Goal: Task Accomplishment & Management: Manage account settings

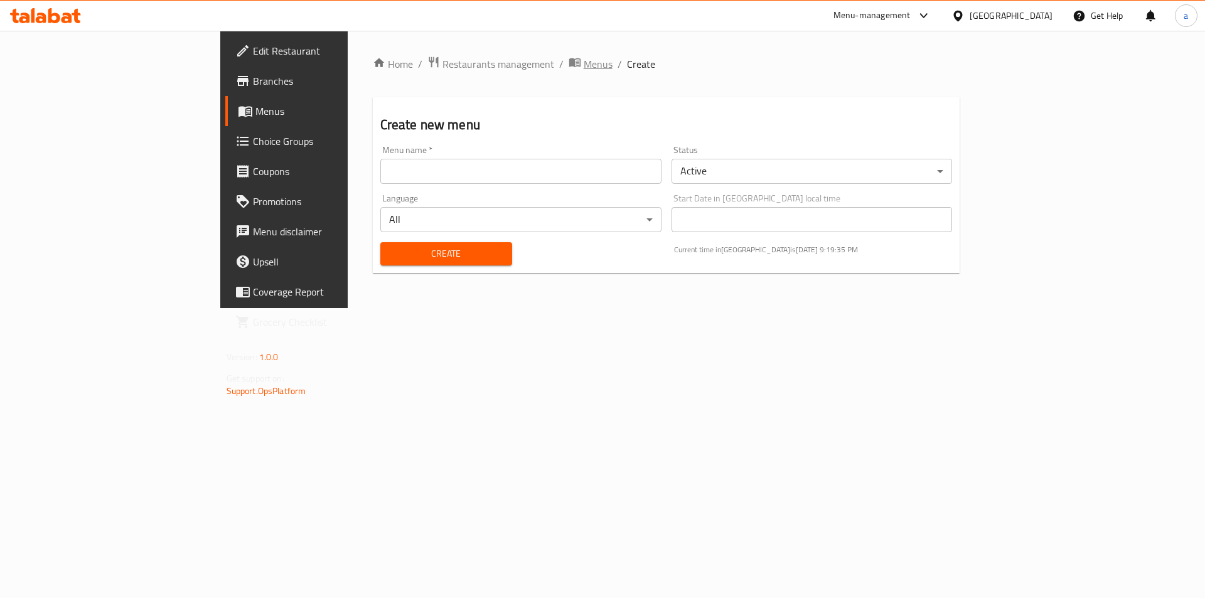
click at [584, 60] on span "Menus" at bounding box center [598, 63] width 29 height 15
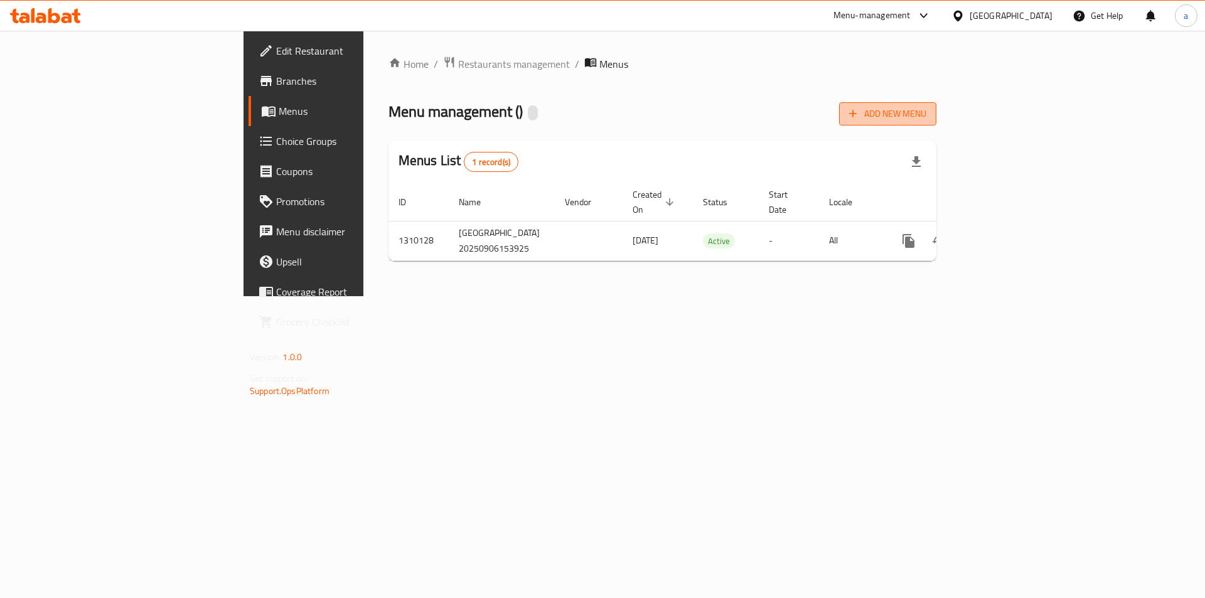
click at [936, 125] on button "Add New Menu" at bounding box center [887, 113] width 97 height 23
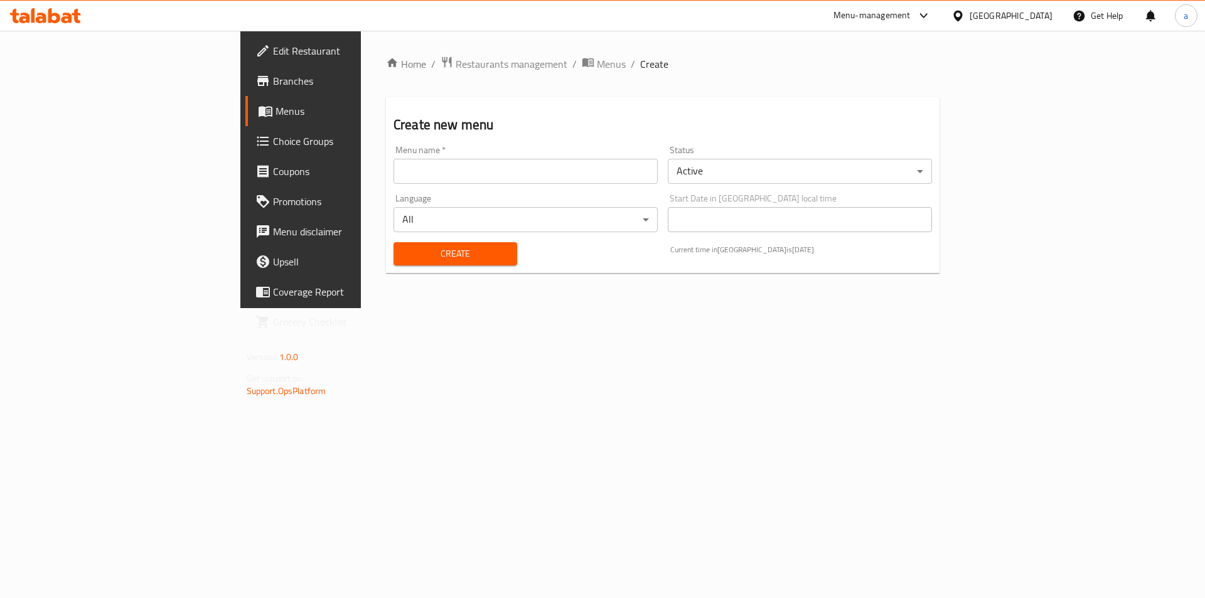
click at [508, 169] on input "text" at bounding box center [525, 171] width 264 height 25
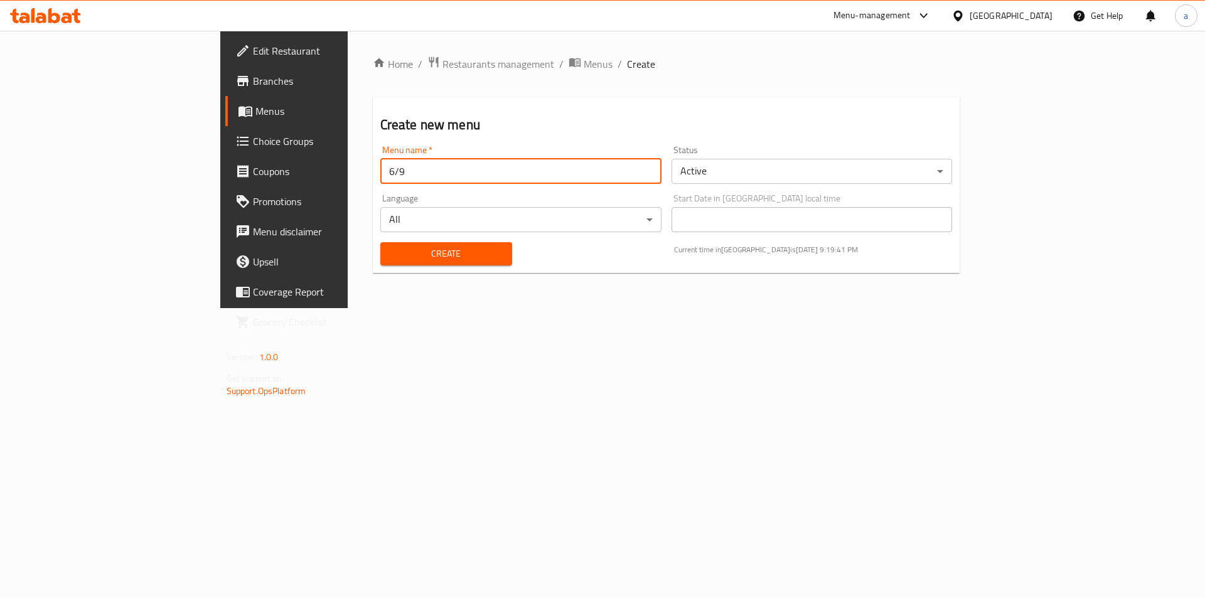
type input "6/9"
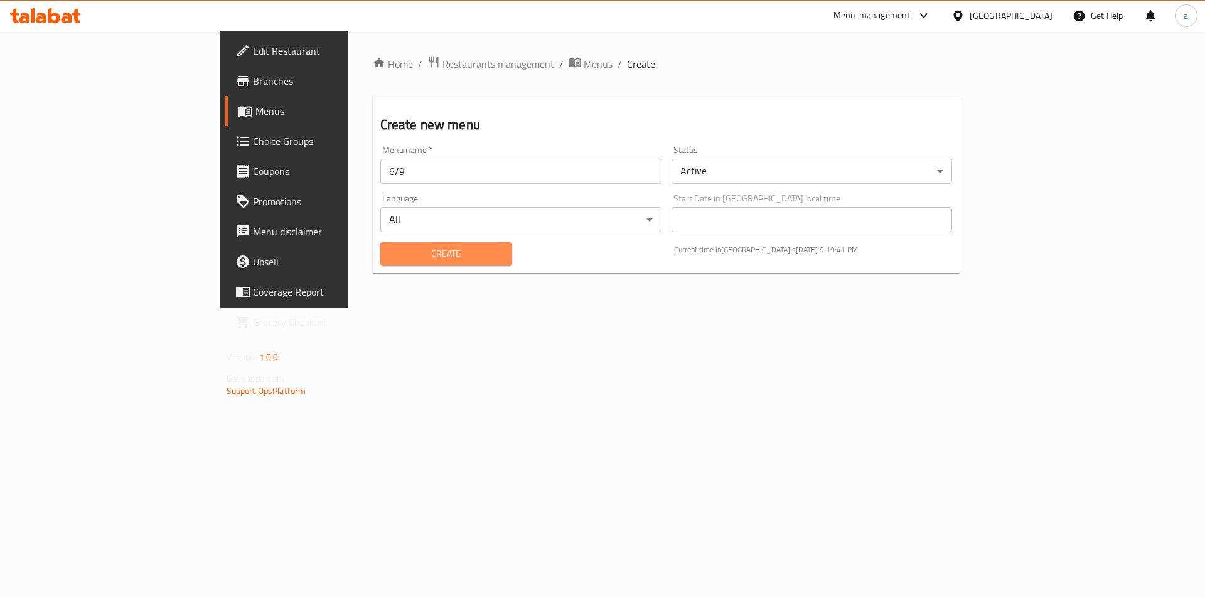
click at [397, 252] on span "Create" at bounding box center [446, 254] width 112 height 16
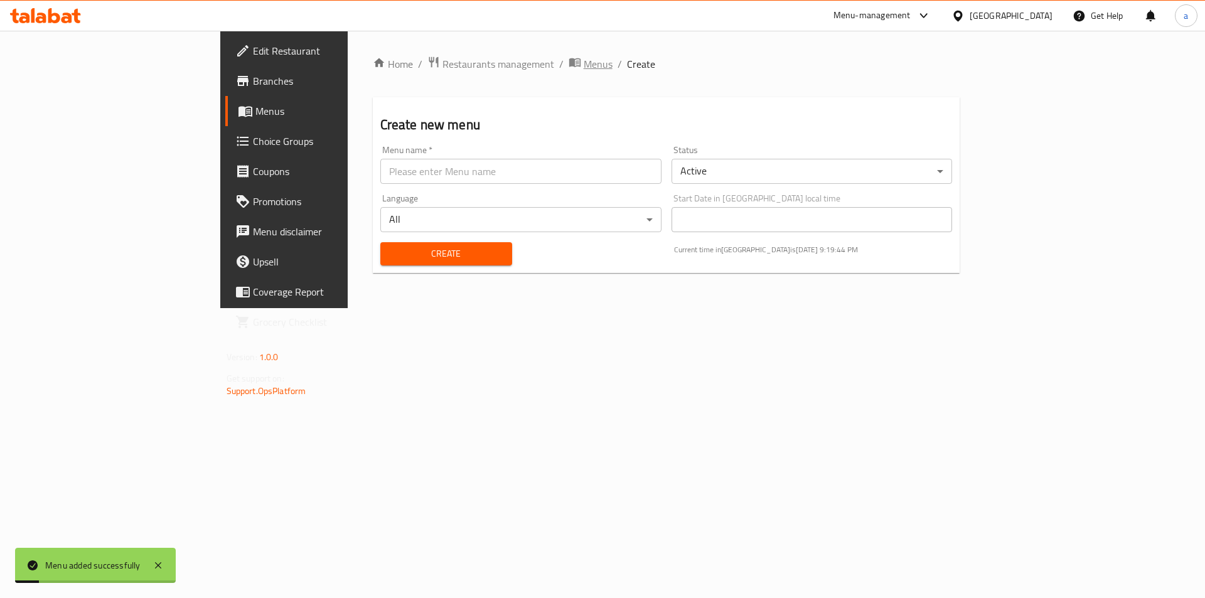
click at [584, 68] on span "Menus" at bounding box center [598, 63] width 29 height 15
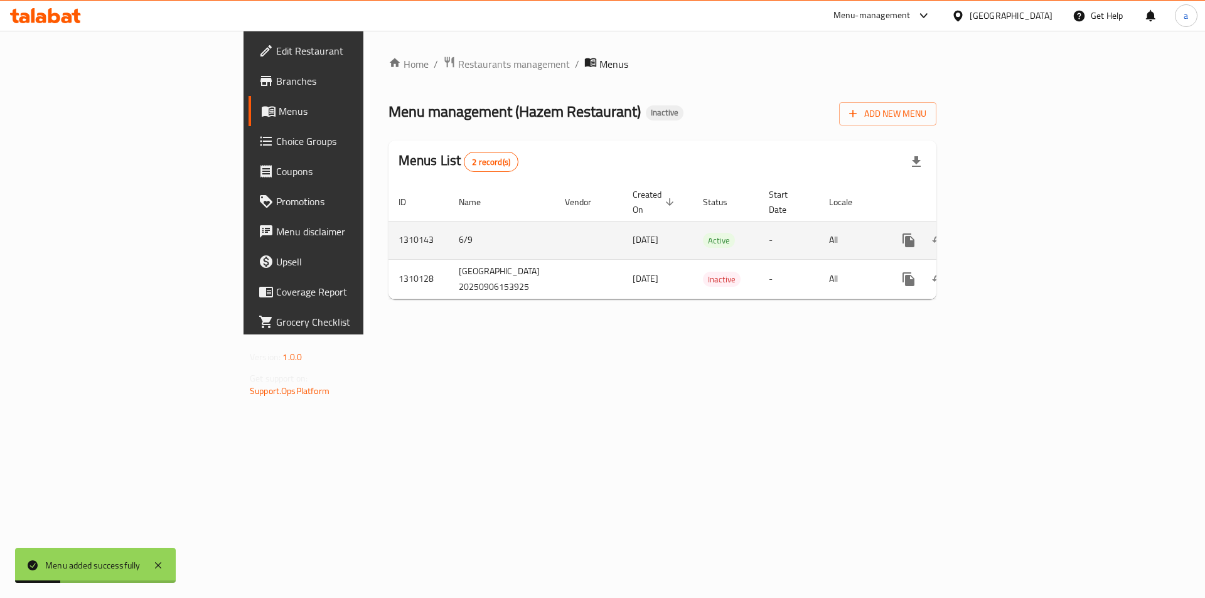
click at [1014, 226] on link "enhanced table" at bounding box center [999, 240] width 30 height 30
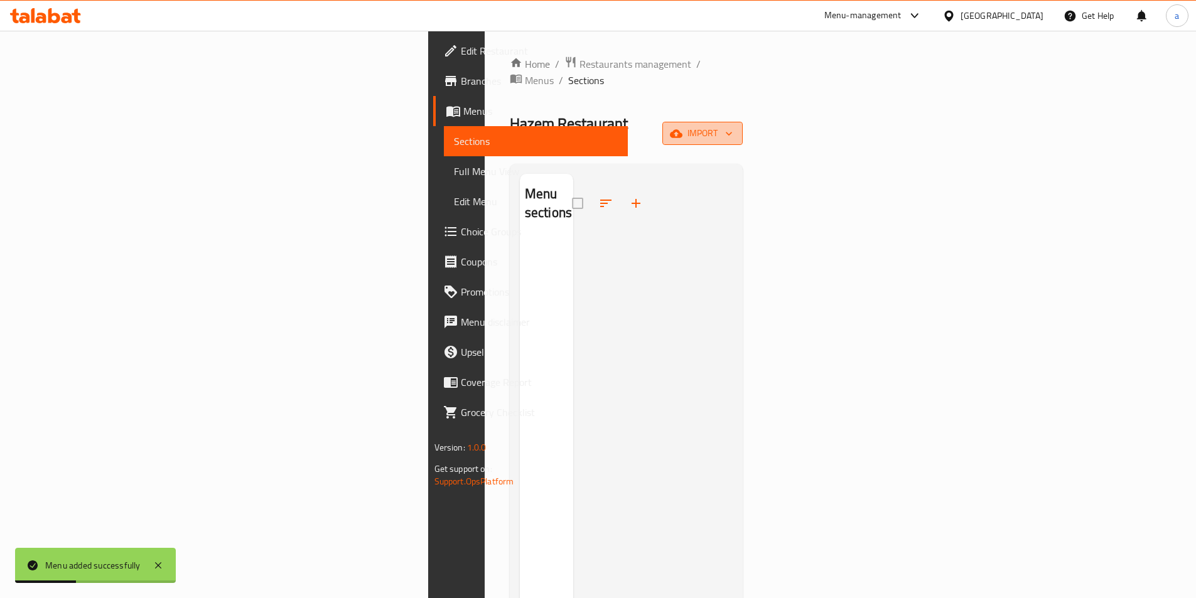
click at [682, 129] on icon "button" at bounding box center [676, 133] width 13 height 8
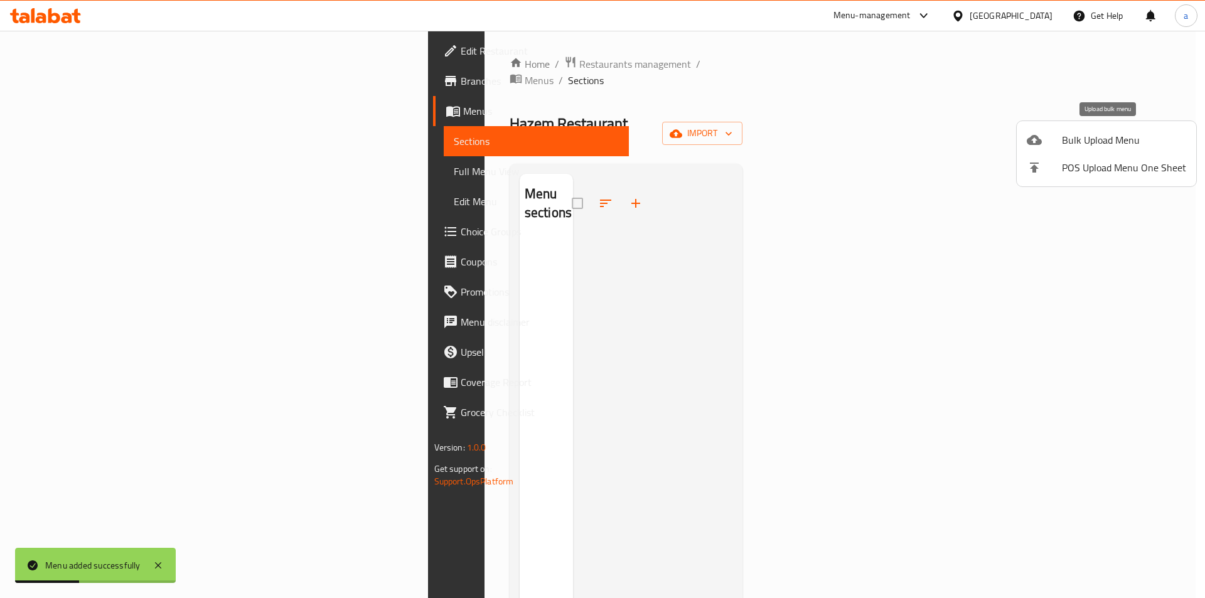
click at [1072, 141] on span "Bulk Upload Menu" at bounding box center [1124, 139] width 124 height 15
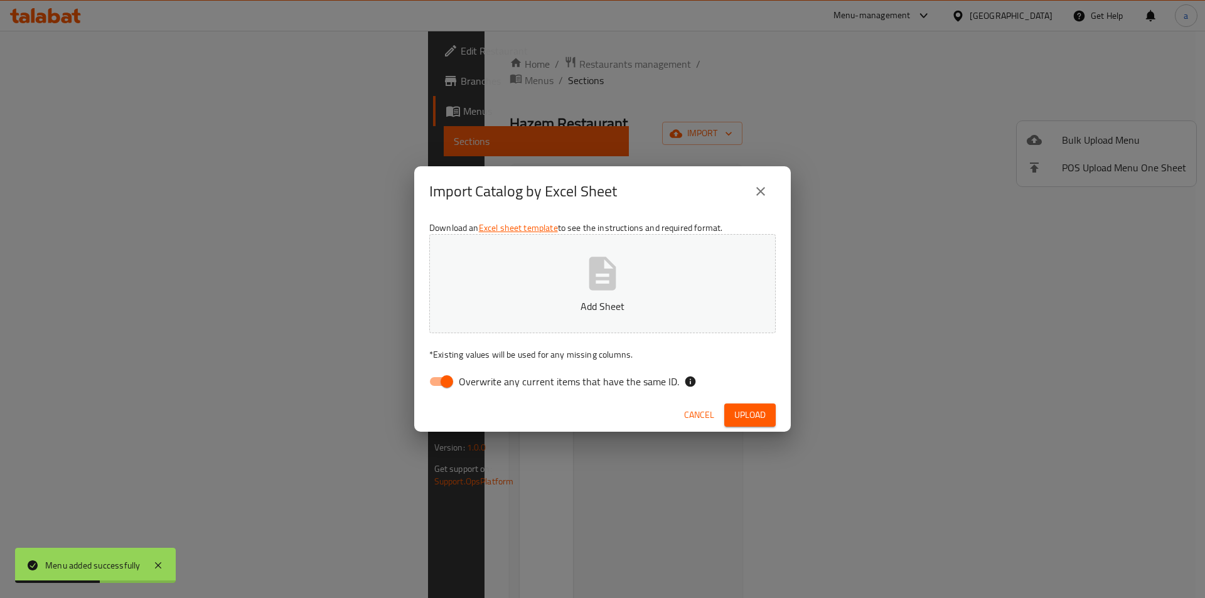
click at [446, 380] on input "Overwrite any current items that have the same ID." at bounding box center [447, 382] width 72 height 24
checkbox input "false"
click at [547, 281] on button "Add Sheet" at bounding box center [602, 283] width 346 height 99
click at [769, 417] on button "Upload" at bounding box center [749, 415] width 51 height 23
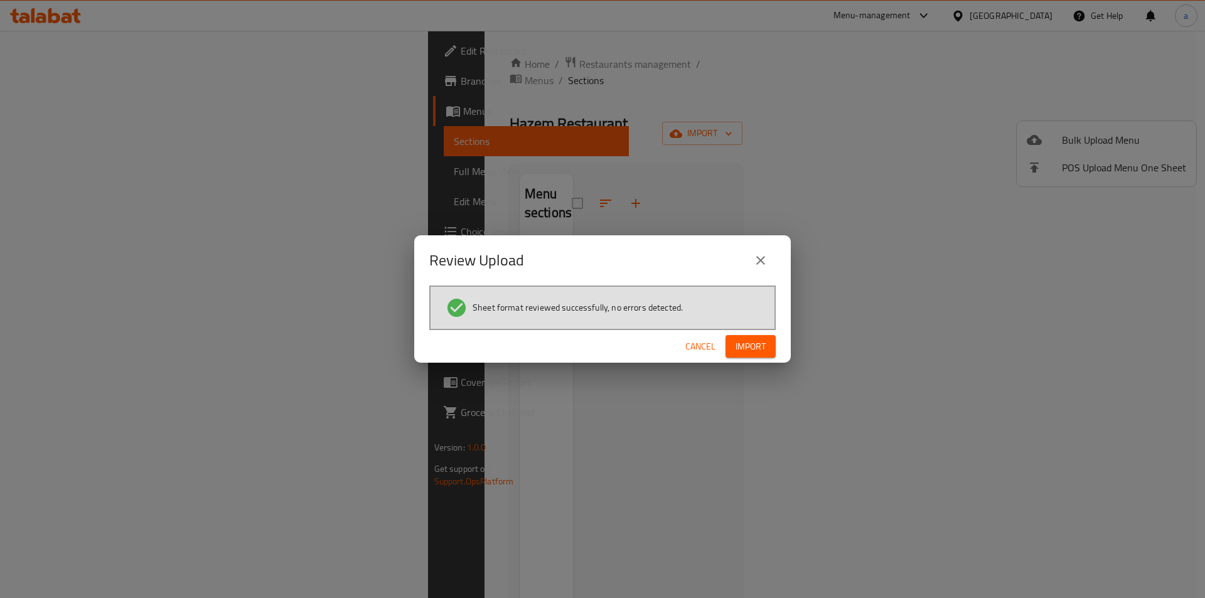
click at [762, 348] on span "Import" at bounding box center [751, 347] width 30 height 16
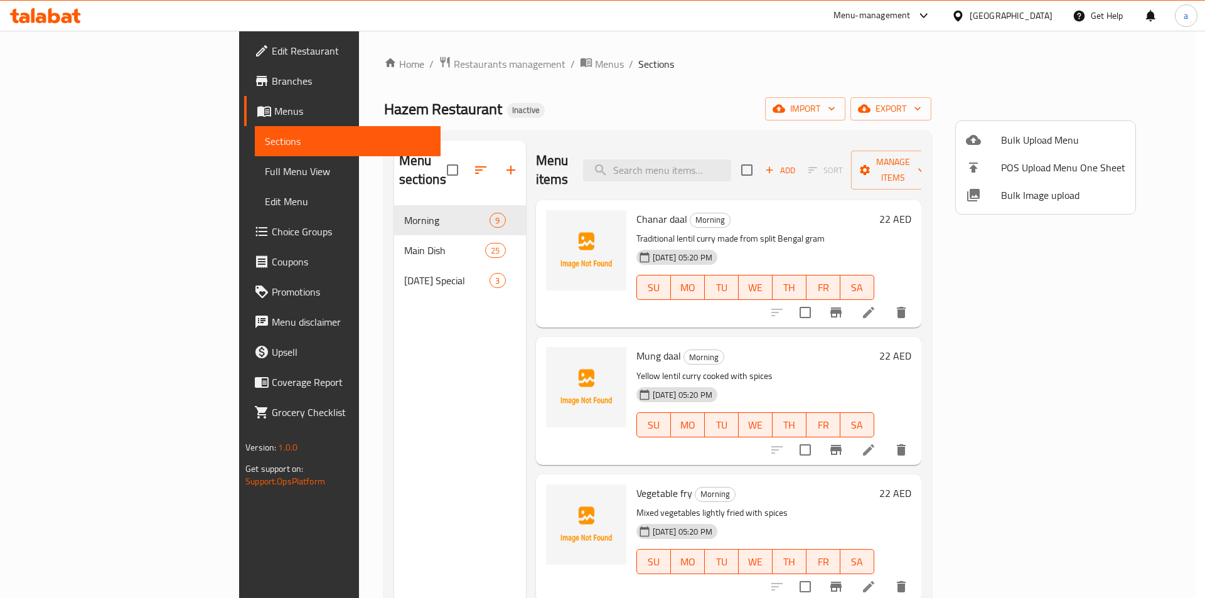
click at [813, 77] on div at bounding box center [602, 299] width 1205 height 598
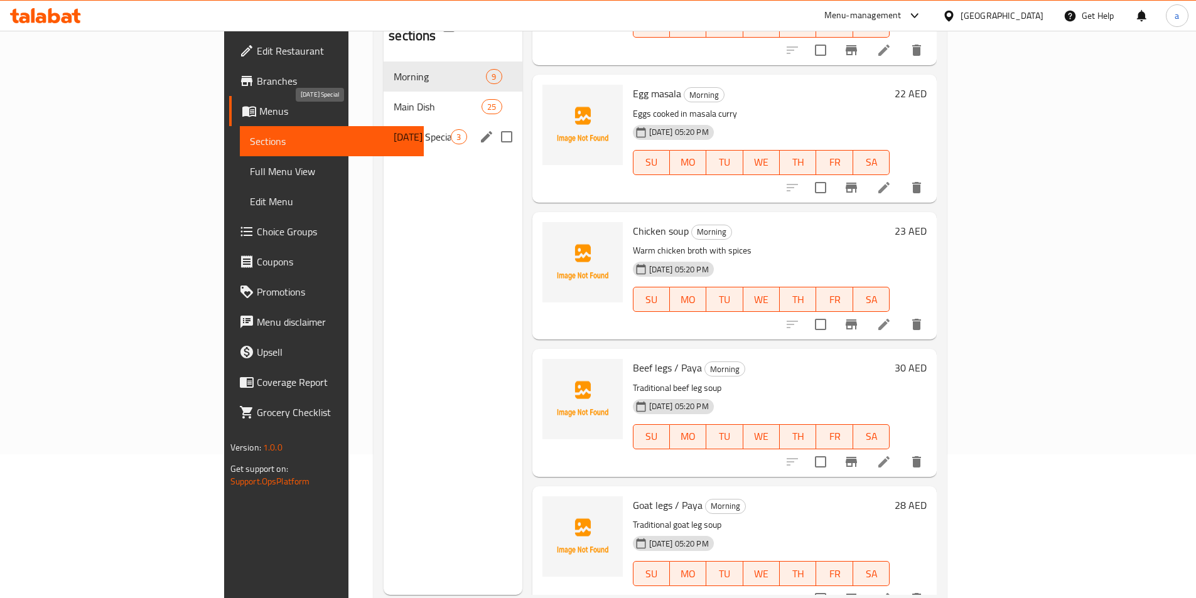
scroll to position [113, 0]
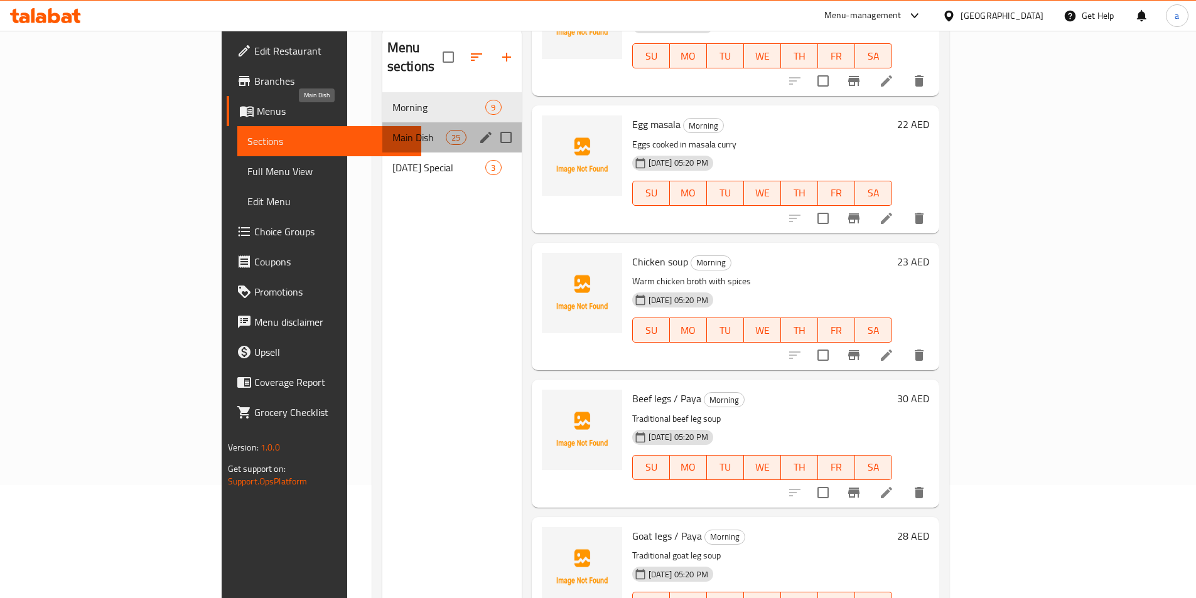
click at [392, 130] on span "Main Dish" at bounding box center [418, 137] width 53 height 15
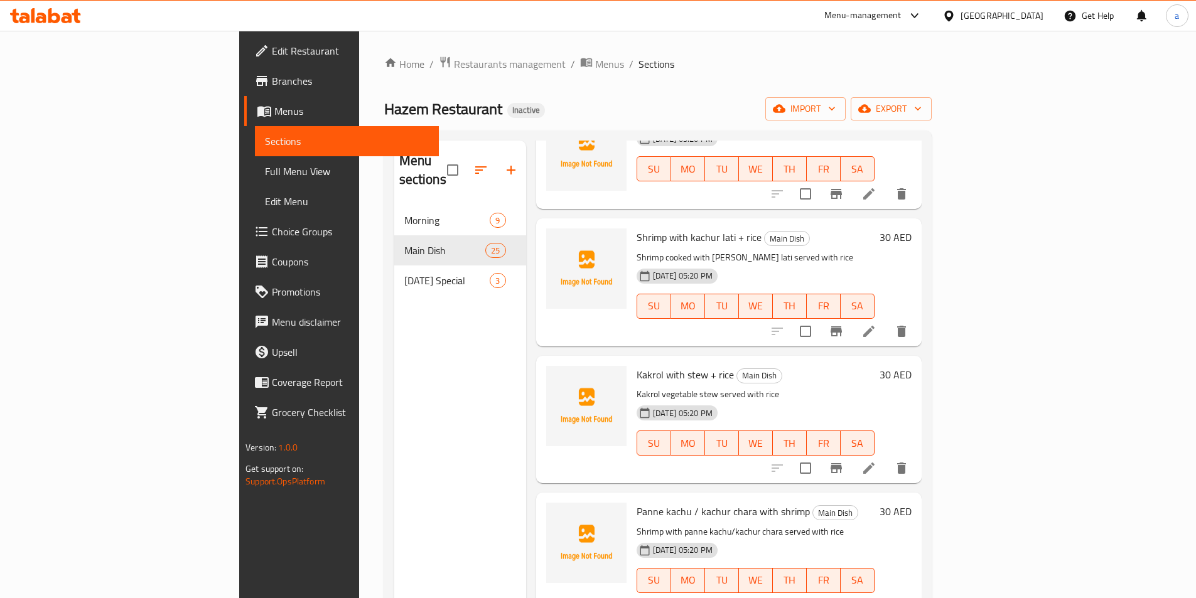
click at [272, 238] on span "Choice Groups" at bounding box center [350, 231] width 157 height 15
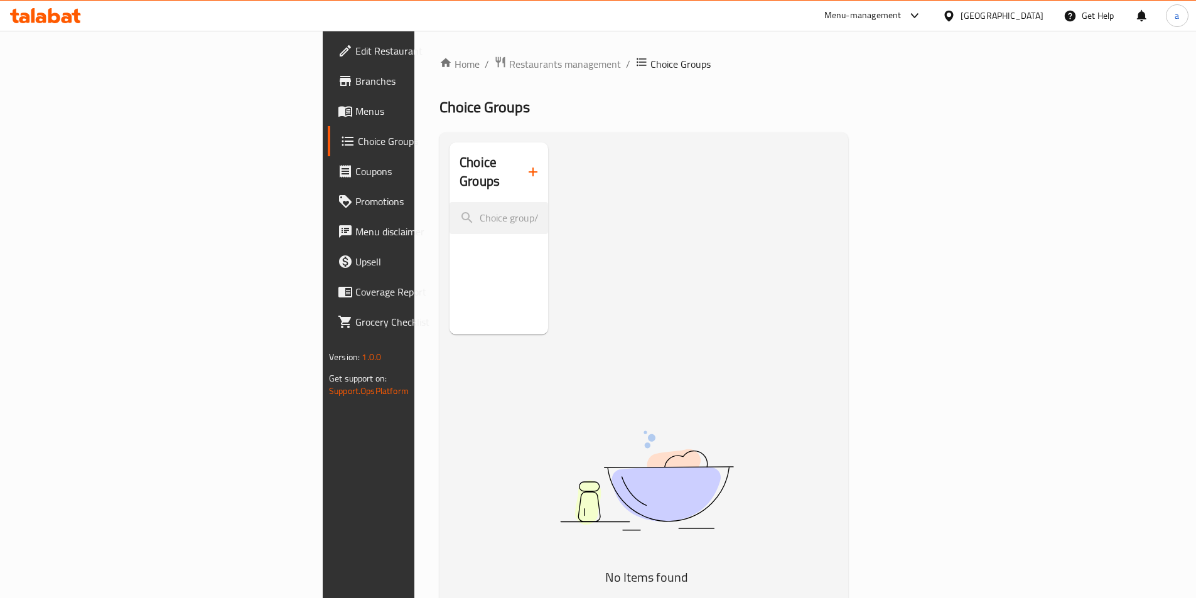
click at [518, 176] on button "button" at bounding box center [533, 172] width 30 height 30
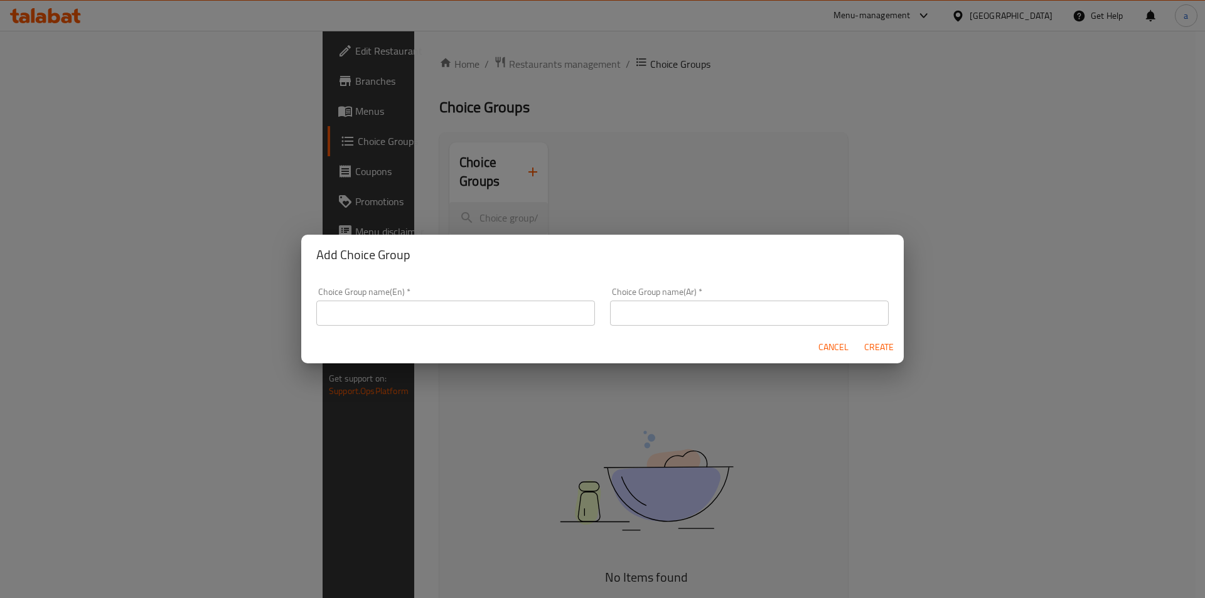
drag, startPoint x: 436, startPoint y: 308, endPoint x: 424, endPoint y: 320, distance: 16.9
click at [436, 308] on input "text" at bounding box center [455, 313] width 279 height 25
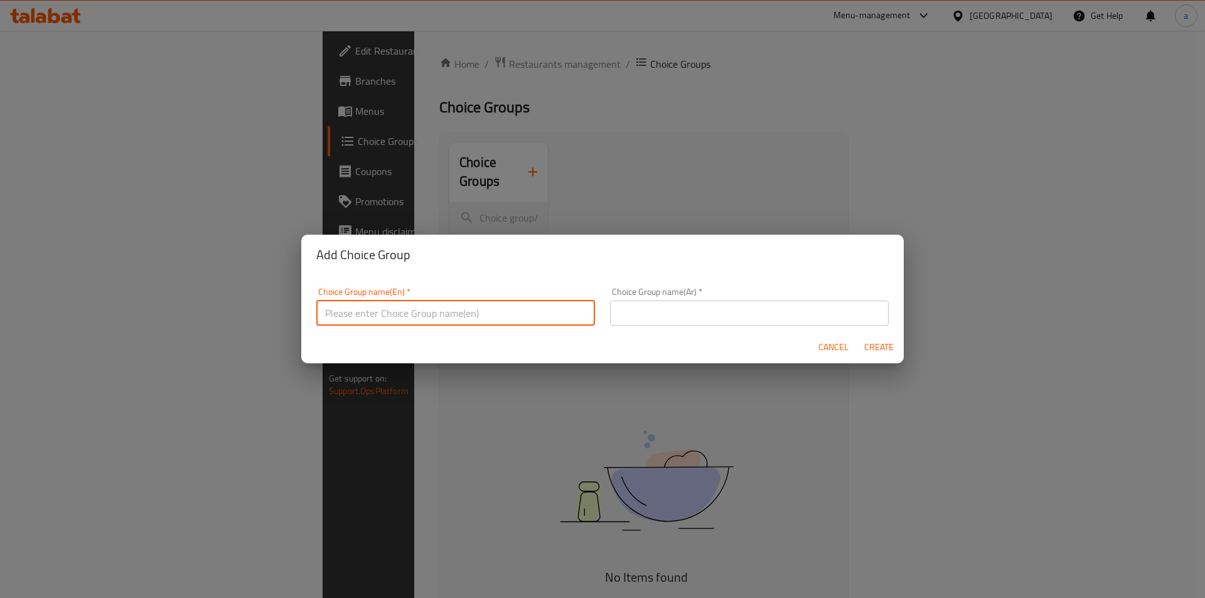
click at [629, 313] on input "text" at bounding box center [749, 313] width 279 height 25
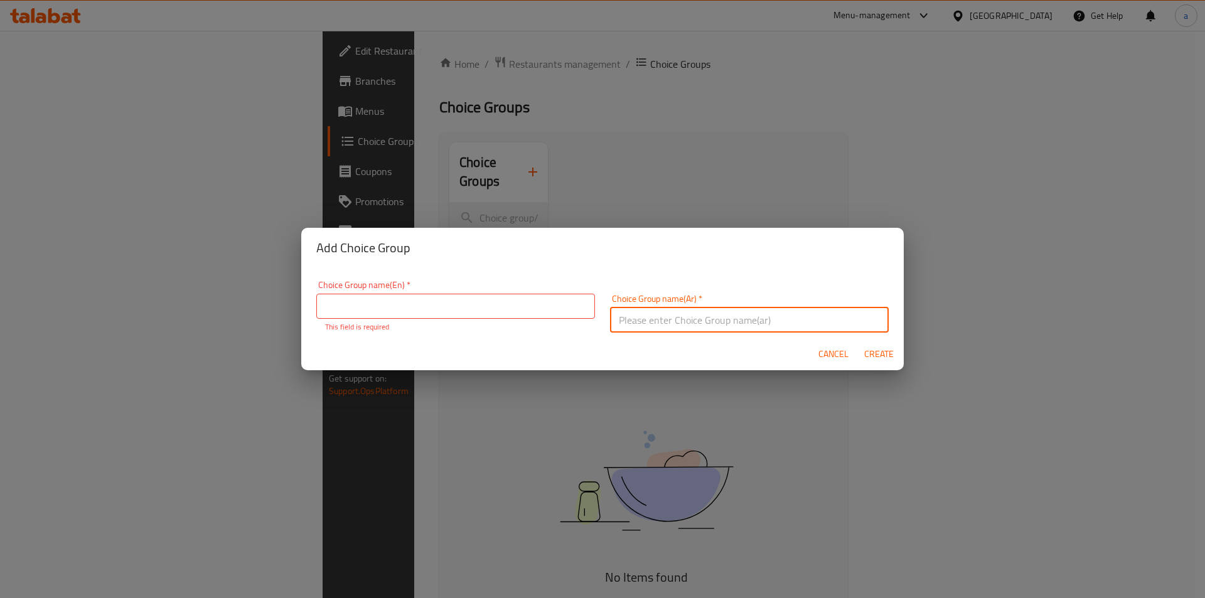
type input "إختيارك من :"
click at [452, 311] on input "text" at bounding box center [455, 306] width 279 height 25
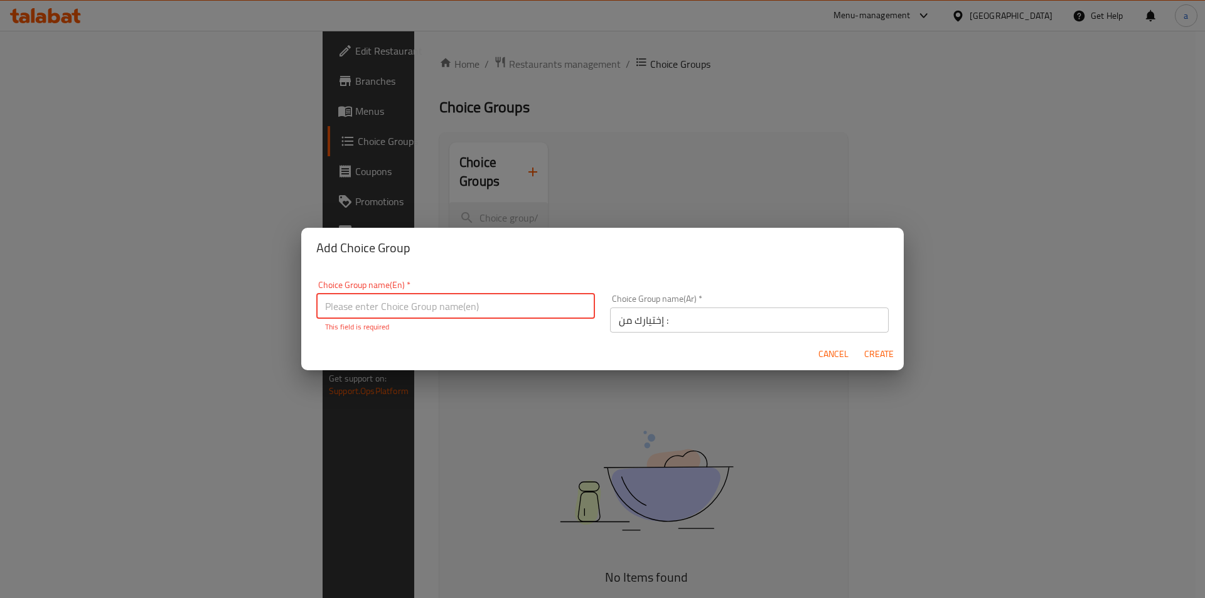
type input "your choice of :"
click at [884, 348] on span "Create" at bounding box center [879, 354] width 30 height 16
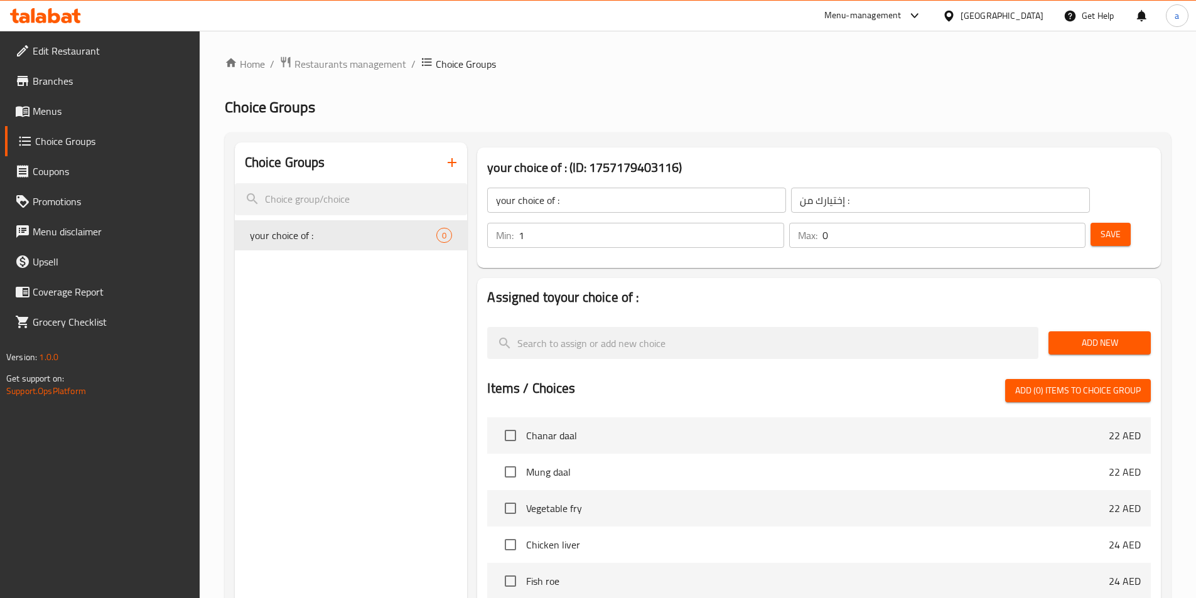
type input "1"
click at [783, 223] on input "1" at bounding box center [650, 235] width 265 height 25
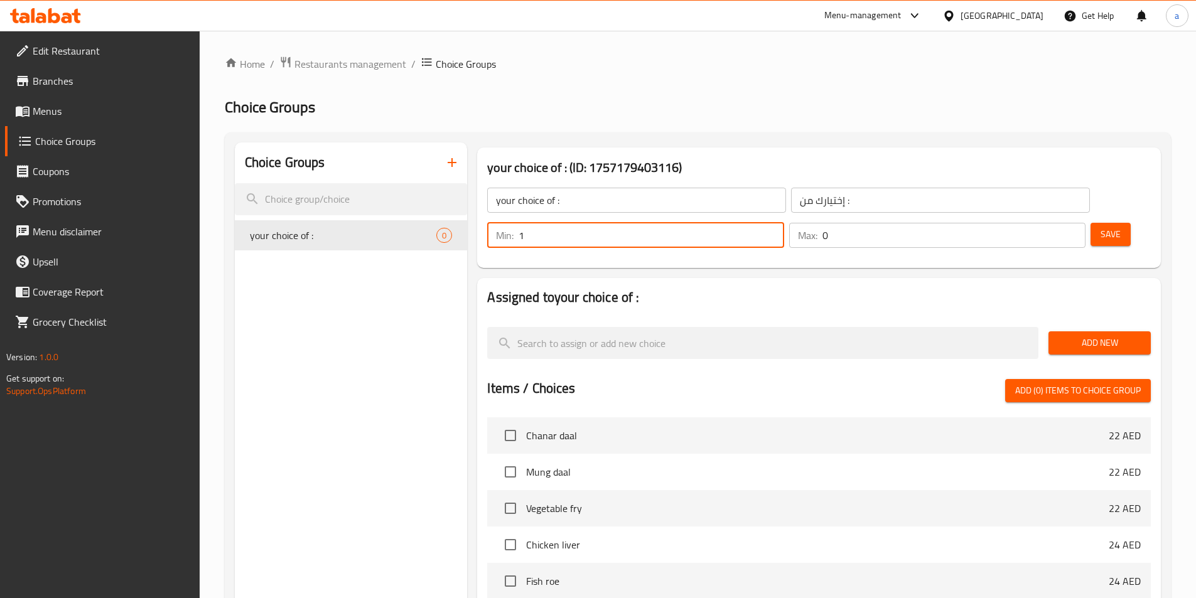
click at [1052, 223] on input "0" at bounding box center [953, 235] width 263 height 25
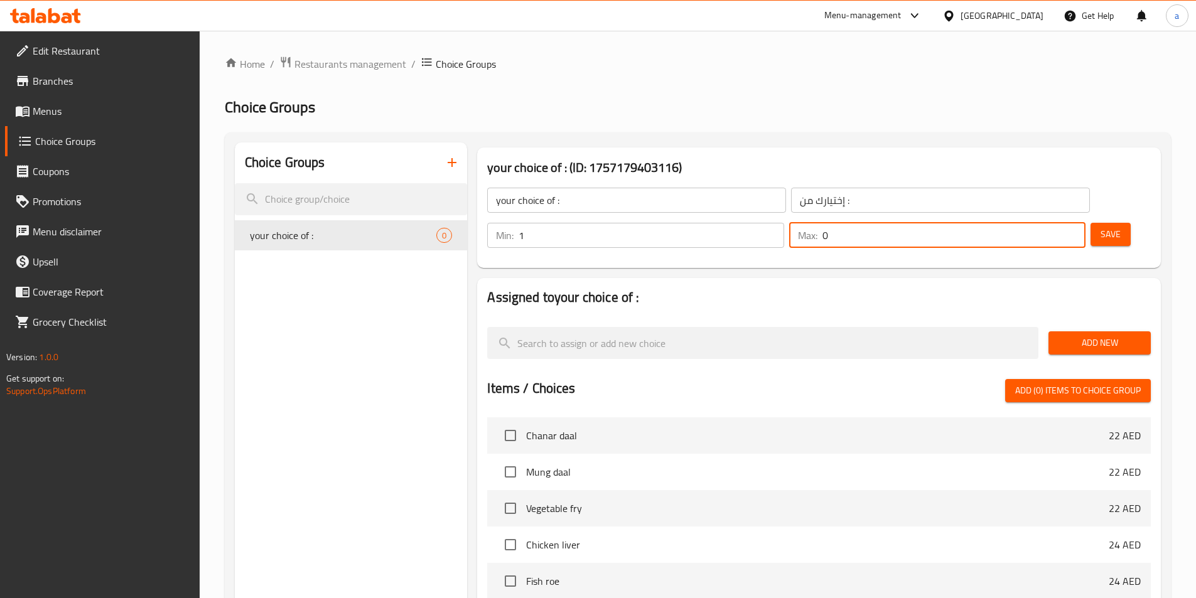
click at [1046, 223] on input "0" at bounding box center [953, 235] width 263 height 25
type input "1"
click at [1051, 223] on input "1" at bounding box center [953, 235] width 263 height 25
click at [1067, 335] on span "Add New" at bounding box center [1099, 343] width 82 height 16
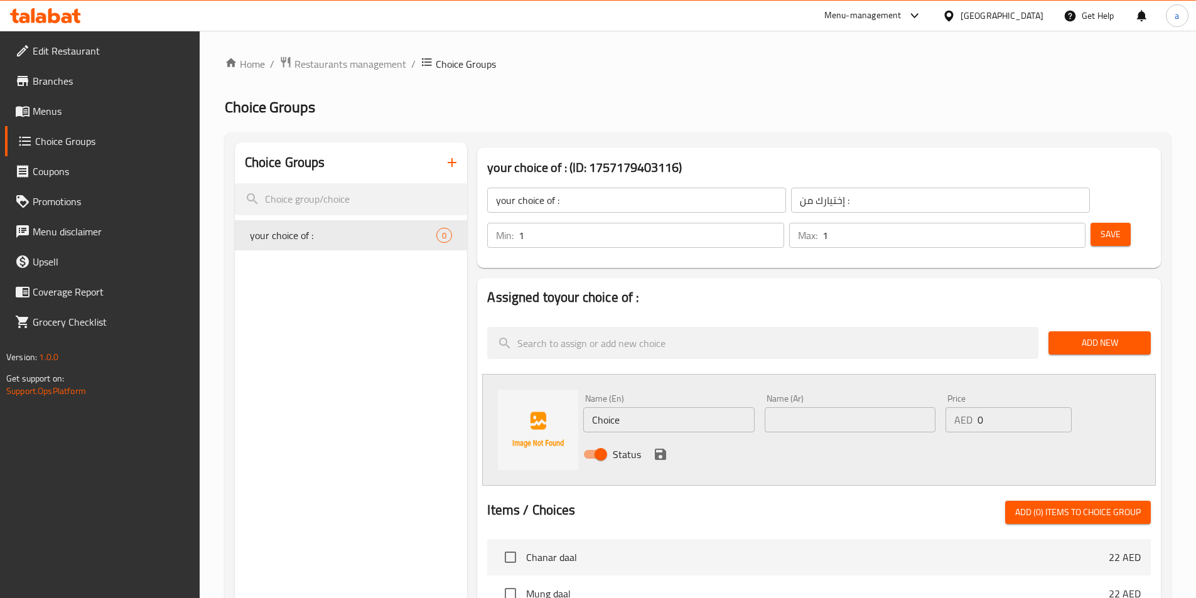
click at [592, 407] on input "Choice" at bounding box center [668, 419] width 171 height 25
paste input "Panne kachu with shrimp"
type input "Panne kachu with shrimp"
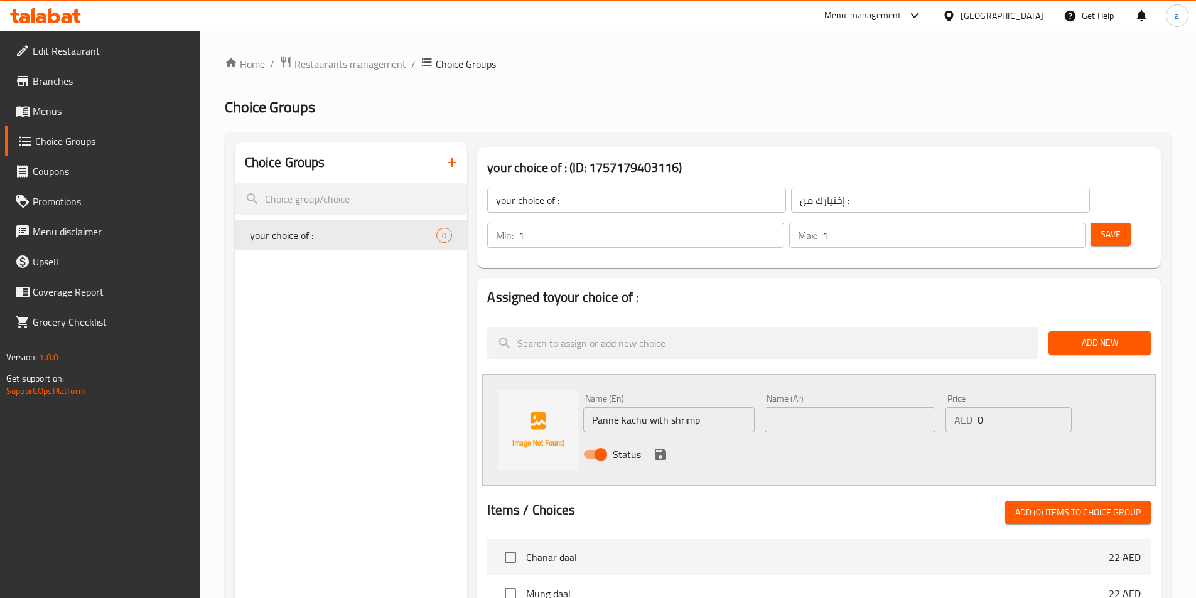
click at [814, 407] on input "text" at bounding box center [849, 419] width 171 height 25
paste input "باني كاشو مع الجمبري)"
click at [850, 407] on input "باني كاشو مع الجمبري)" at bounding box center [849, 419] width 171 height 25
type input "بانيه كاشو مع الجمبري)"
click at [665, 449] on icon "save" at bounding box center [660, 454] width 11 height 11
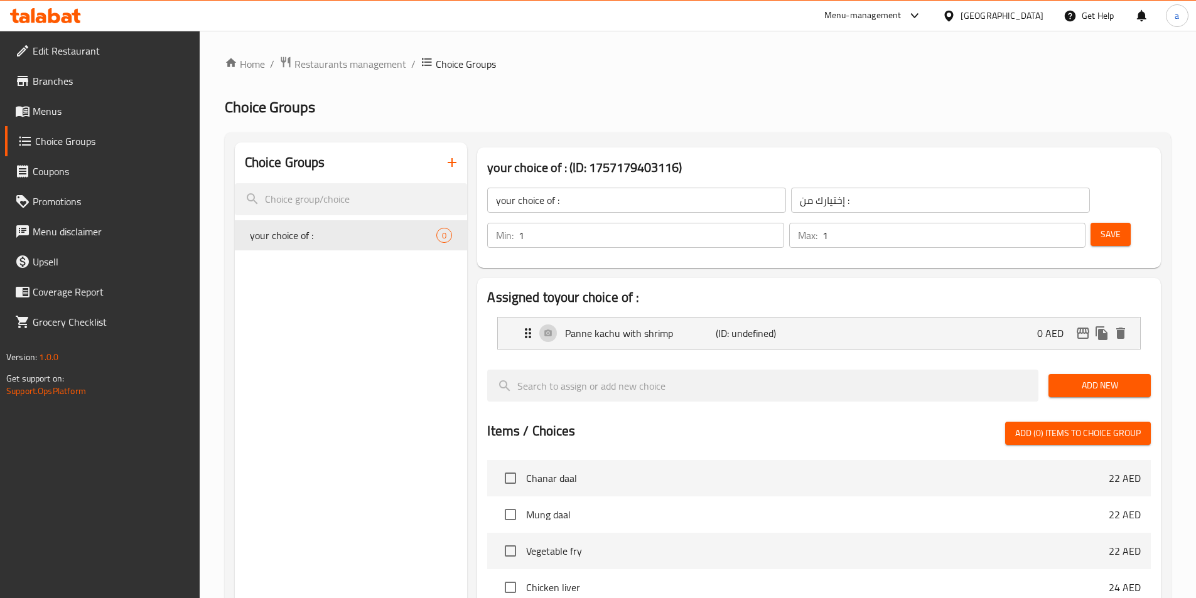
click at [1081, 374] on button "Add New" at bounding box center [1099, 385] width 102 height 23
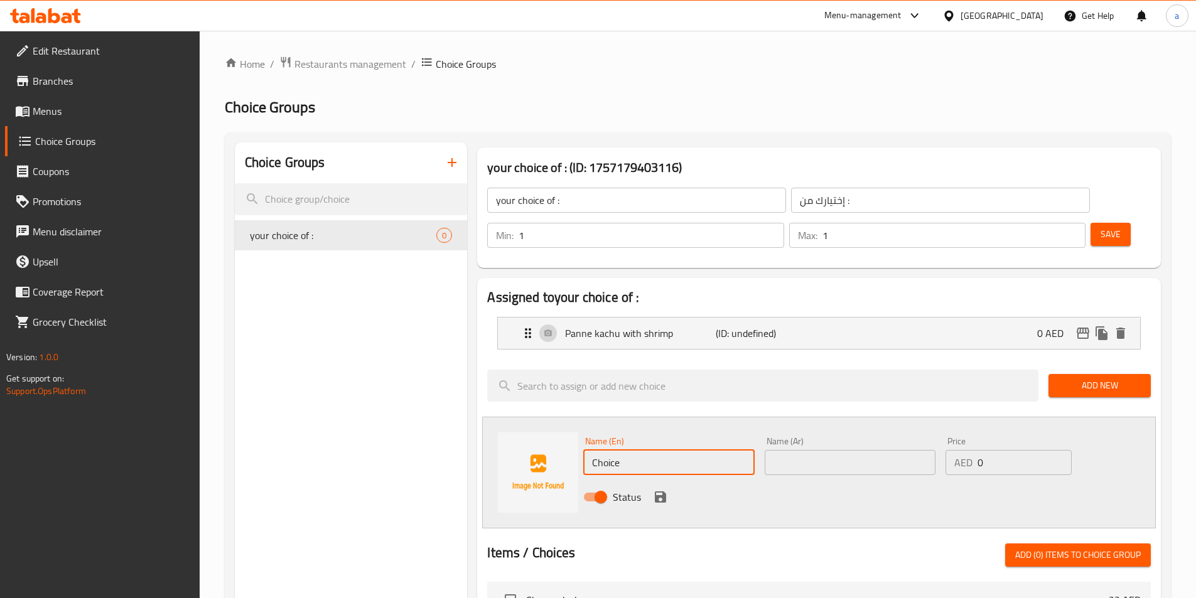
click at [668, 450] on input "Choice" at bounding box center [668, 462] width 171 height 25
paste input "kachur chara with shrimp"
type input "kachur chara with shrimp"
click at [880, 450] on input "text" at bounding box center [849, 462] width 171 height 25
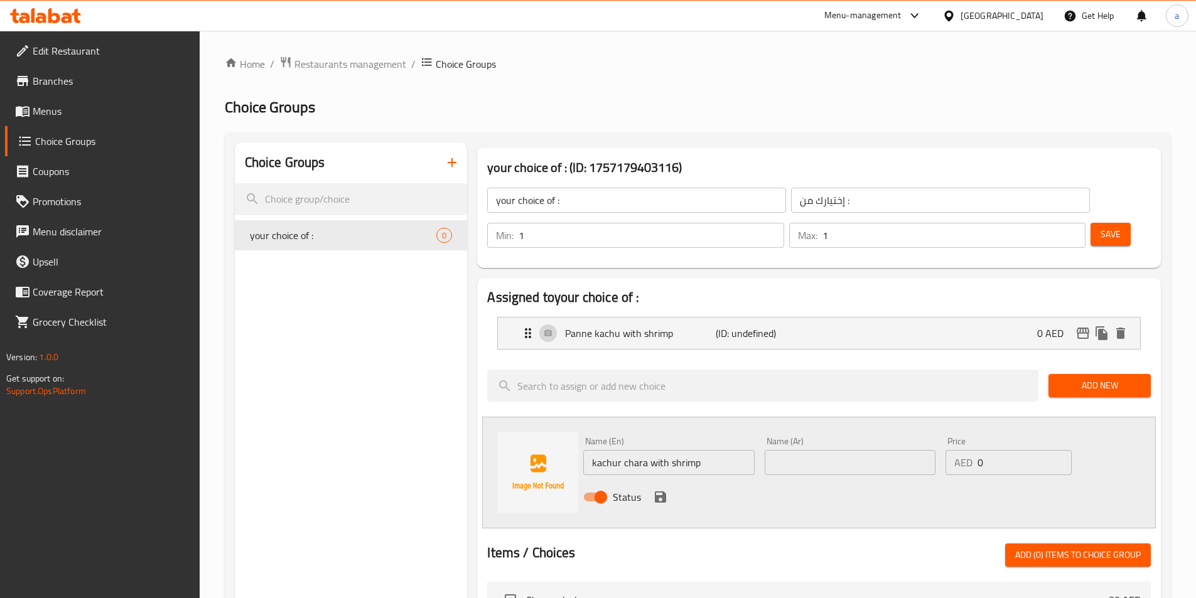
paste input "[PERSON_NAME] مع الجمبري"
type input "[PERSON_NAME] مع الجمبري"
click at [722, 480] on div "Status" at bounding box center [849, 497] width 543 height 34
click at [660, 491] on icon "save" at bounding box center [660, 496] width 11 height 11
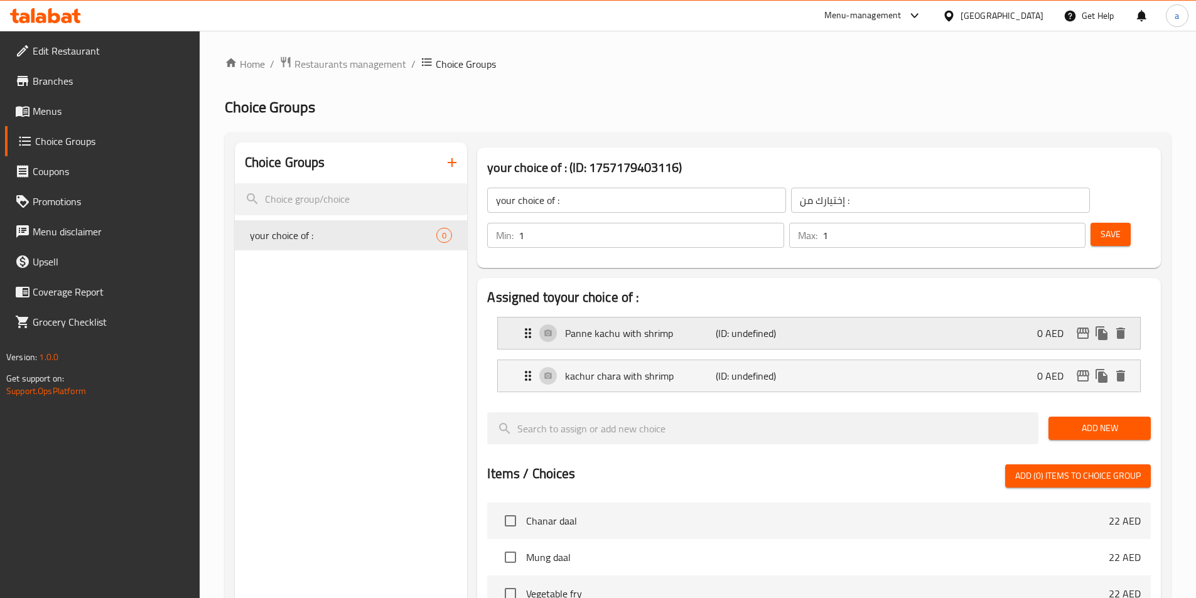
click at [958, 318] on div "Panne kachu with shrimp (ID: undefined) 0 AED" at bounding box center [822, 333] width 604 height 31
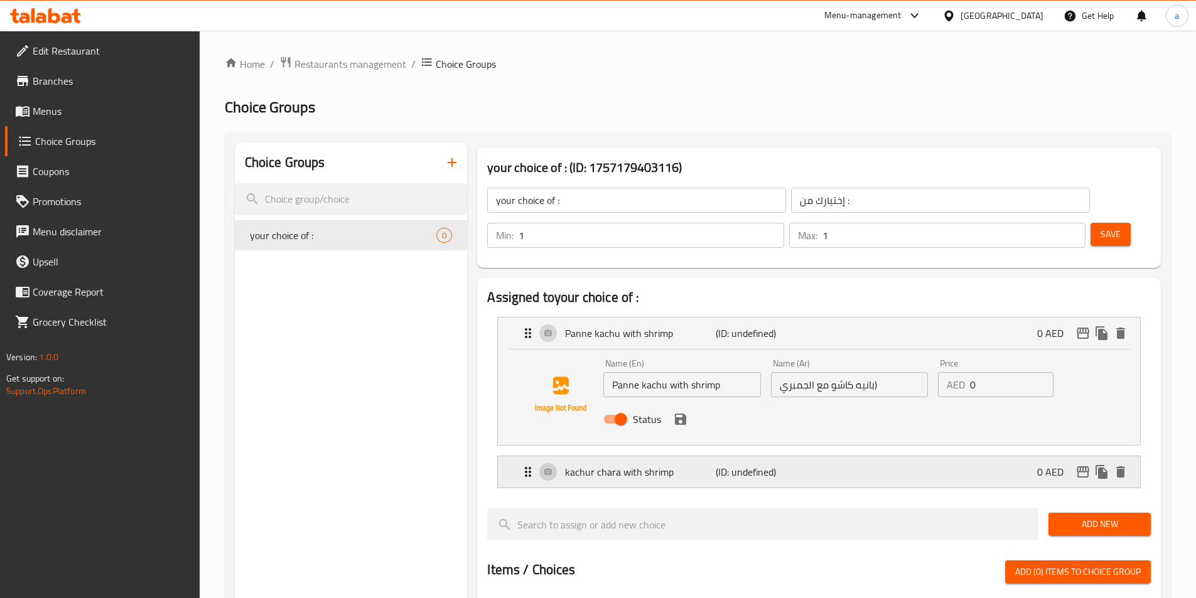
click at [762, 464] on p "(ID: undefined)" at bounding box center [765, 471] width 100 height 15
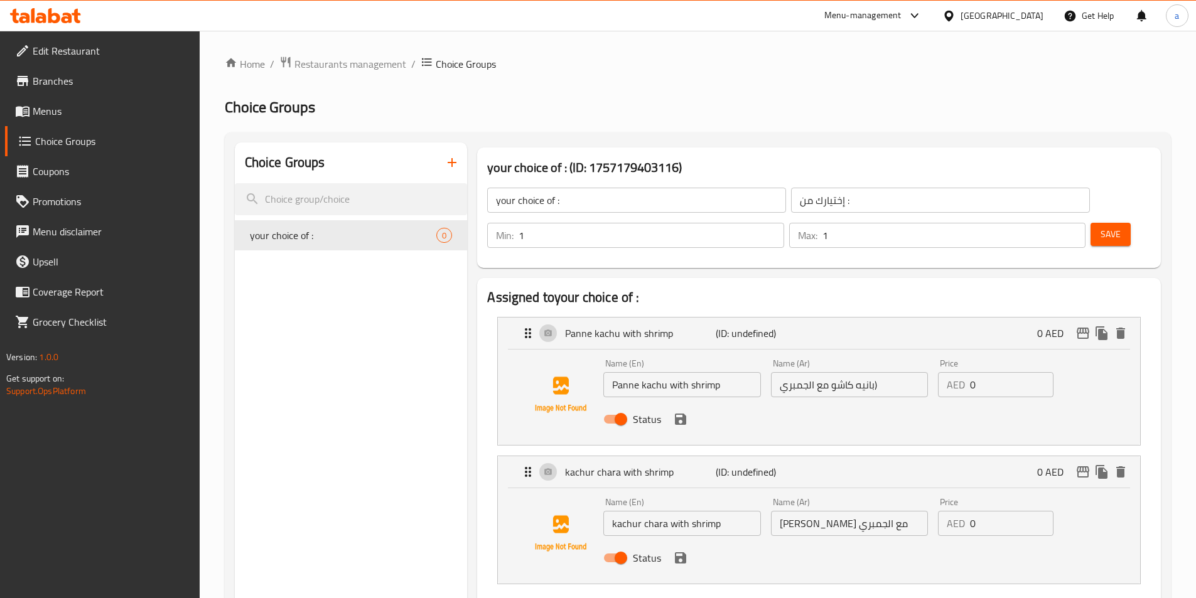
click at [848, 511] on input "[PERSON_NAME] مع الجمبري" at bounding box center [849, 523] width 157 height 25
type input "كاجور تشارا مع الجمبري"
click at [818, 556] on nav "Panne kachu with shrimp (ID: undefined) 0 AED Name (En) Panne kachu with shrimp…" at bounding box center [818, 450] width 663 height 287
click at [1090, 223] on button "Save" at bounding box center [1110, 234] width 40 height 23
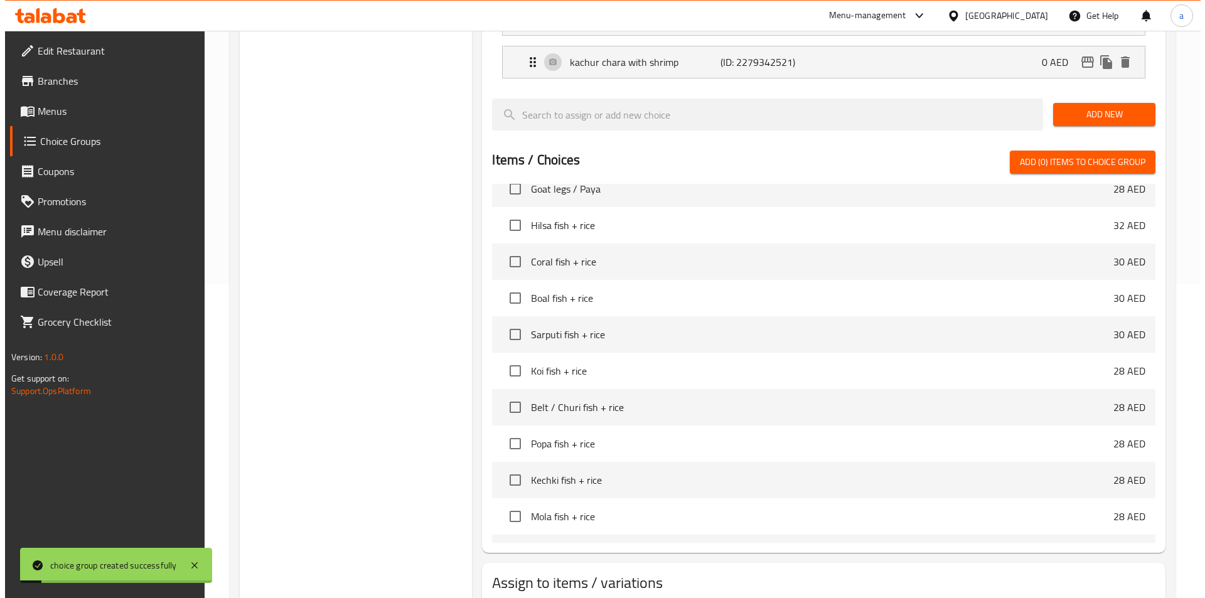
scroll to position [377, 0]
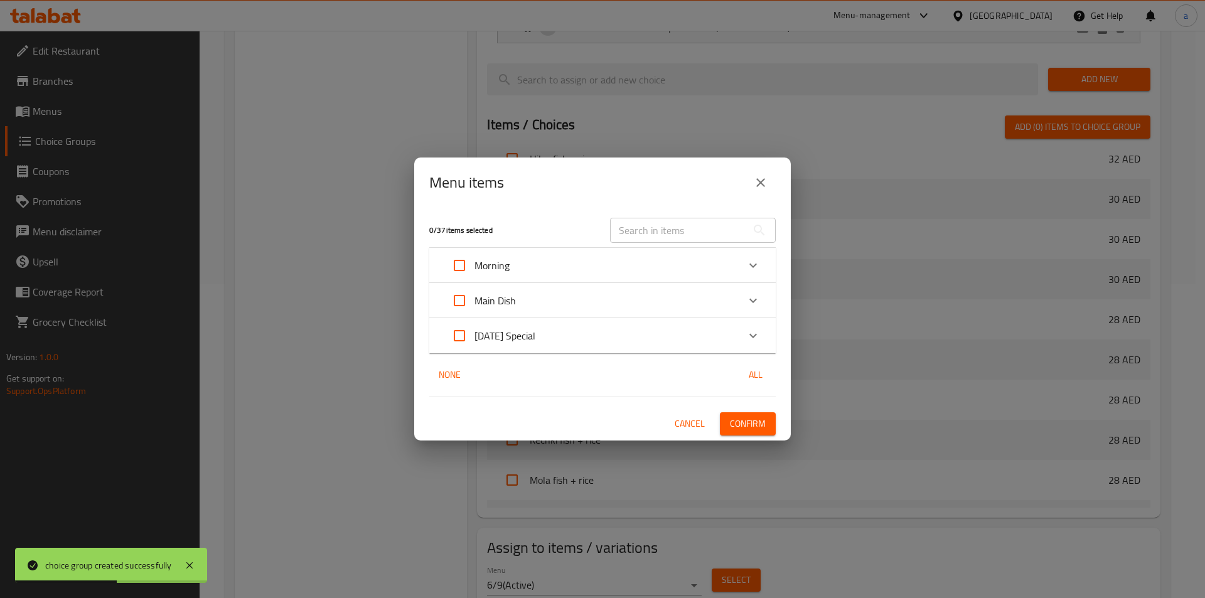
click at [647, 303] on div "Main Dish" at bounding box center [591, 301] width 294 height 30
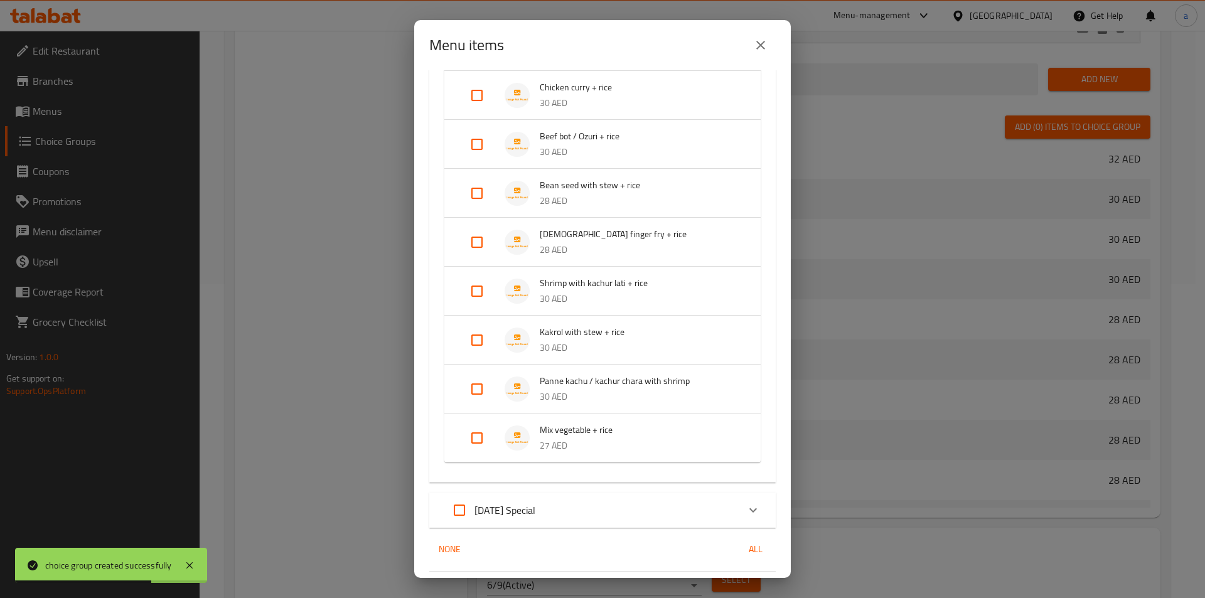
scroll to position [1003, 0]
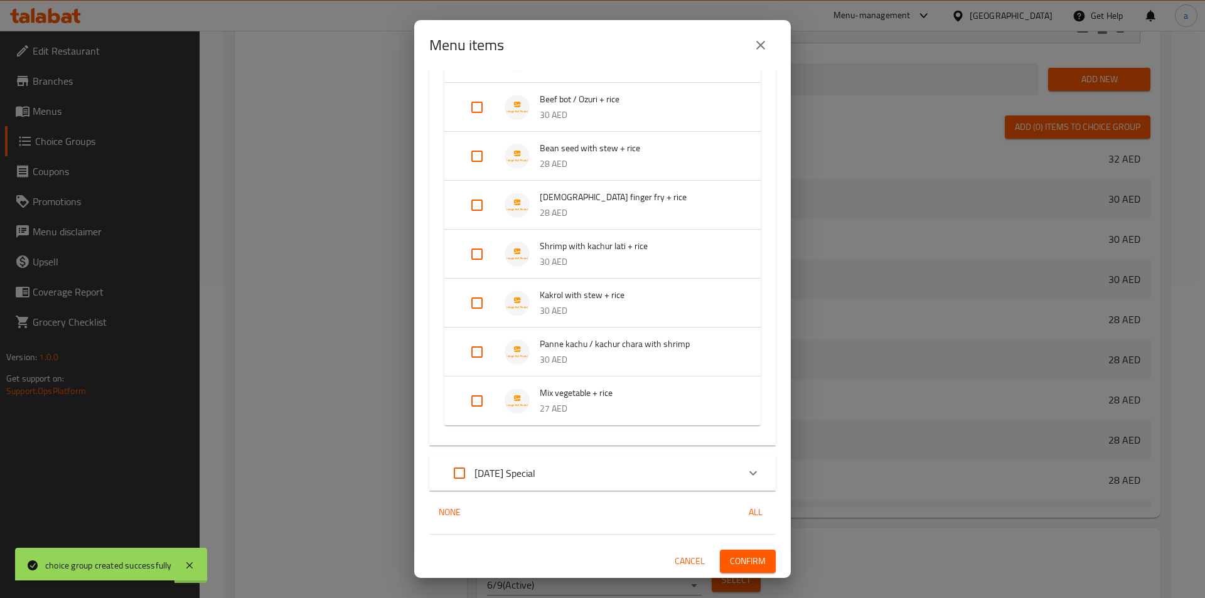
click at [478, 356] on input "Expand" at bounding box center [477, 352] width 30 height 30
checkbox input "true"
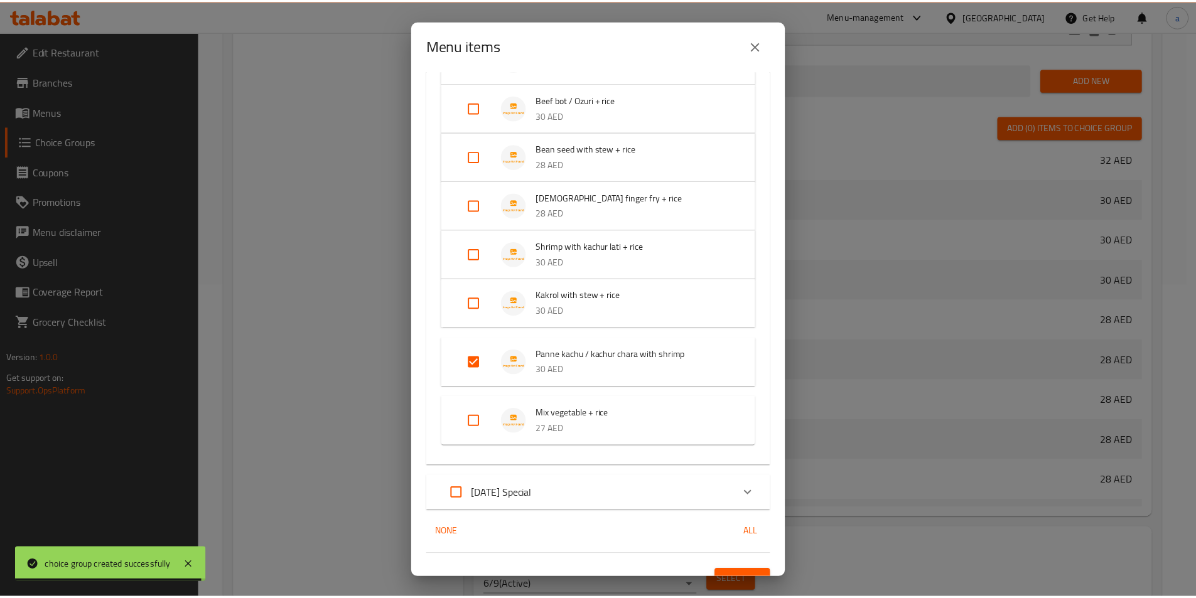
scroll to position [1024, 0]
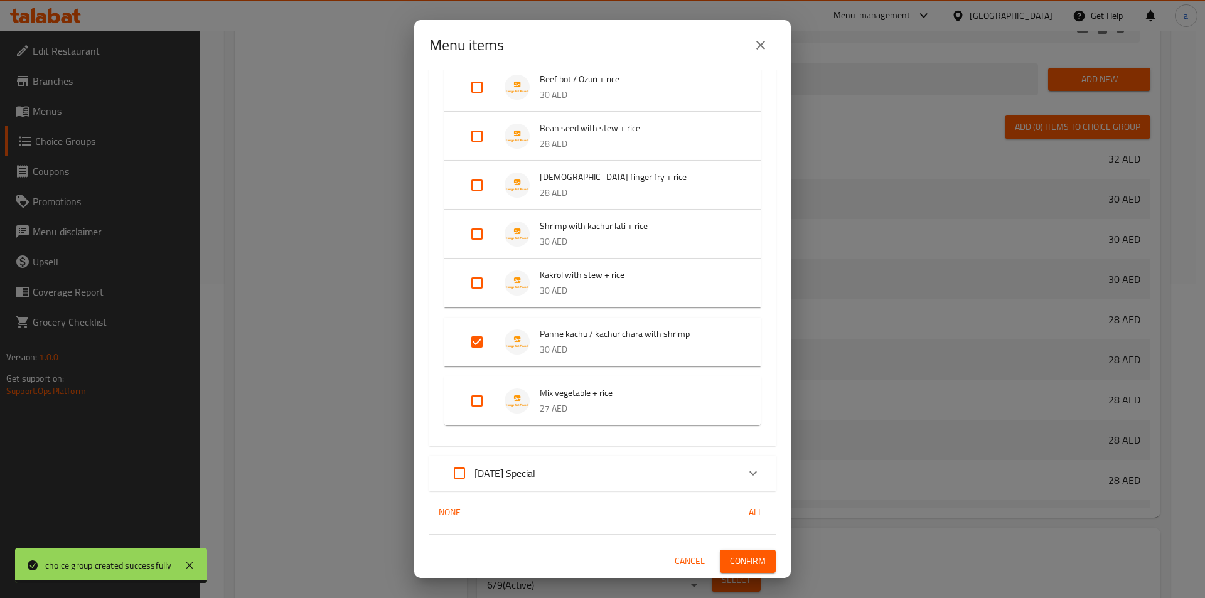
click at [730, 565] on span "Confirm" at bounding box center [748, 562] width 36 height 16
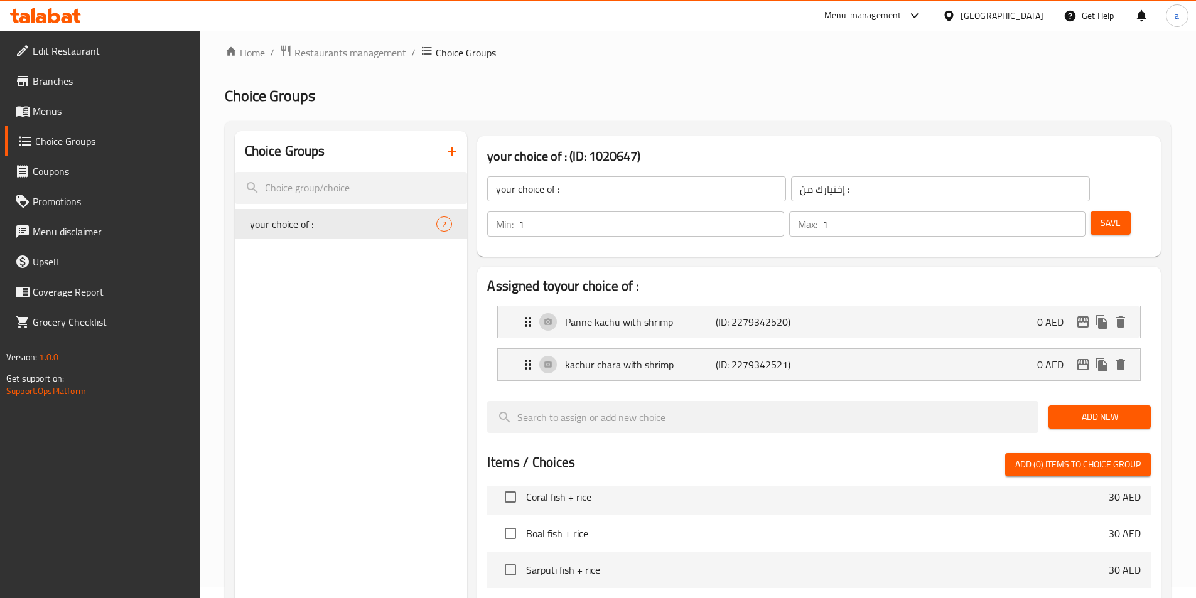
scroll to position [0, 0]
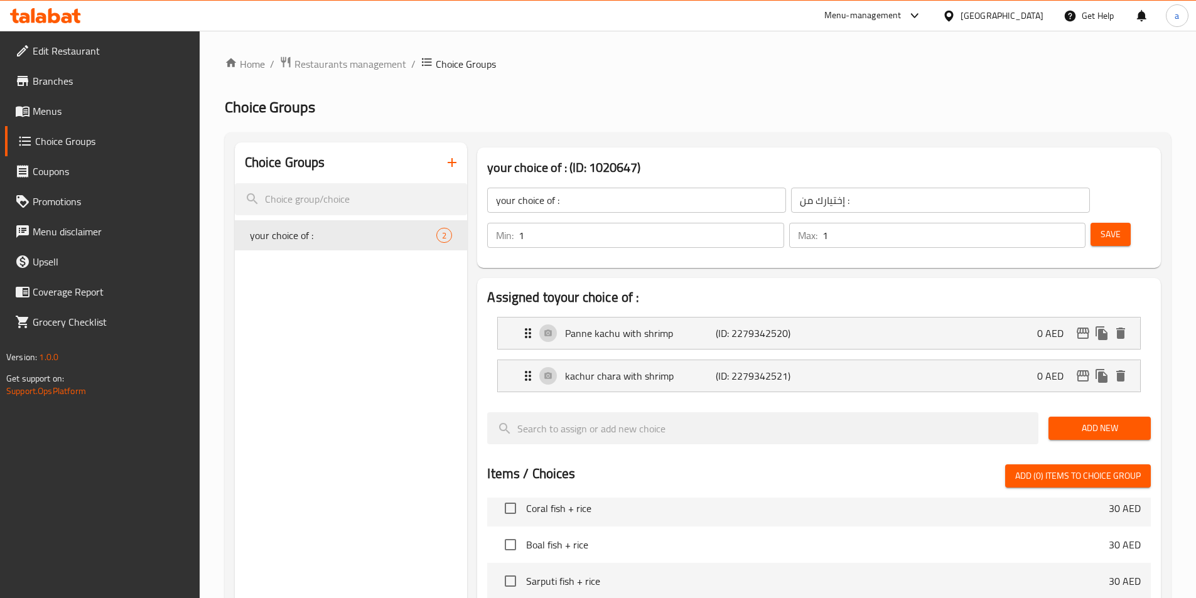
click at [93, 114] on span "Menus" at bounding box center [111, 111] width 157 height 15
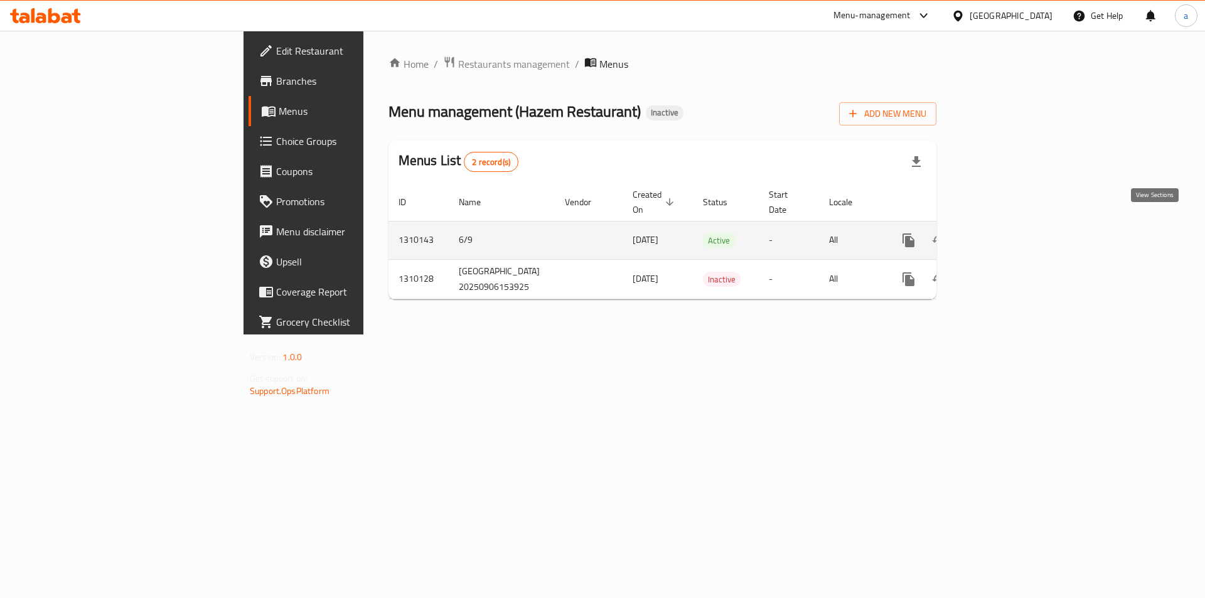
click at [1014, 225] on link "enhanced table" at bounding box center [999, 240] width 30 height 30
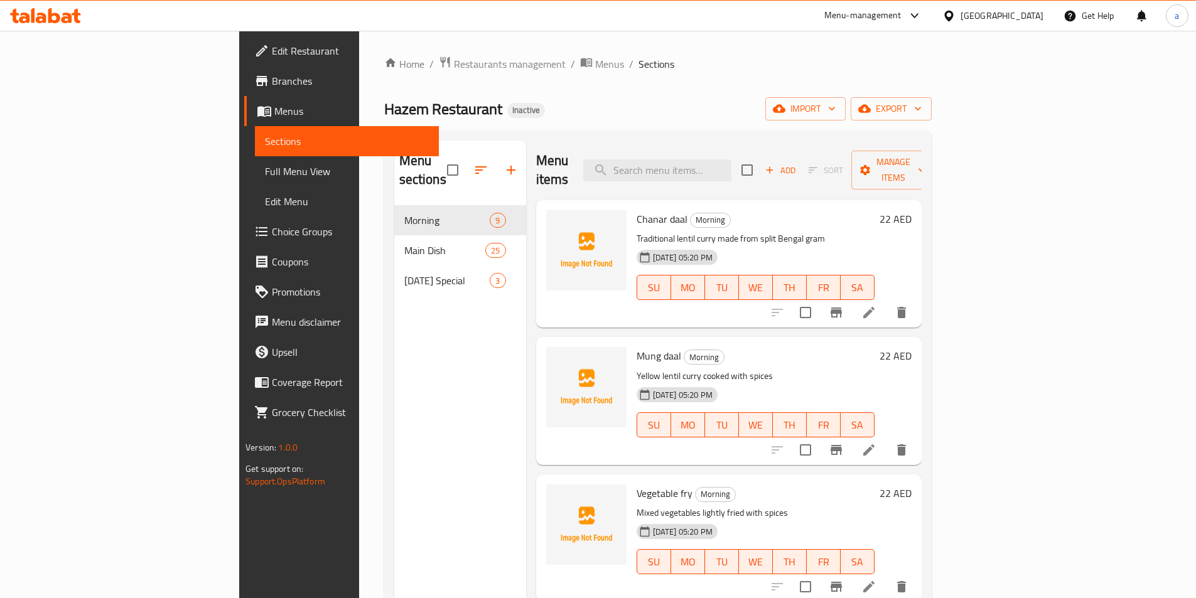
click at [265, 176] on span "Full Menu View" at bounding box center [347, 171] width 164 height 15
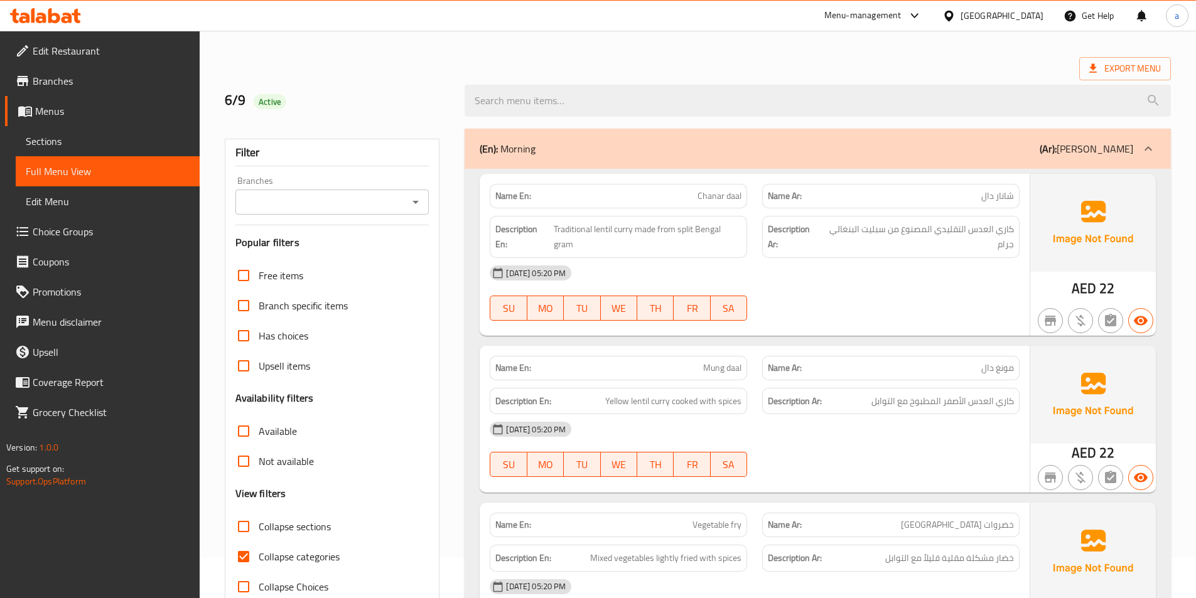
scroll to position [63, 0]
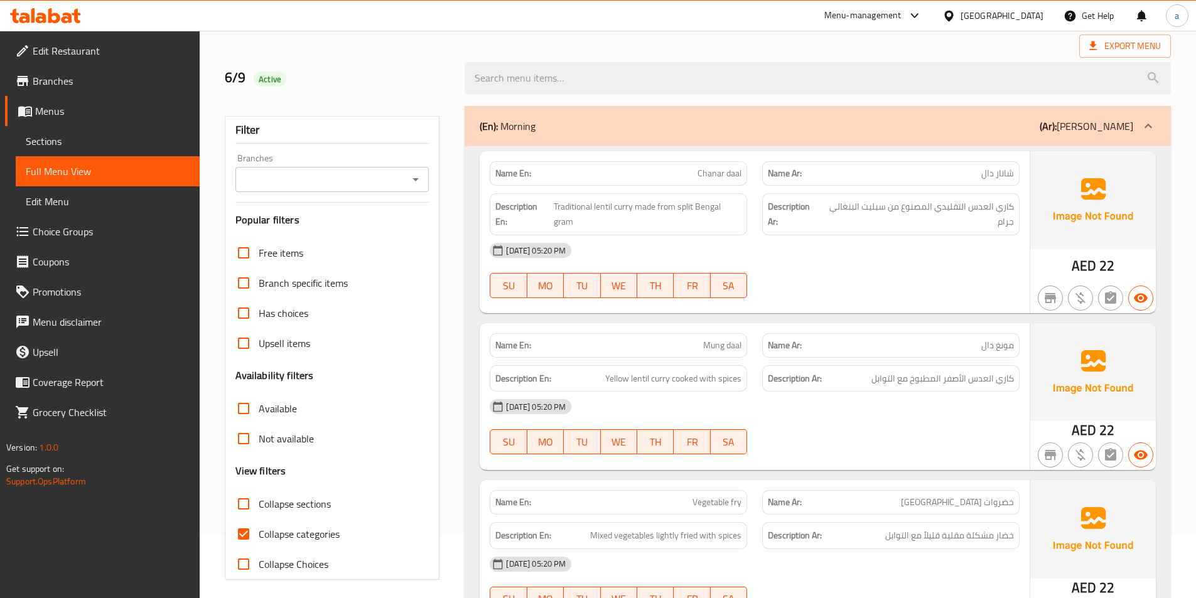
click at [952, 313] on div "Name En: Chanar daal Name Ar: شانار دال Description En: Traditional lentil curr…" at bounding box center [754, 232] width 550 height 162
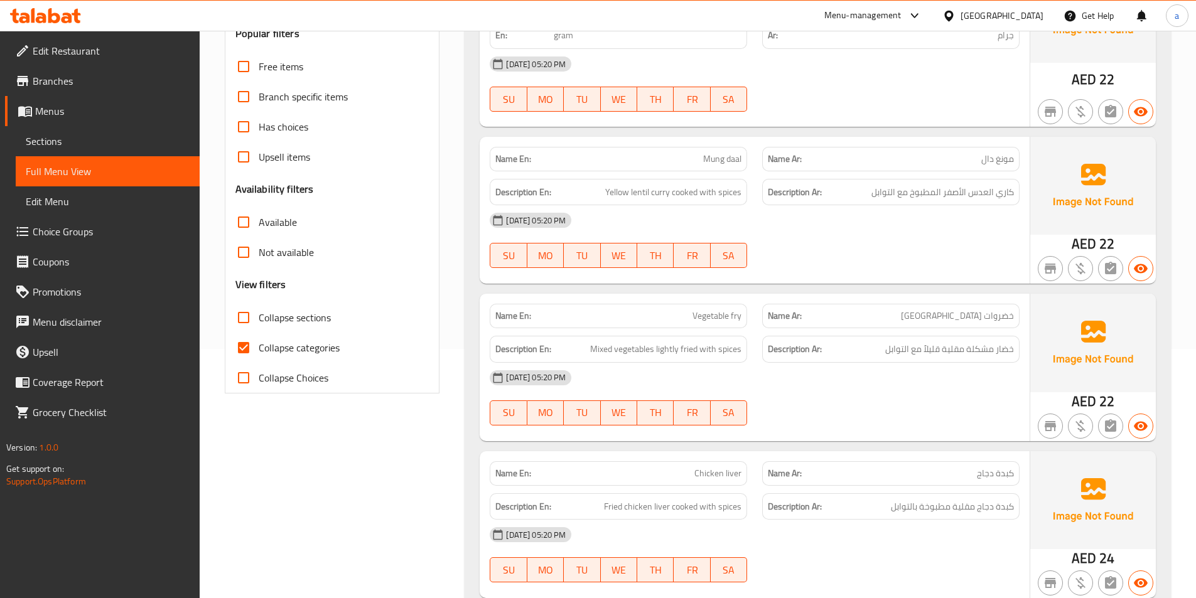
scroll to position [251, 0]
click at [783, 222] on div "[DATE] 05:20 PM" at bounding box center [754, 218] width 545 height 30
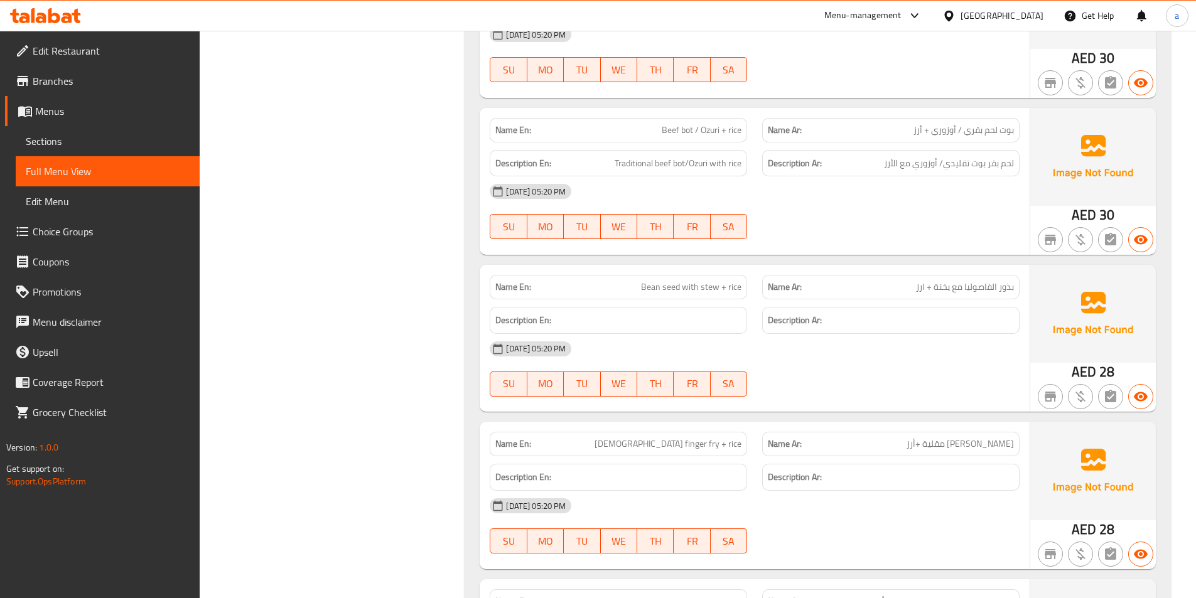
scroll to position [4456, 0]
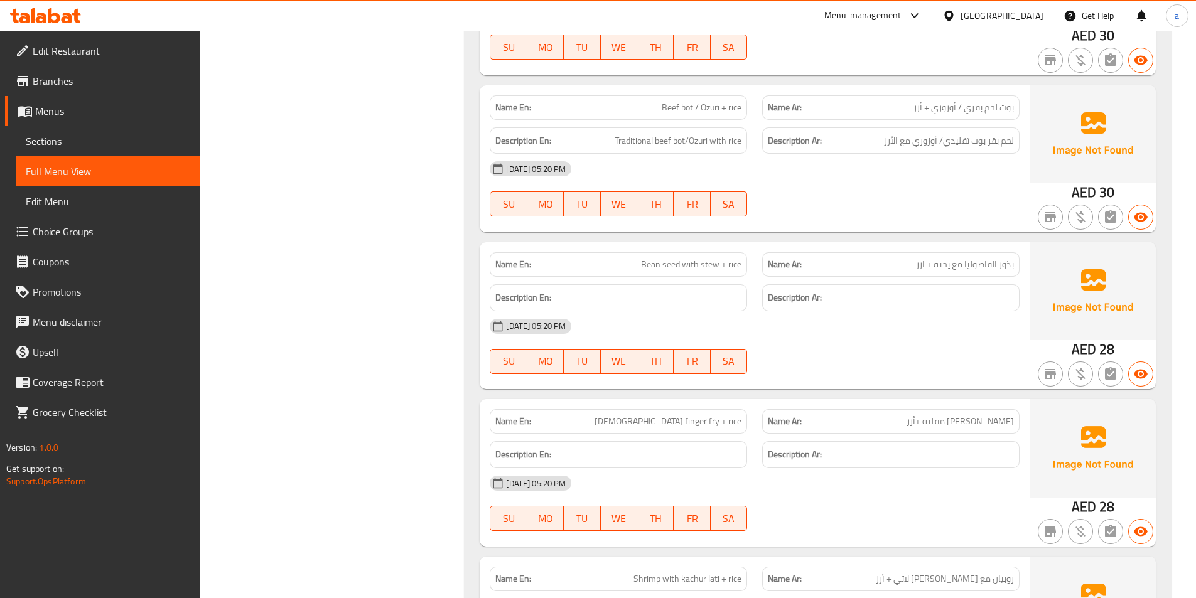
click at [766, 173] on div "[DATE] 05:20 PM" at bounding box center [754, 169] width 545 height 30
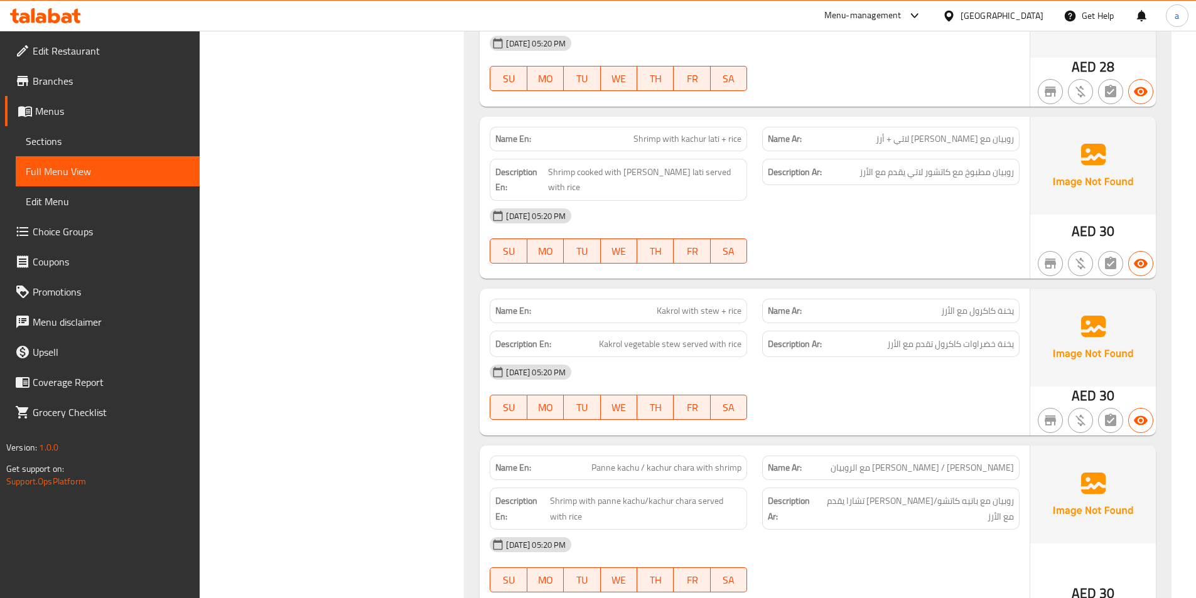
scroll to position [4895, 0]
click at [764, 201] on div "[DATE] 05:20 PM" at bounding box center [754, 216] width 545 height 30
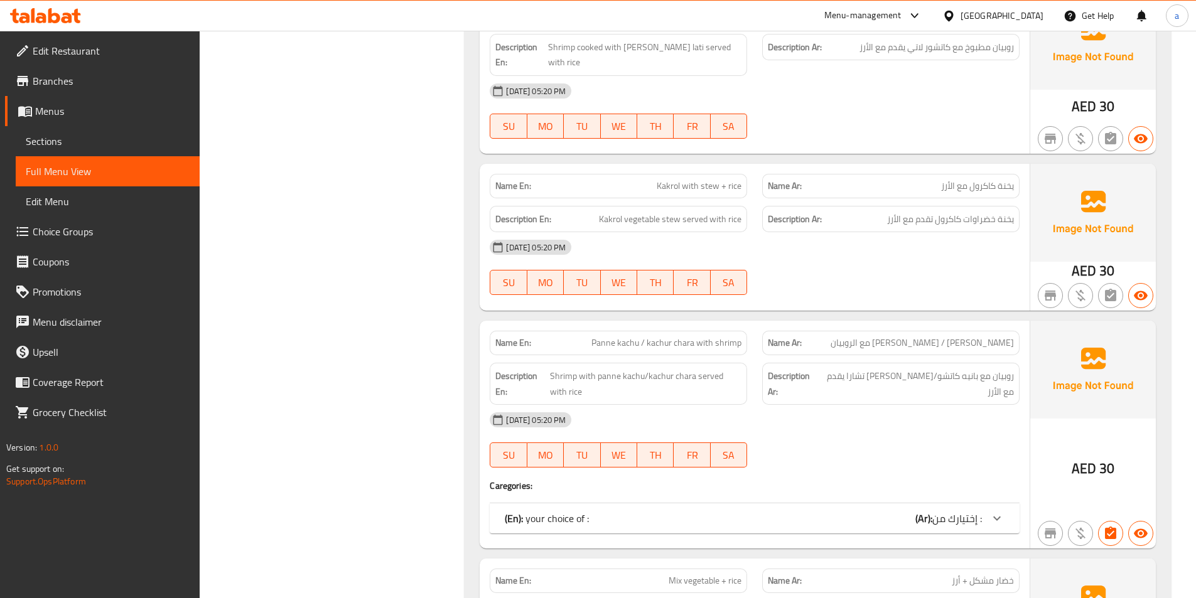
scroll to position [5083, 0]
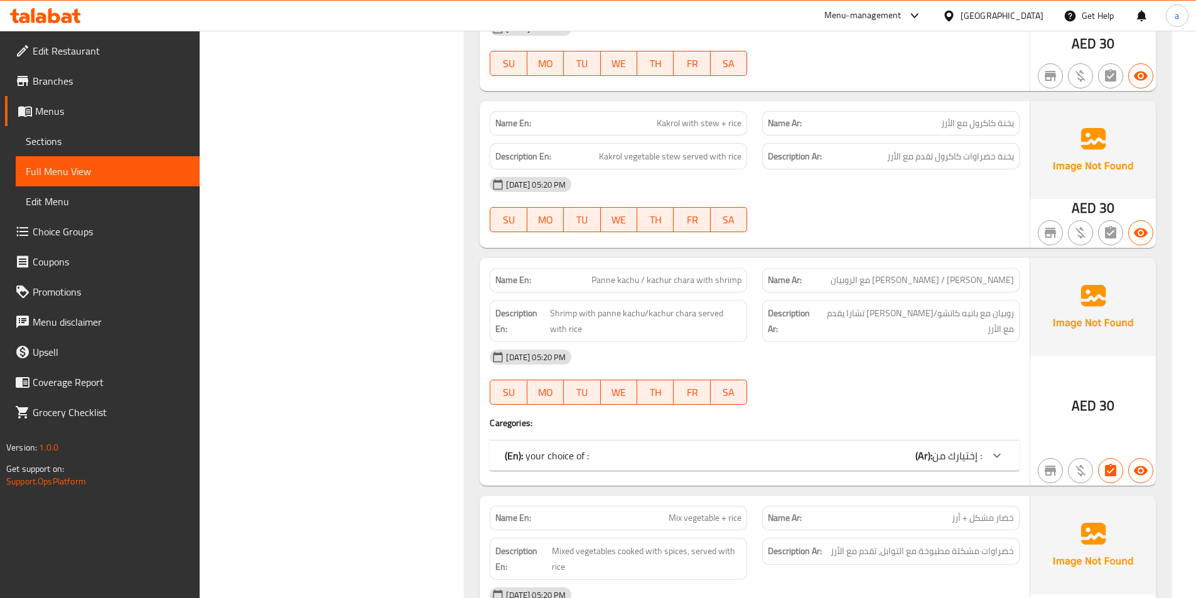
click at [794, 197] on div "06-09-2025 05:20 PM SU MO TU WE TH FR SA" at bounding box center [754, 204] width 545 height 70
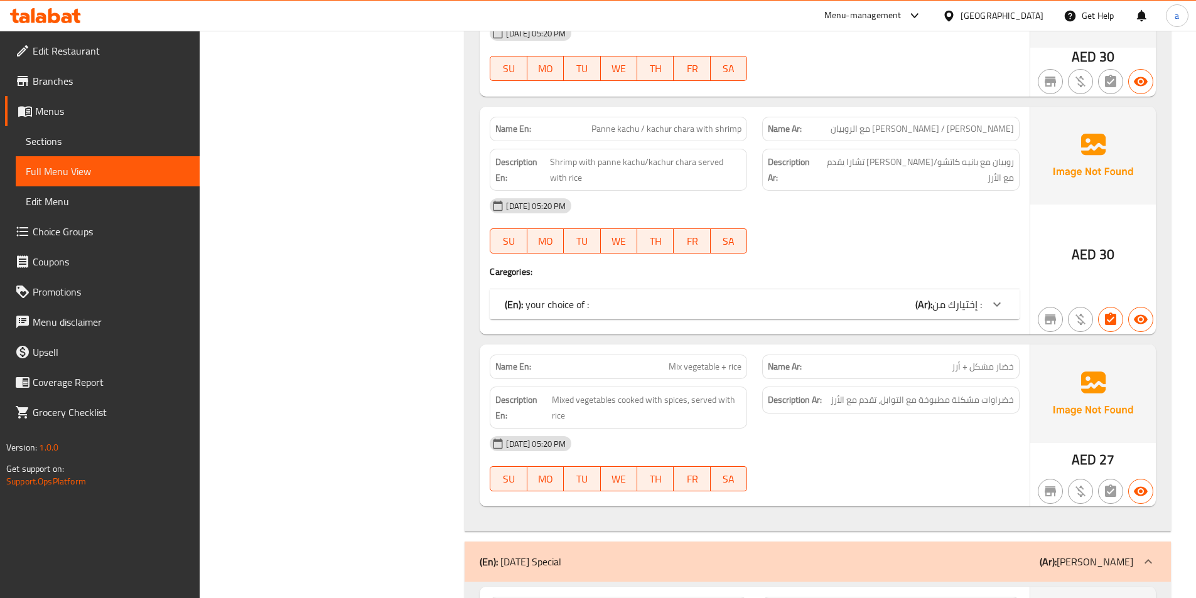
scroll to position [5272, 0]
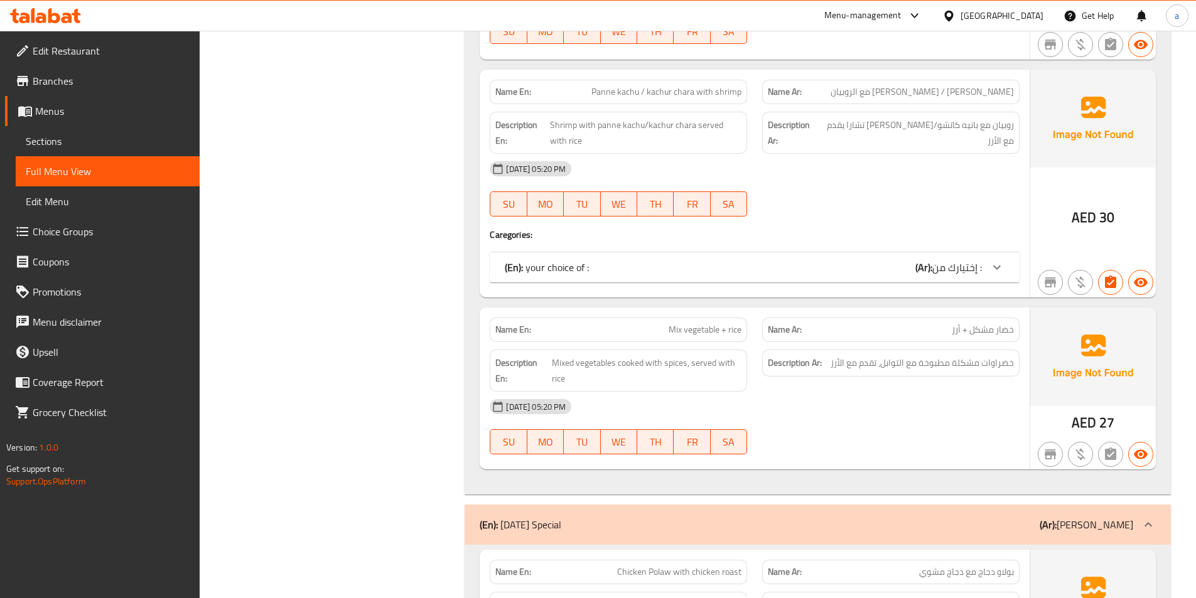
click at [784, 260] on div "(En): your choice of : (Ar): إختيارك من :" at bounding box center [743, 267] width 477 height 15
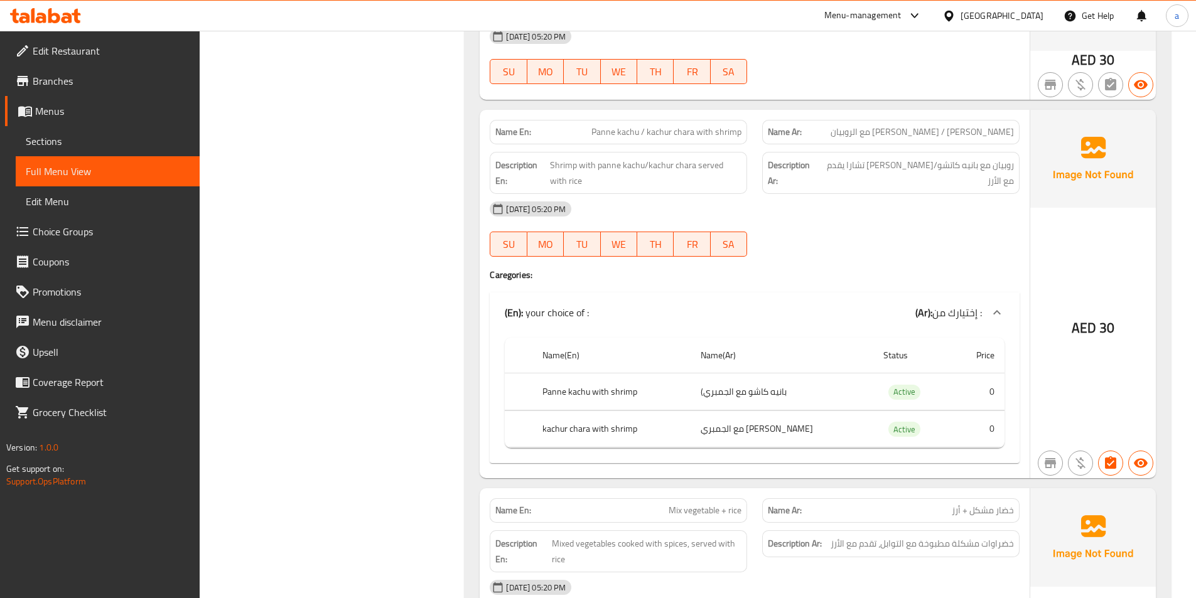
scroll to position [5209, 0]
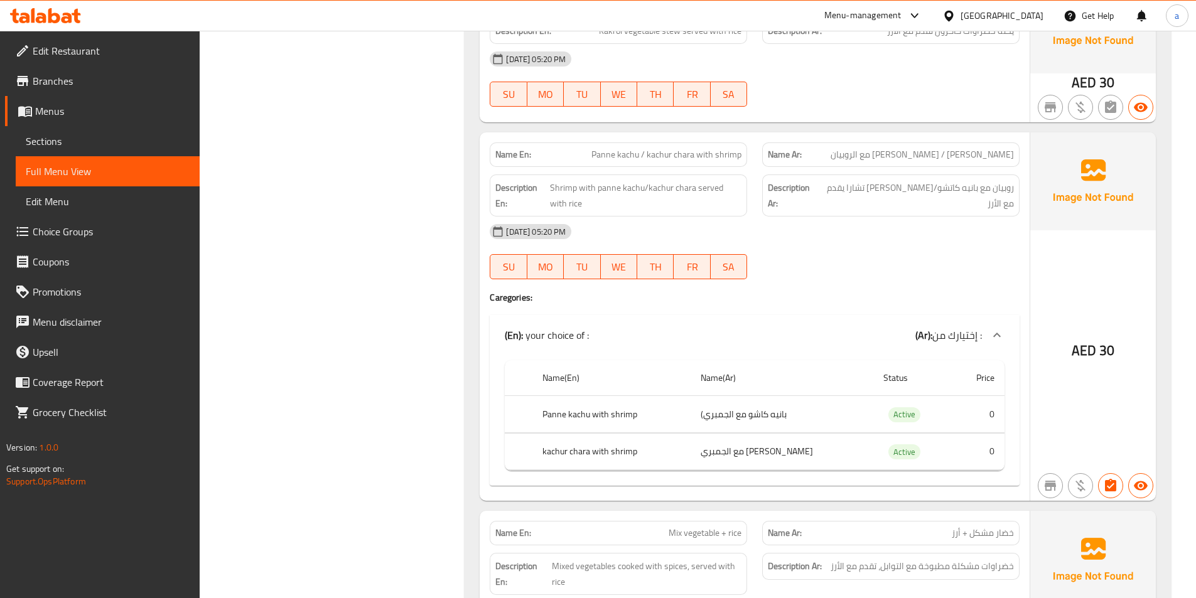
click at [786, 217] on div "[DATE] 05:20 PM" at bounding box center [754, 232] width 545 height 30
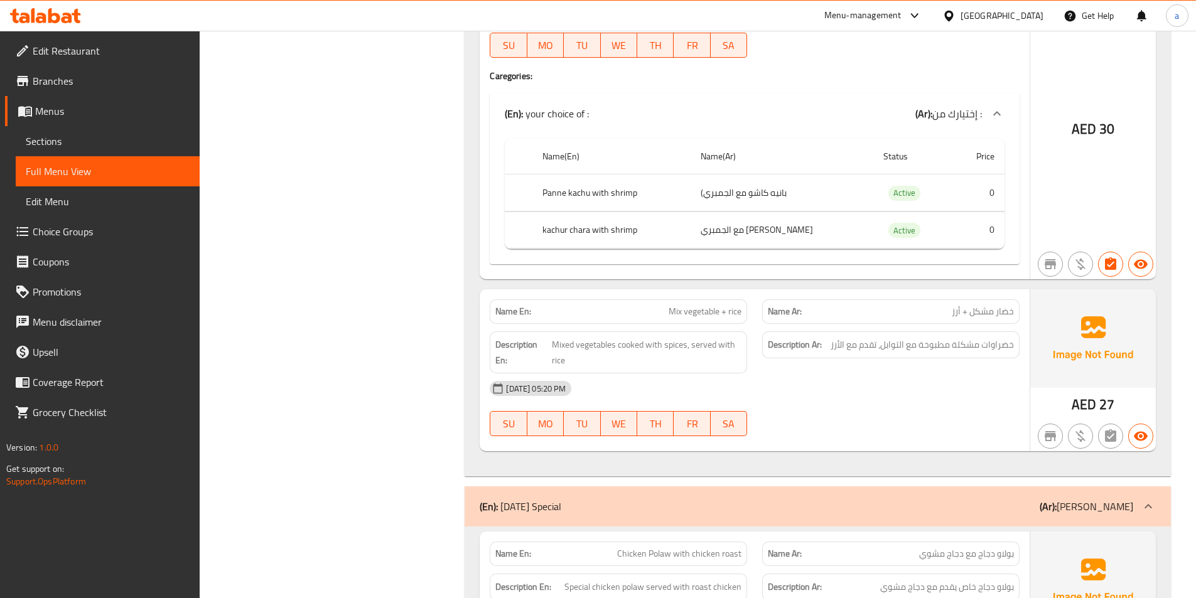
scroll to position [5523, 0]
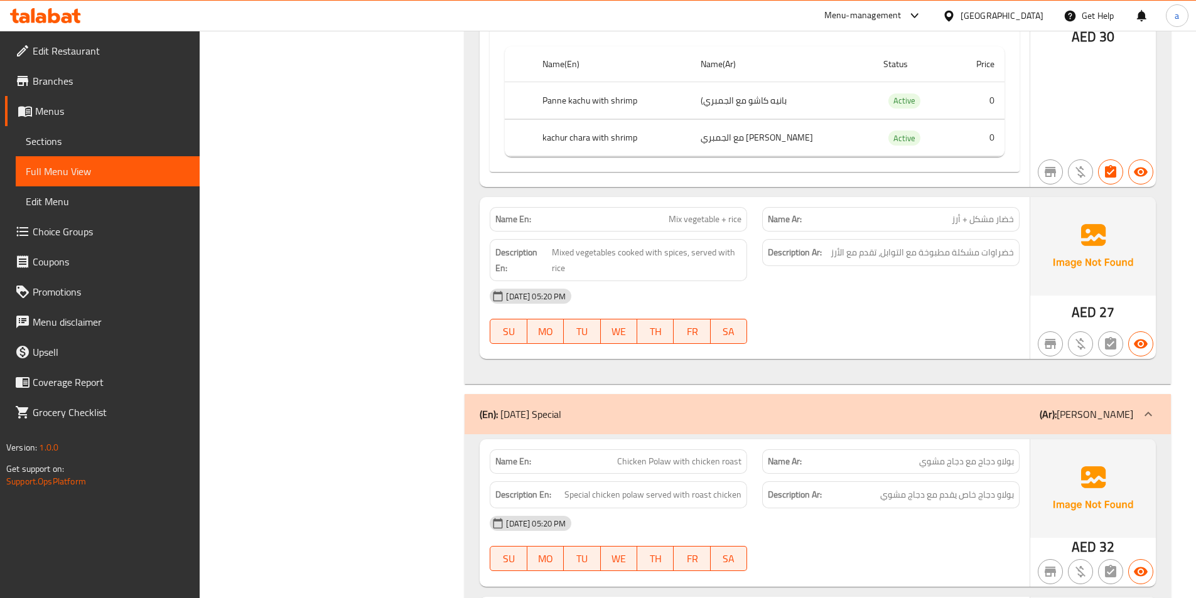
click at [840, 290] on div "[DATE] 05:20 PM" at bounding box center [754, 296] width 545 height 30
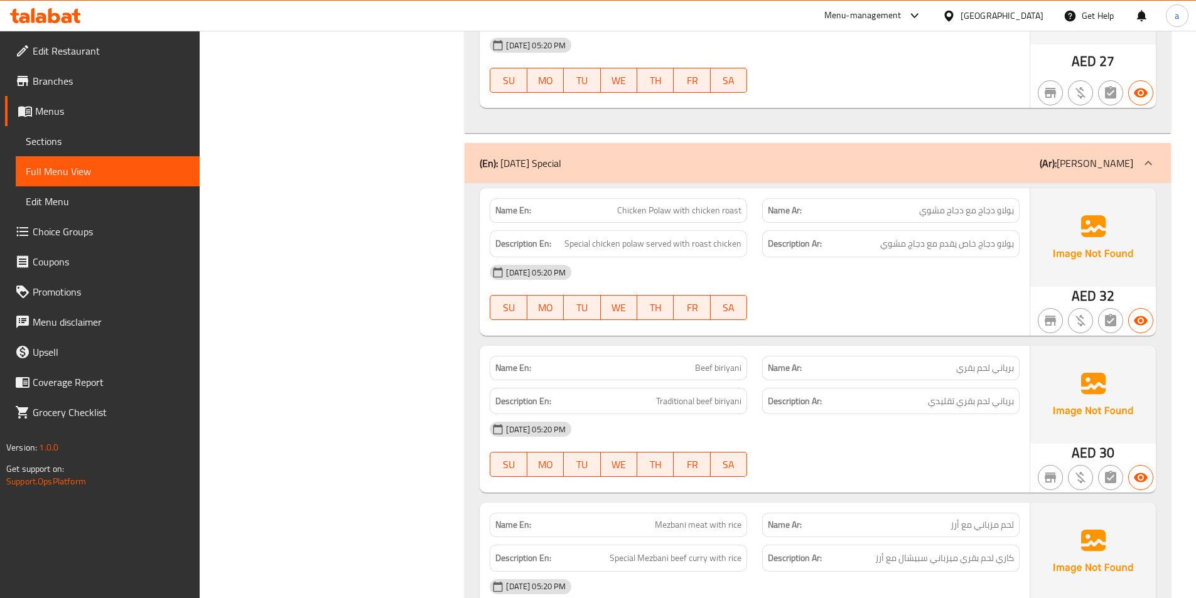
scroll to position [5836, 0]
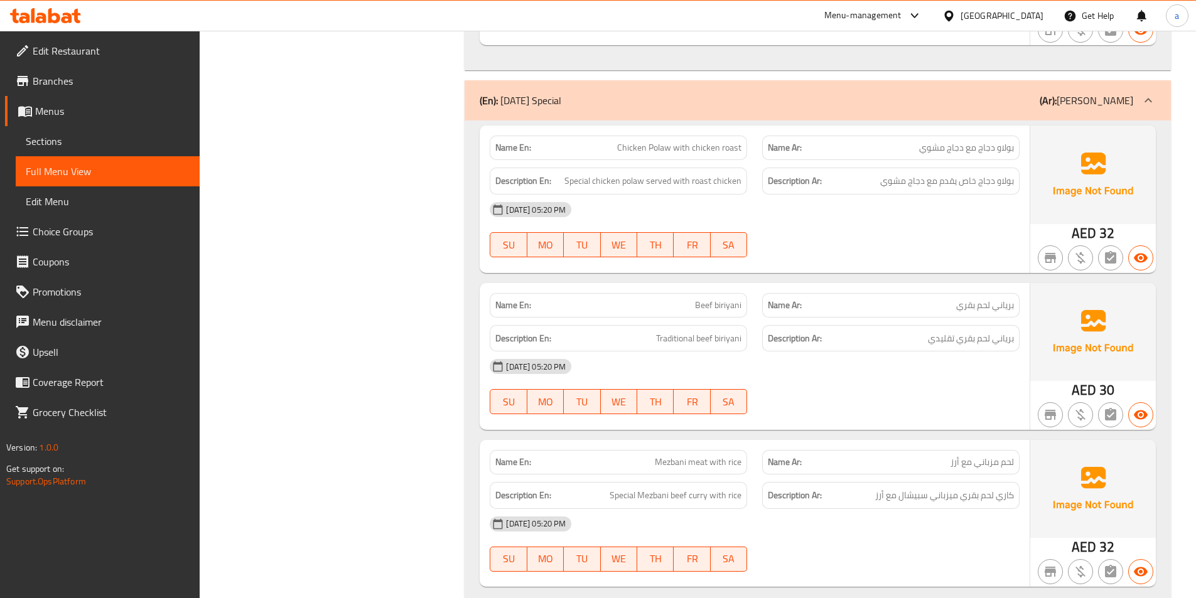
click at [904, 209] on div "[DATE] 05:20 PM" at bounding box center [754, 210] width 545 height 30
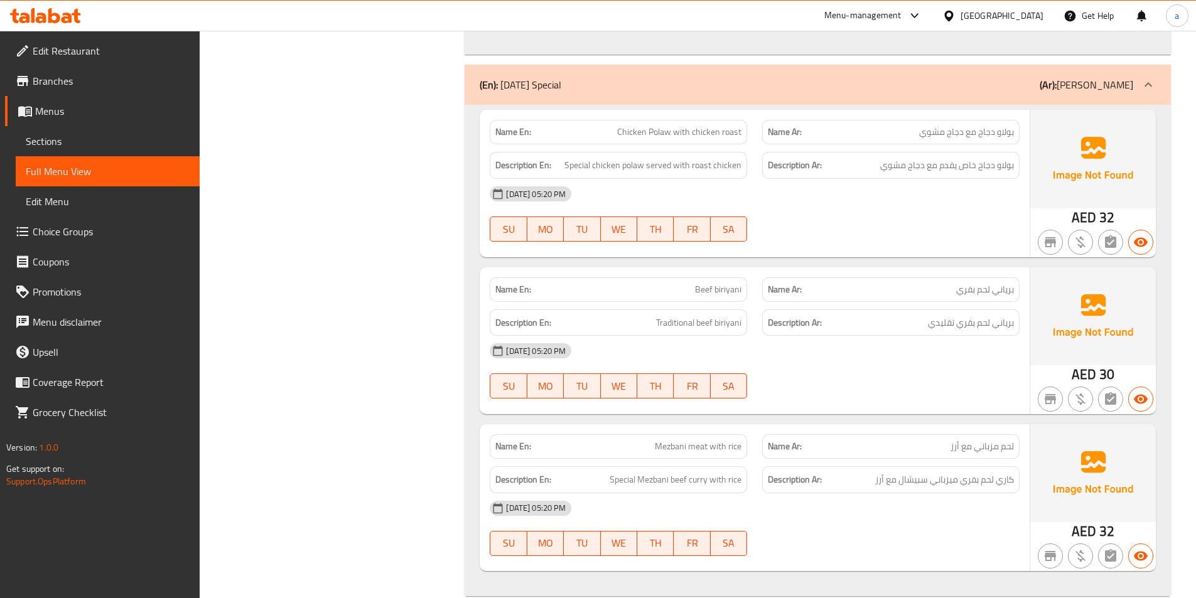
scroll to position [5861, 0]
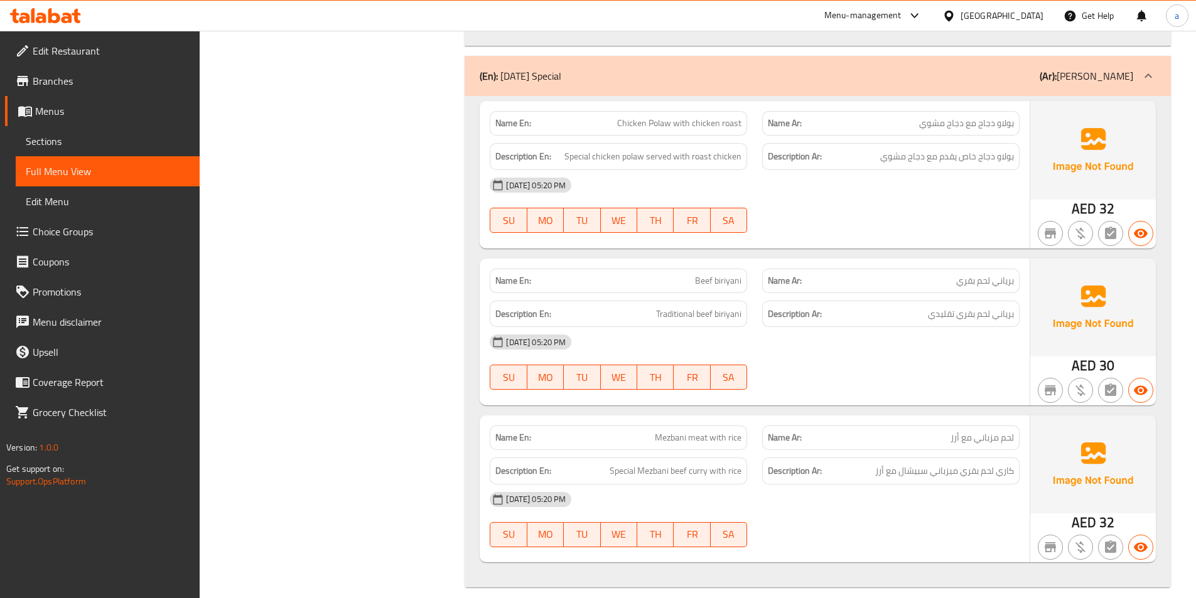
click at [842, 328] on div "[DATE] 05:20 PM" at bounding box center [754, 342] width 545 height 30
click at [822, 485] on div "[DATE] 05:20 PM" at bounding box center [754, 499] width 545 height 30
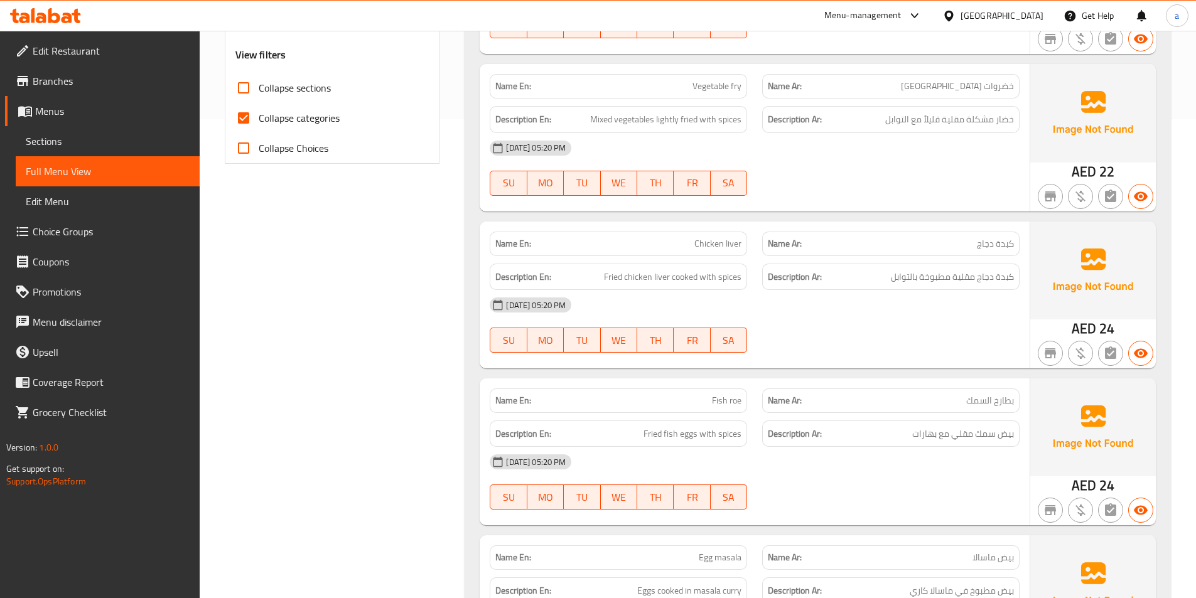
scroll to position [486, 0]
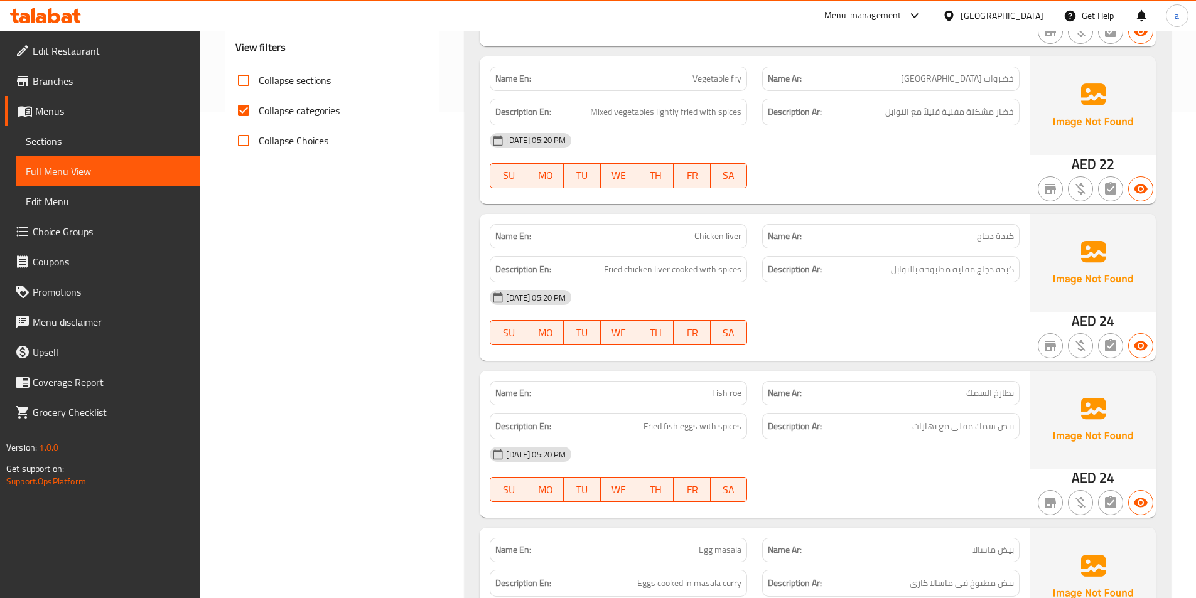
click at [246, 109] on input "Collapse categories" at bounding box center [243, 110] width 30 height 30
checkbox input "false"
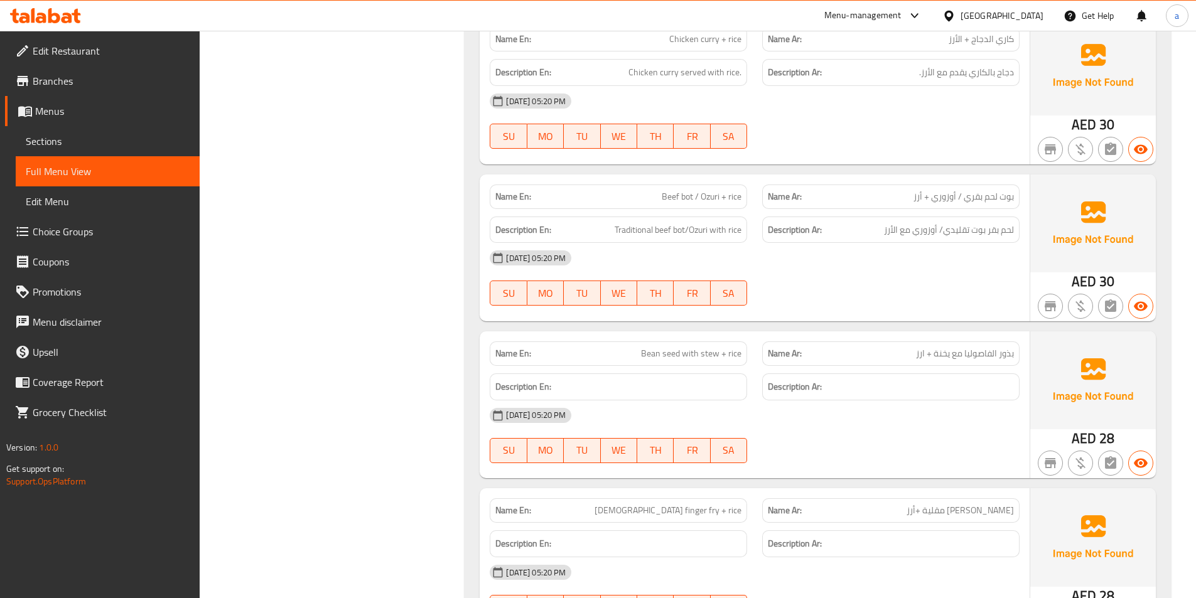
scroll to position [4377, 0]
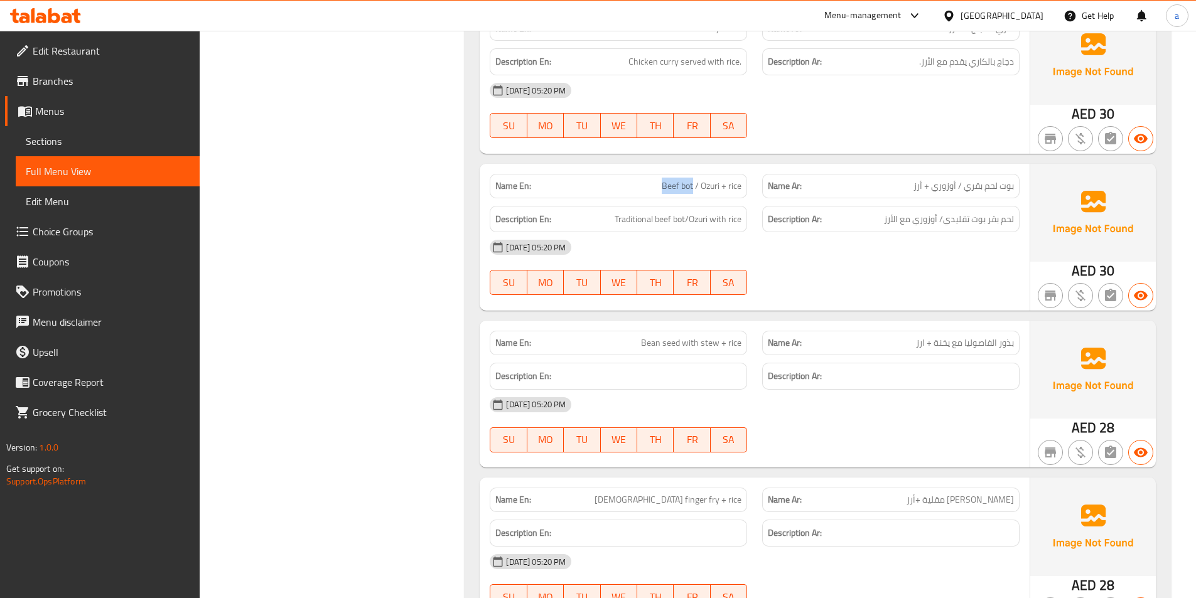
drag, startPoint x: 661, startPoint y: 188, endPoint x: 692, endPoint y: 186, distance: 30.2
click at [692, 186] on span "Beef bot / Ozuri + rice" at bounding box center [701, 185] width 80 height 13
copy span "Beef bot"
click at [670, 189] on span "Beef bot / Ozuri + rice" at bounding box center [701, 185] width 80 height 13
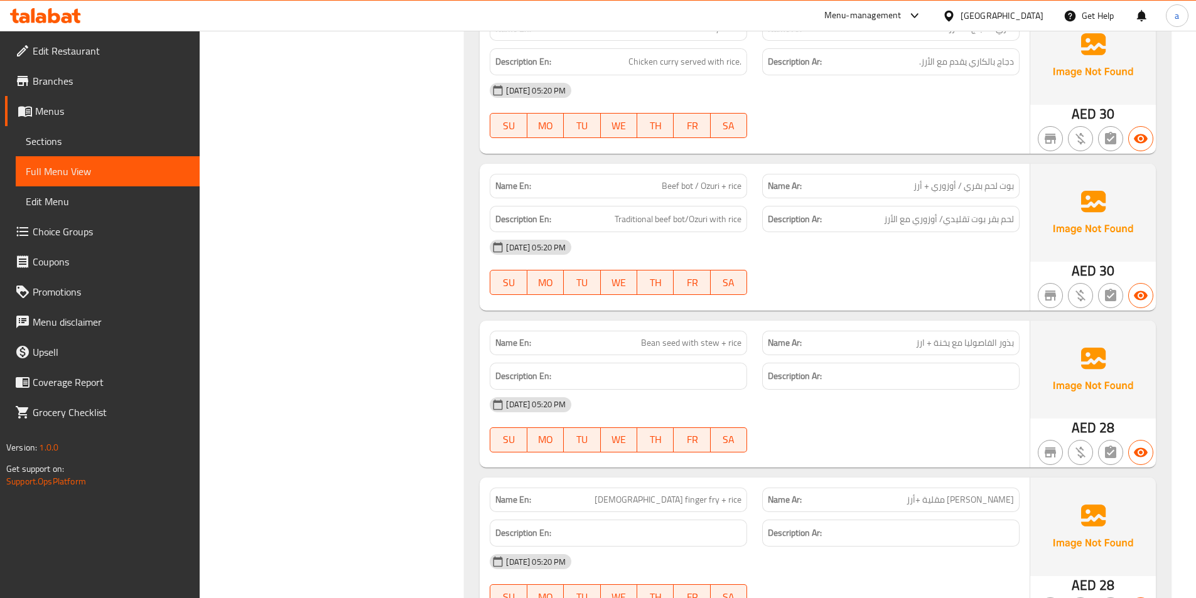
click at [717, 186] on span "Beef bot / Ozuri + rice" at bounding box center [701, 185] width 80 height 13
copy span "Ozuri"
click at [82, 239] on span "Choice Groups" at bounding box center [111, 231] width 157 height 15
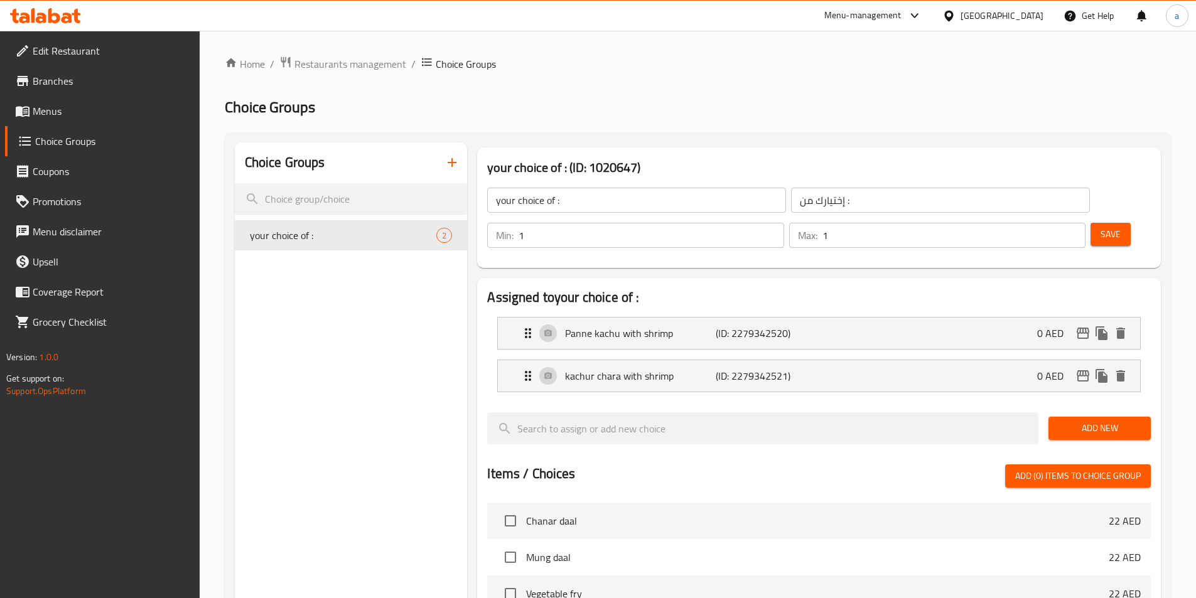
click at [459, 158] on icon "button" at bounding box center [451, 162] width 15 height 15
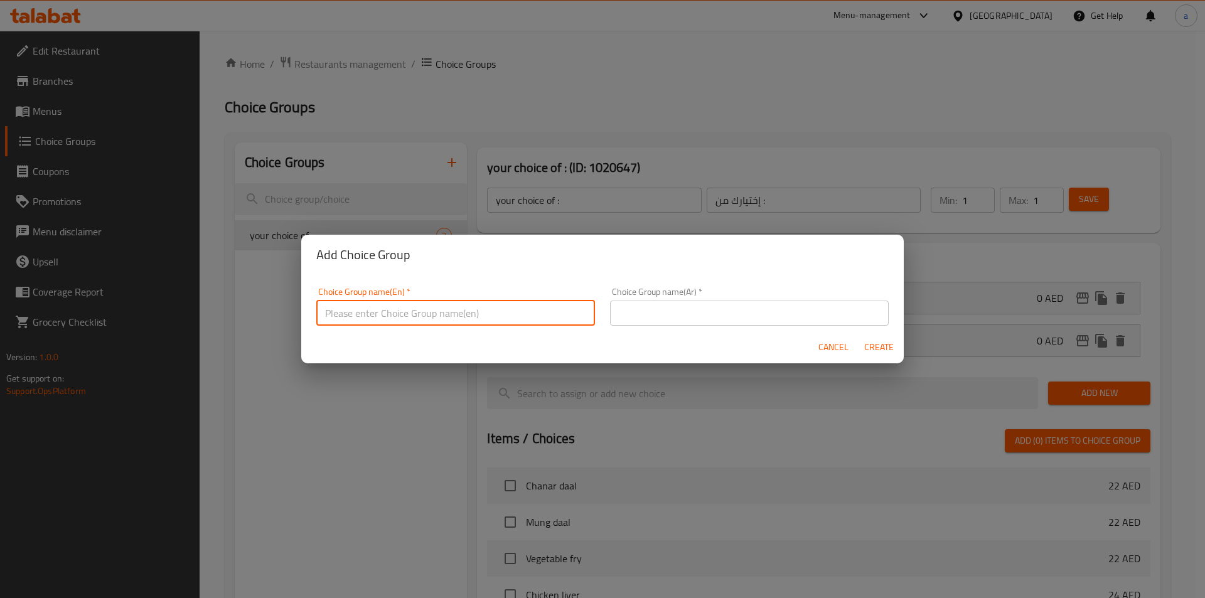
click at [443, 319] on input "text" at bounding box center [455, 313] width 279 height 25
type input "your choice of"
click at [633, 318] on input "text" at bounding box center [749, 313] width 279 height 25
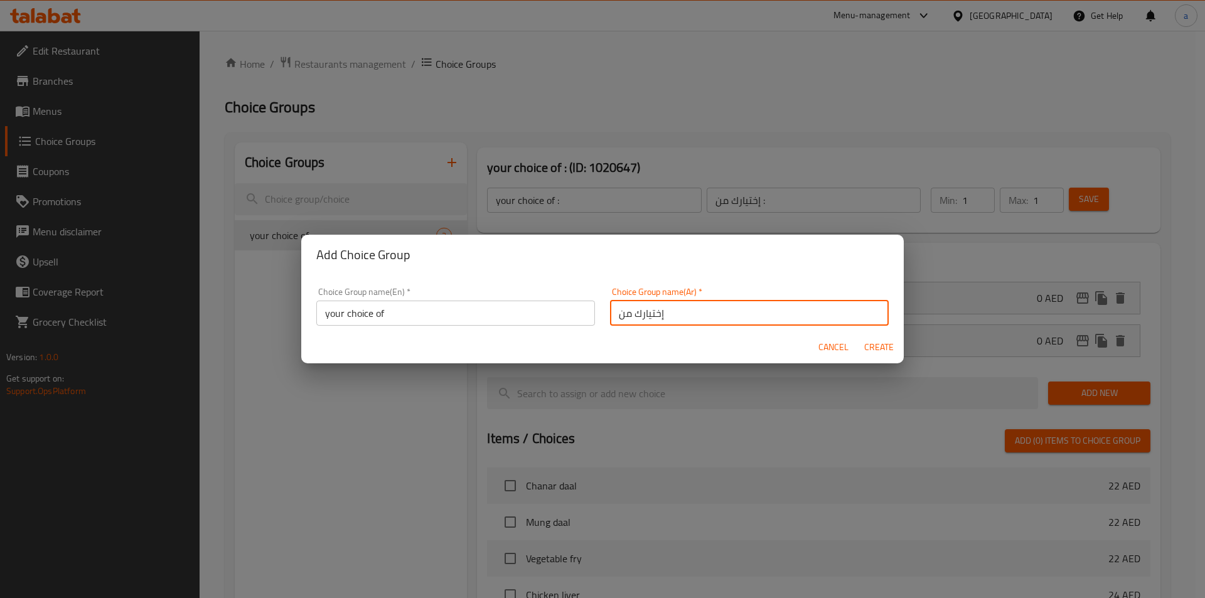
type input "إختيارك من"
click at [882, 346] on span "Create" at bounding box center [879, 348] width 30 height 16
type input "your choice of"
type input "إختيارك من"
type input "0"
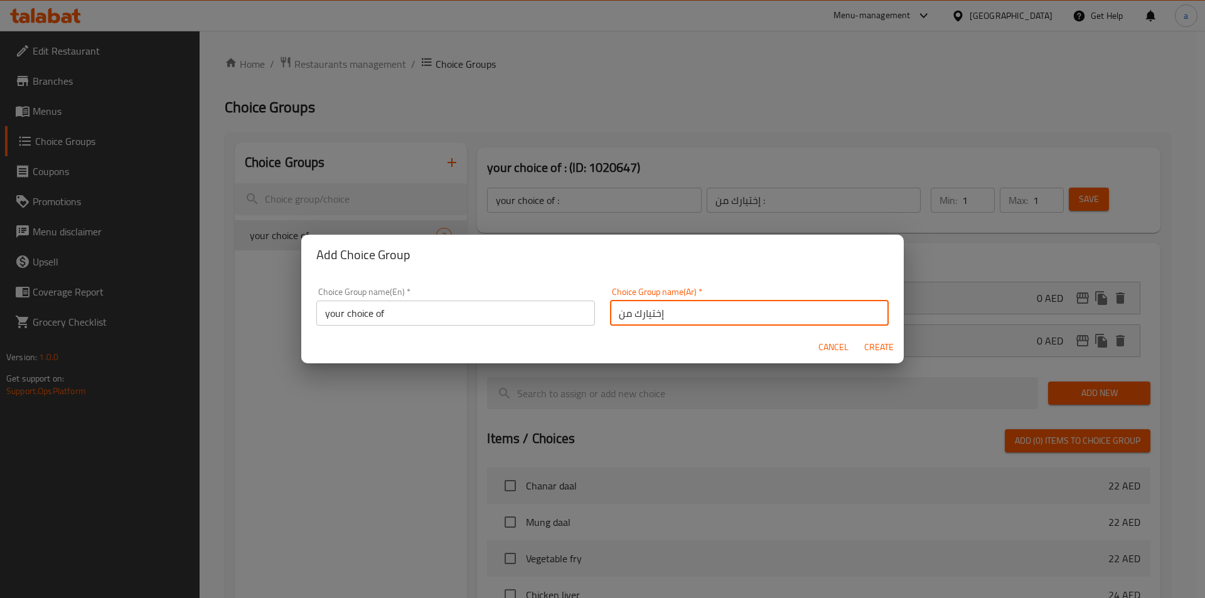
type input "0"
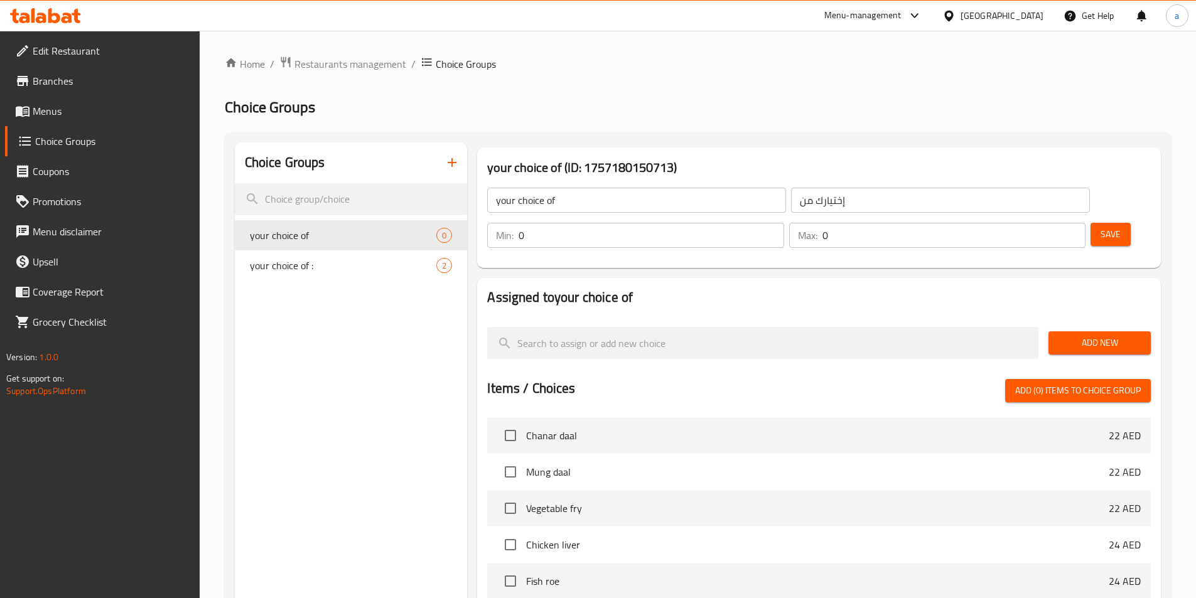
click at [783, 223] on input "0" at bounding box center [650, 235] width 265 height 25
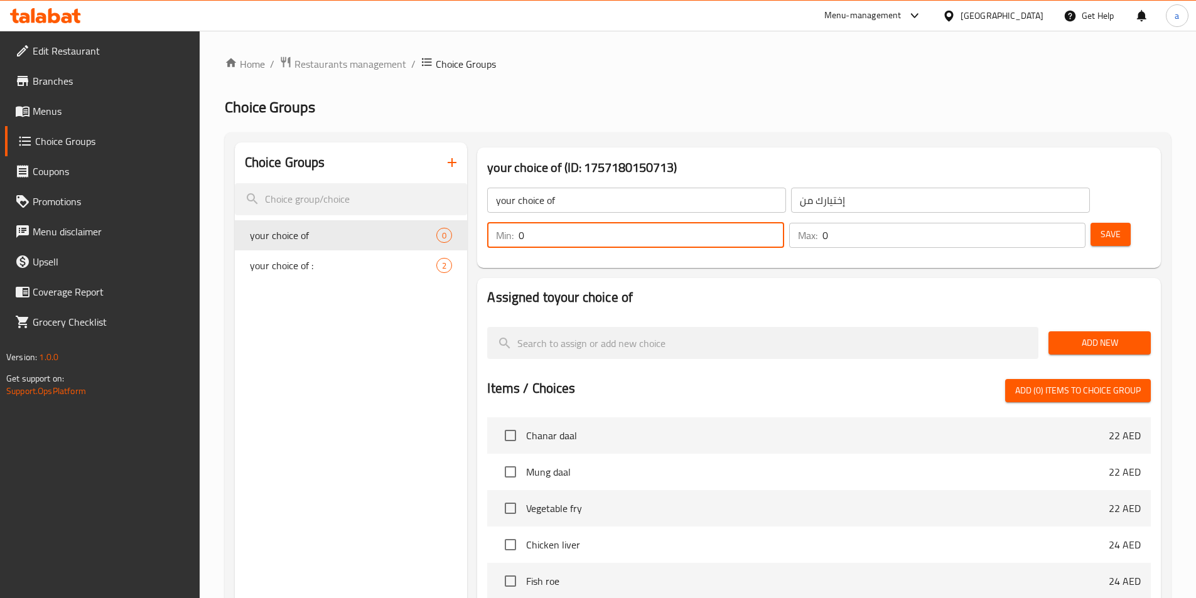
click at [783, 223] on input "0" at bounding box center [650, 235] width 265 height 25
type input "1"
click at [783, 223] on input "1" at bounding box center [650, 235] width 265 height 25
click at [1053, 223] on input "0" at bounding box center [953, 235] width 263 height 25
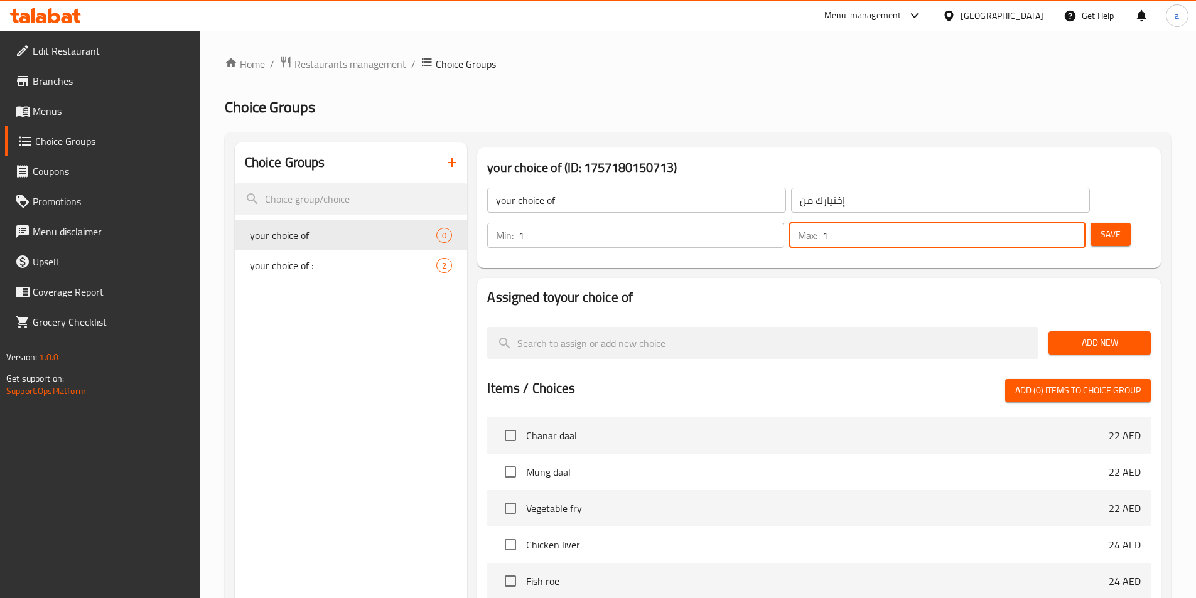
type input "1"
click at [1053, 223] on input "1" at bounding box center [953, 235] width 263 height 25
click at [1090, 223] on button "Save" at bounding box center [1110, 234] width 40 height 23
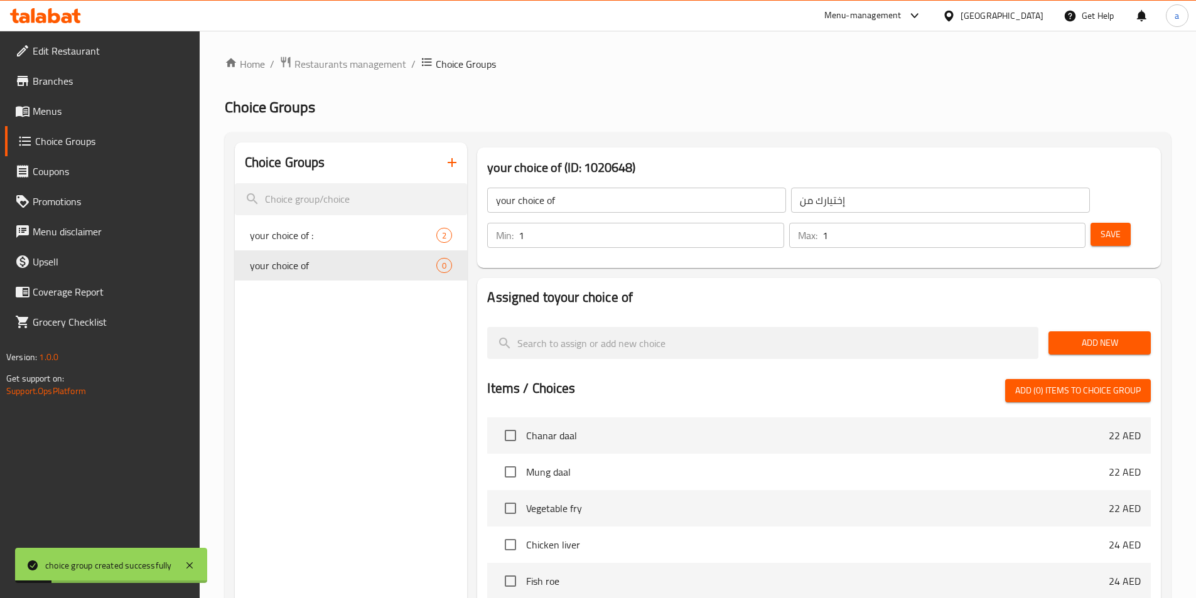
click at [1109, 331] on button "Add New" at bounding box center [1099, 342] width 102 height 23
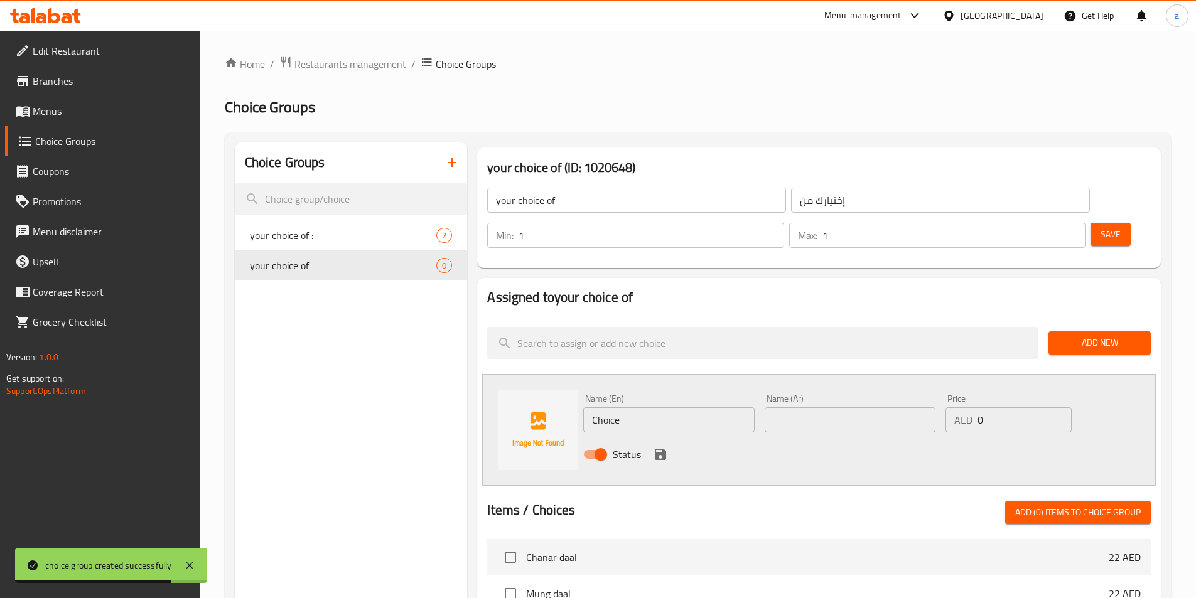
click at [636, 407] on input "Choice" at bounding box center [668, 419] width 171 height 25
paste input "Beef bot"
type input "Beef bot"
click at [819, 407] on input "text" at bounding box center [849, 419] width 171 height 25
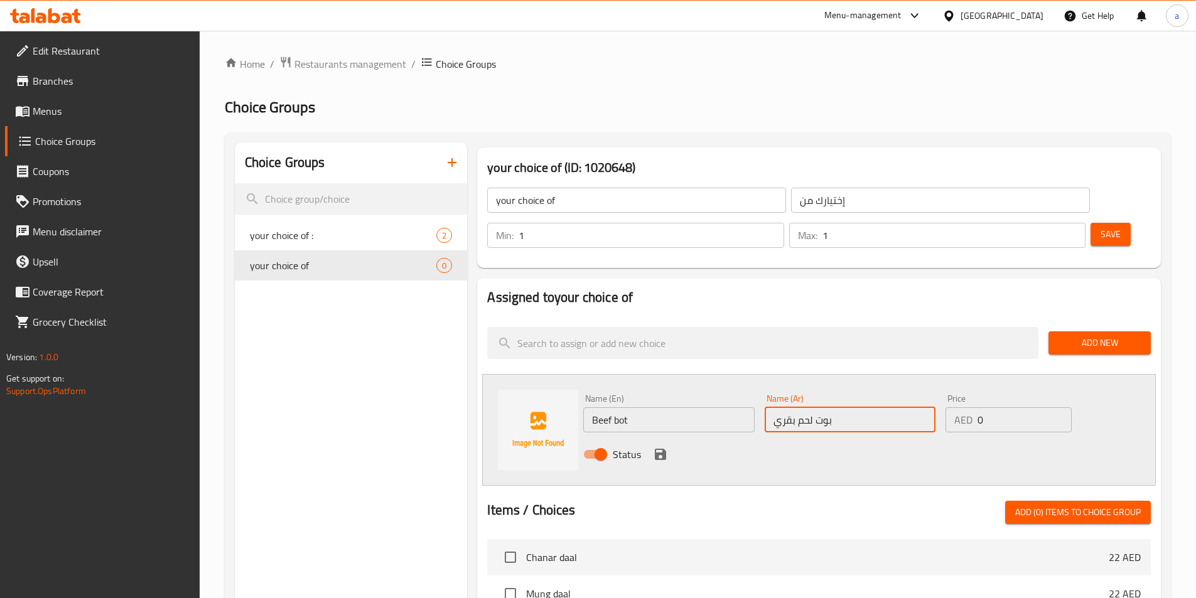
type input "بوت لحم بقري"
click at [661, 449] on icon "save" at bounding box center [660, 454] width 11 height 11
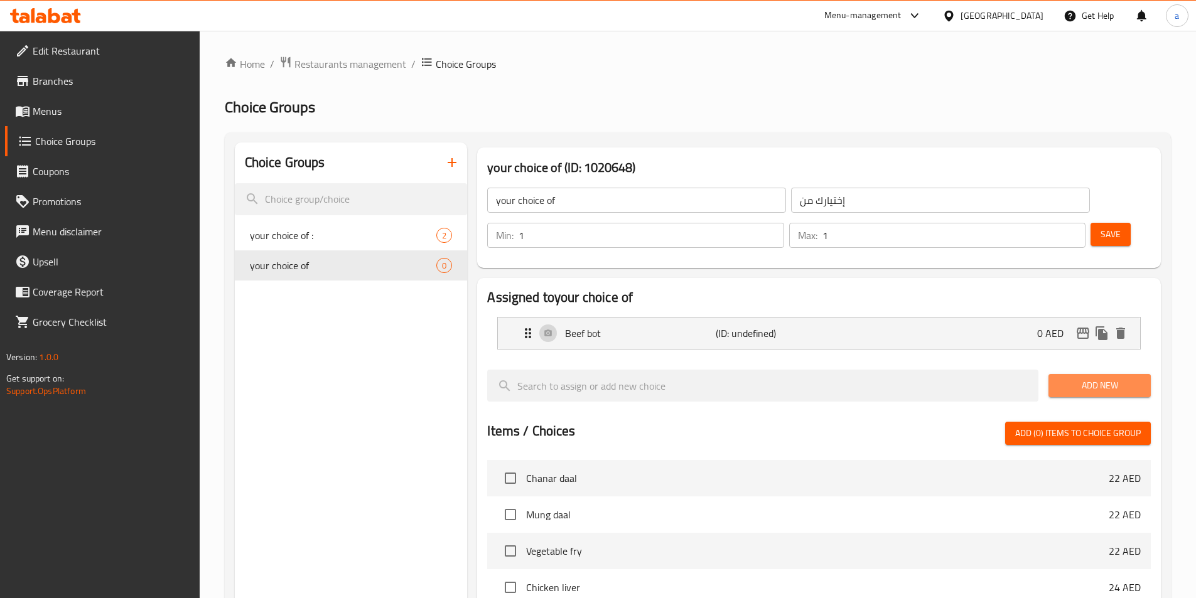
click at [1076, 378] on span "Add New" at bounding box center [1099, 386] width 82 height 16
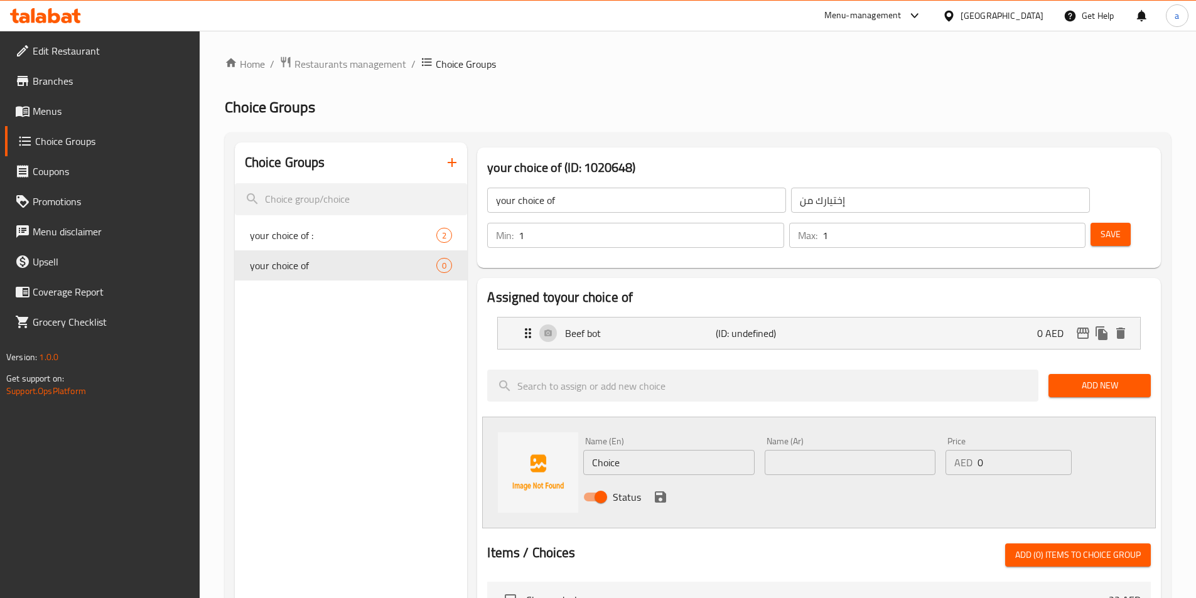
click at [619, 450] on input "Choice" at bounding box center [668, 462] width 171 height 25
paste input "Beef Ozuri"
type input "Beef Ozuri"
click at [857, 450] on input "text" at bounding box center [849, 462] width 171 height 25
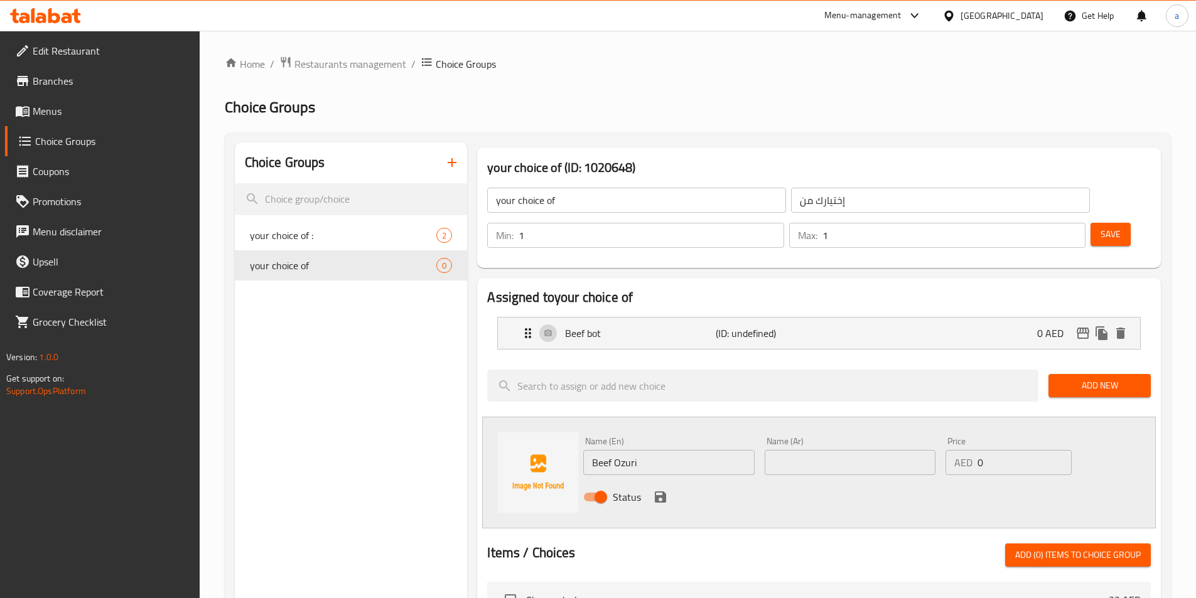
click at [850, 450] on input "text" at bounding box center [849, 462] width 171 height 25
paste input "أوزوري"
type input "أوزوري لحم بقري"
click at [665, 491] on icon "save" at bounding box center [660, 496] width 11 height 11
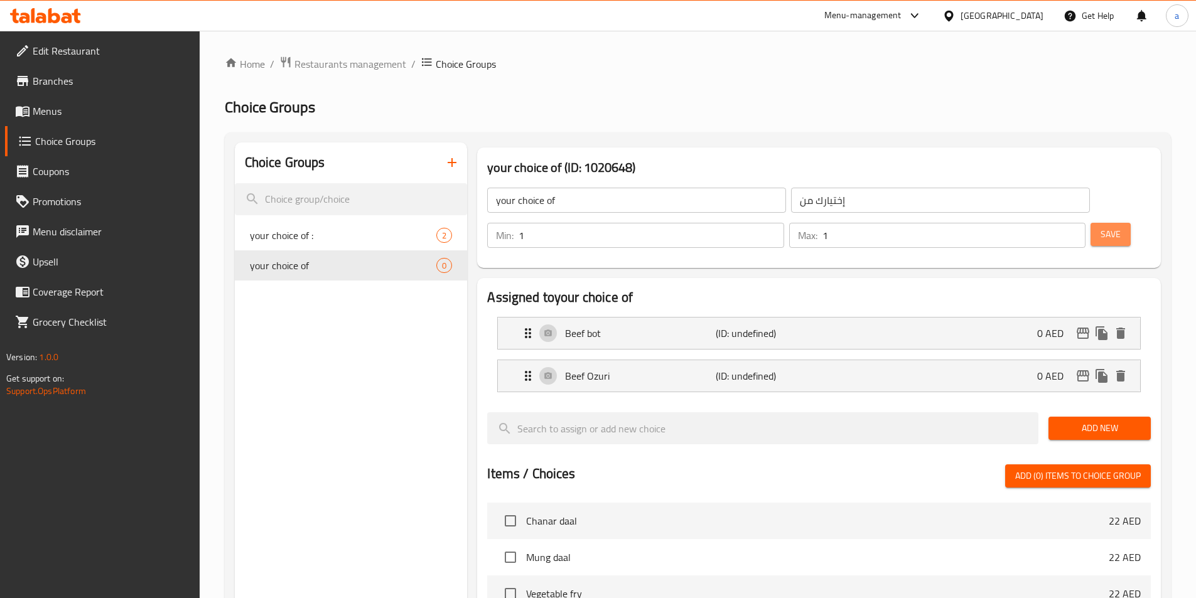
click at [1100, 227] on span "Save" at bounding box center [1110, 235] width 20 height 16
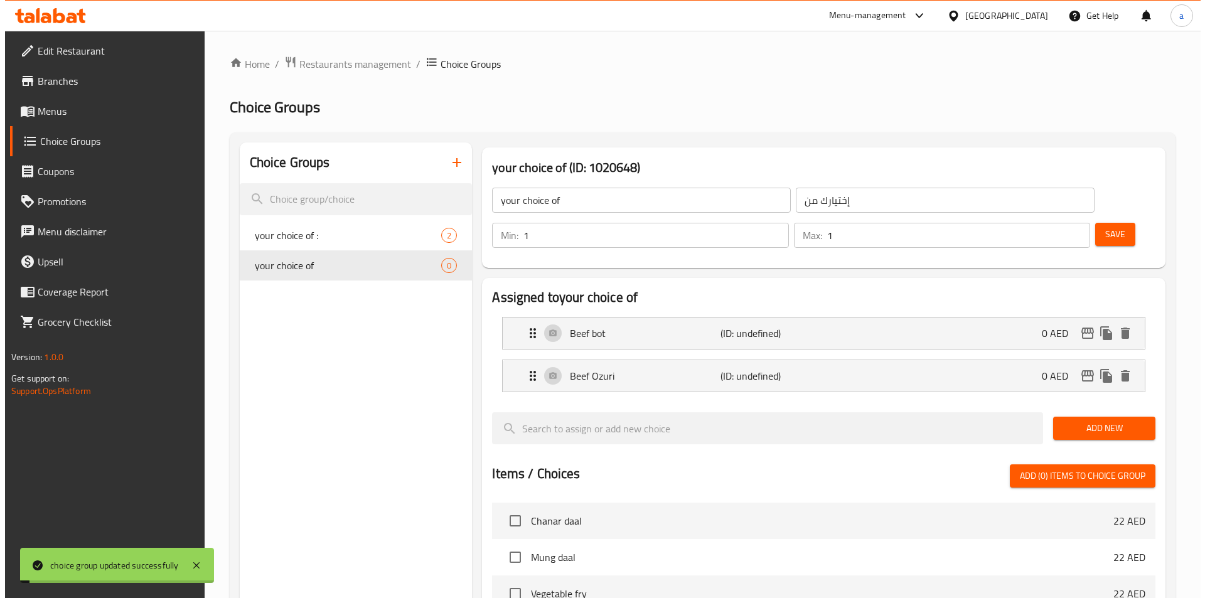
scroll to position [361, 0]
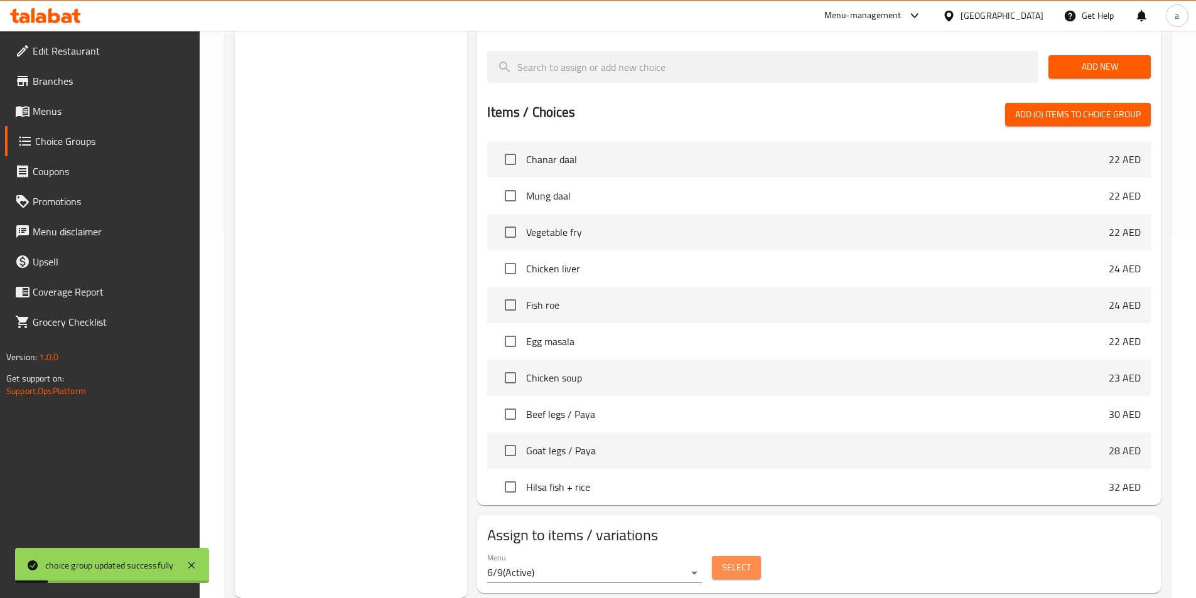
click at [726, 556] on button "Select" at bounding box center [736, 567] width 49 height 23
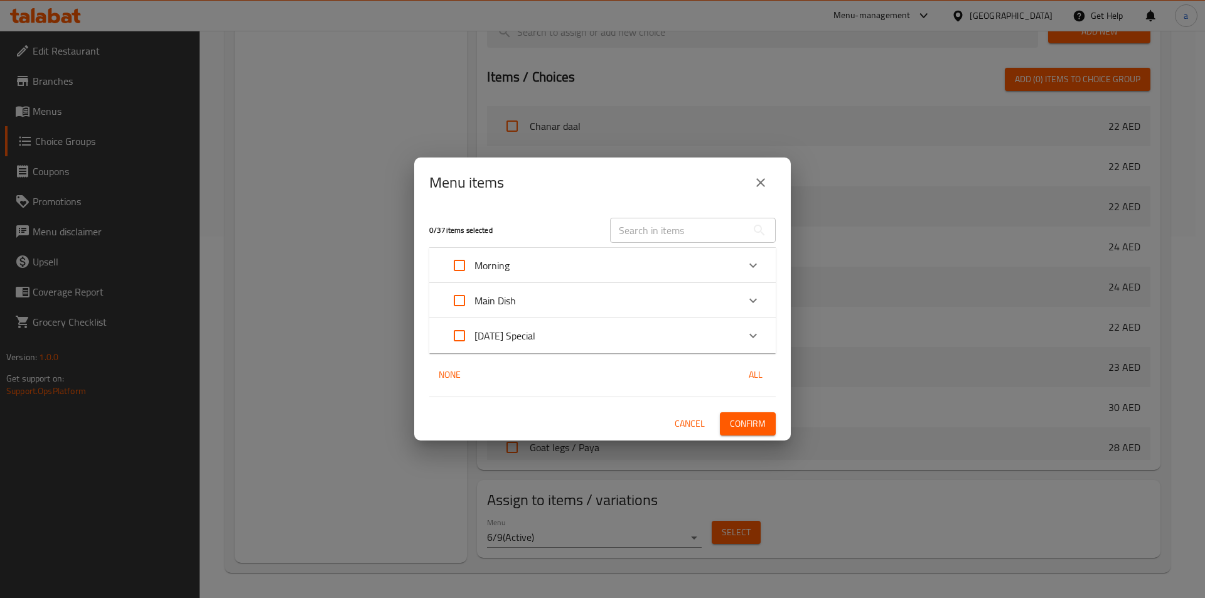
click at [603, 300] on div "Main Dish" at bounding box center [591, 301] width 294 height 30
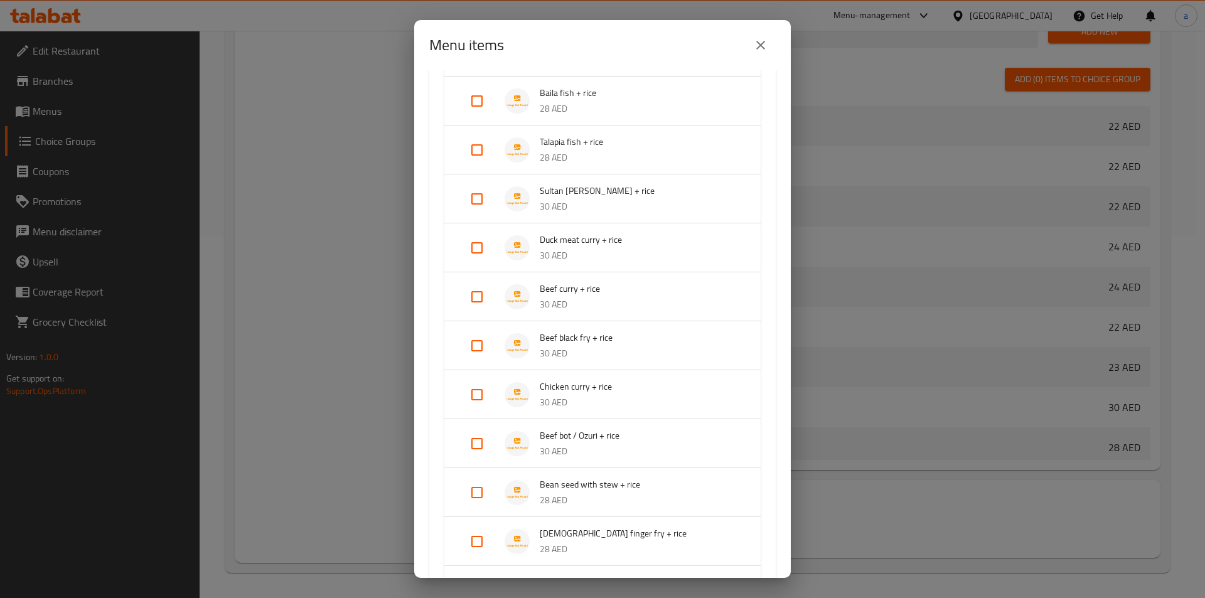
scroll to position [753, 0]
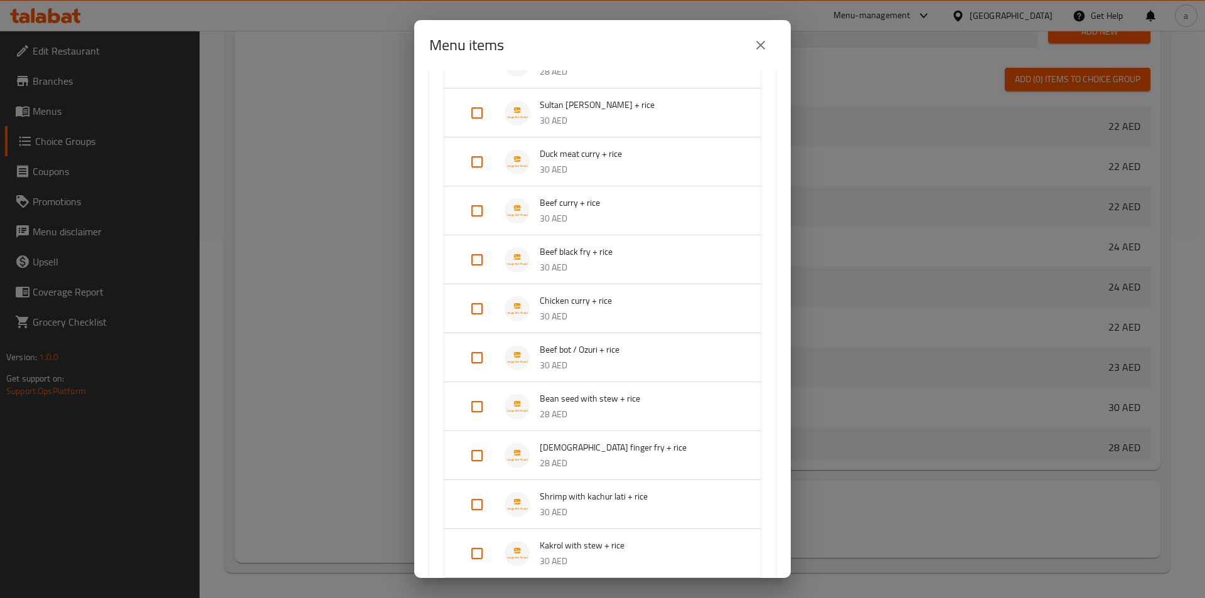
click at [488, 363] on input "Expand" at bounding box center [477, 358] width 30 height 30
checkbox input "true"
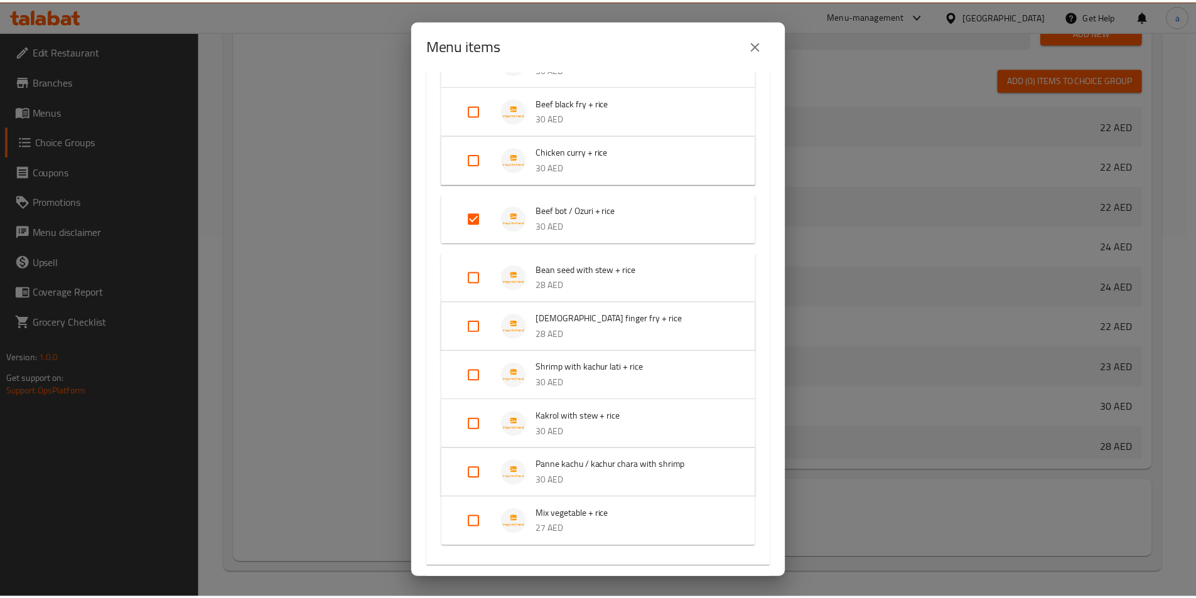
scroll to position [1024, 0]
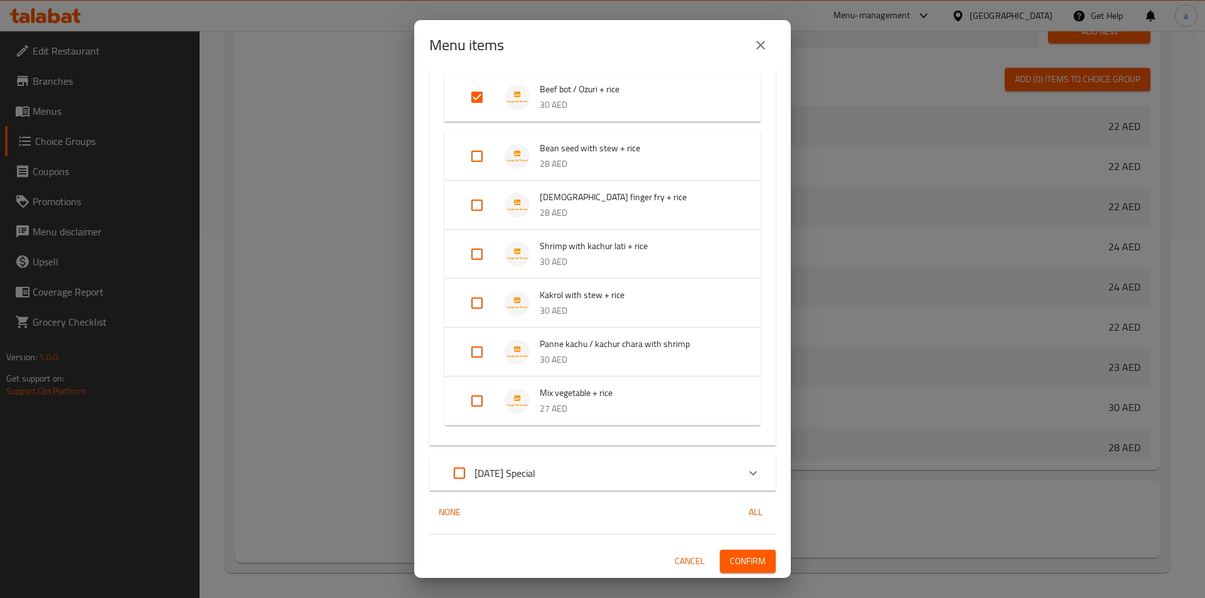
click at [736, 566] on span "Confirm" at bounding box center [748, 562] width 36 height 16
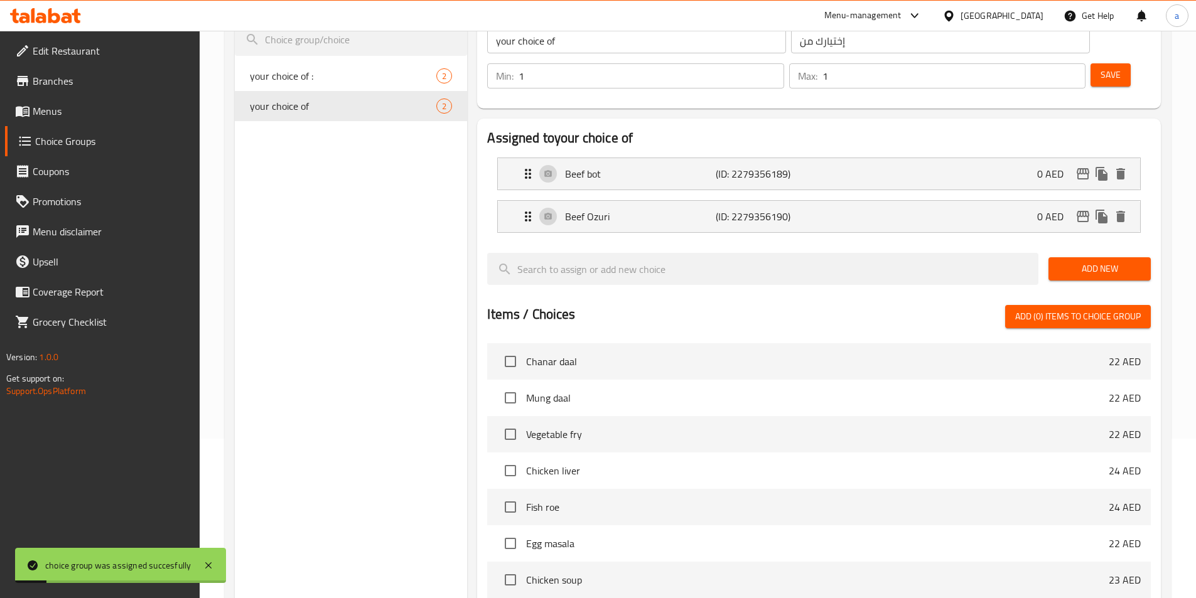
scroll to position [0, 0]
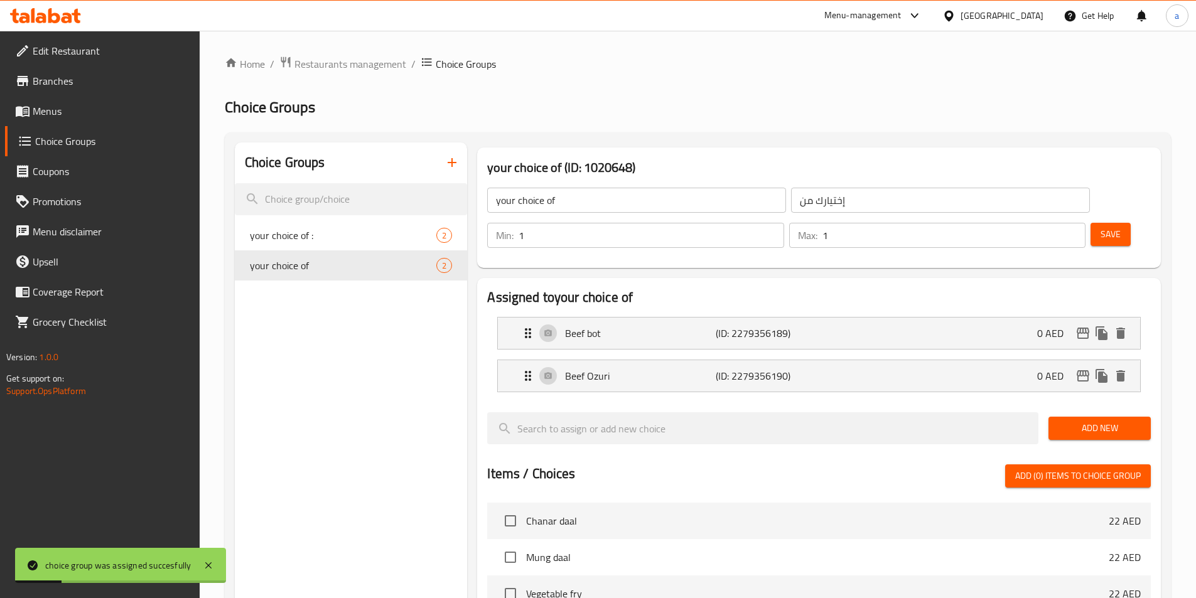
click at [67, 105] on span "Menus" at bounding box center [111, 111] width 157 height 15
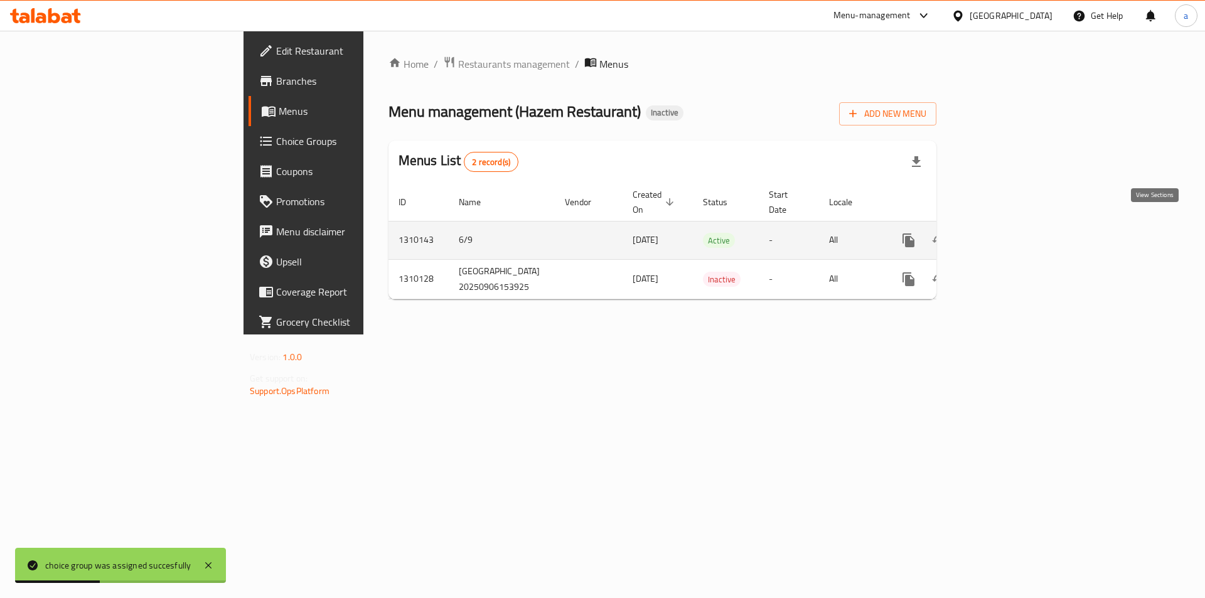
click at [1014, 232] on link "enhanced table" at bounding box center [999, 240] width 30 height 30
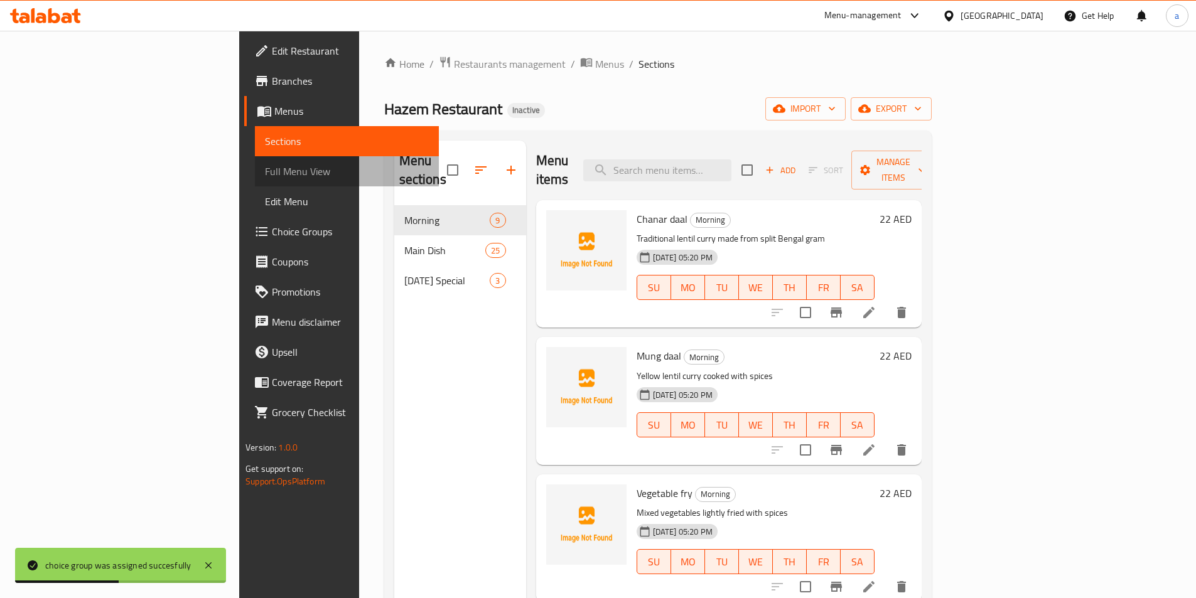
click at [255, 161] on link "Full Menu View" at bounding box center [347, 171] width 184 height 30
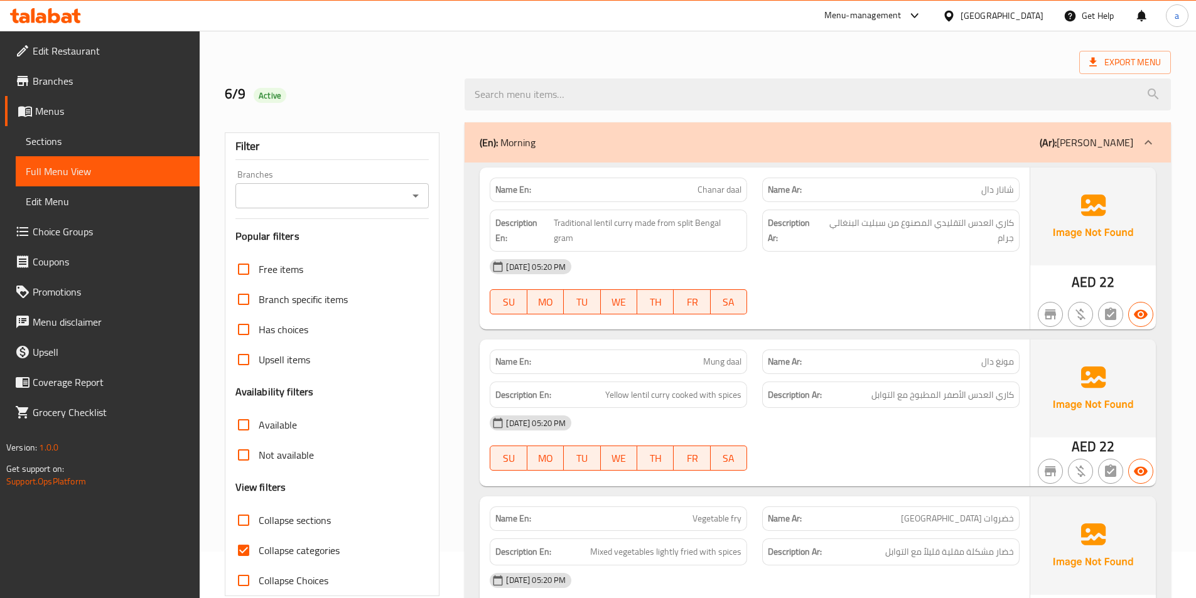
scroll to position [251, 0]
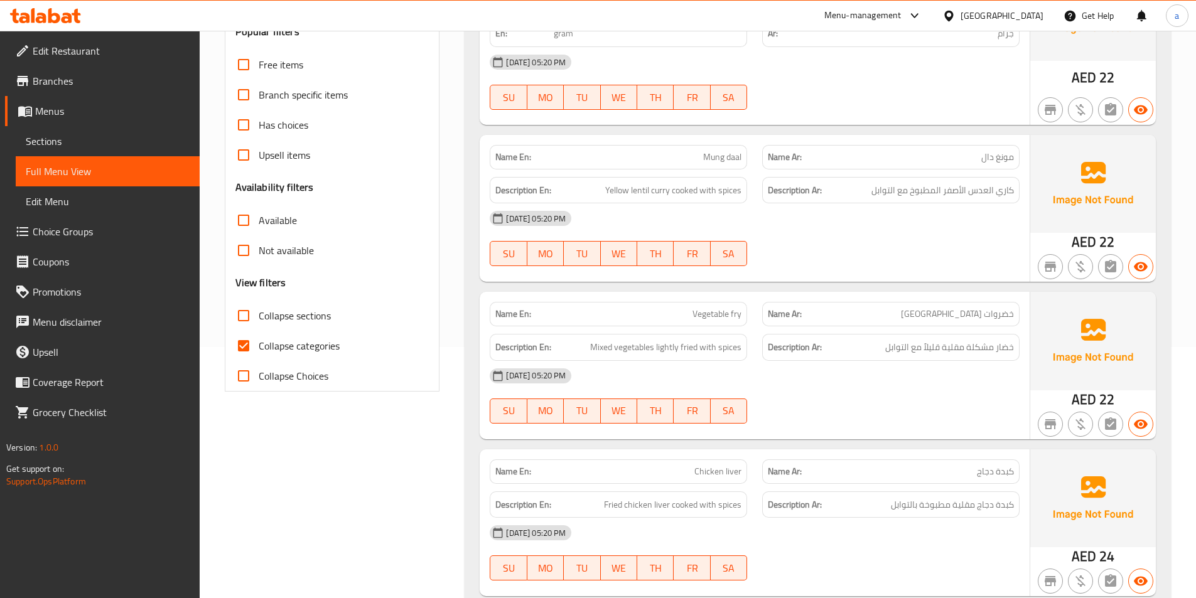
click at [244, 346] on input "Collapse categories" at bounding box center [243, 346] width 30 height 30
checkbox input "false"
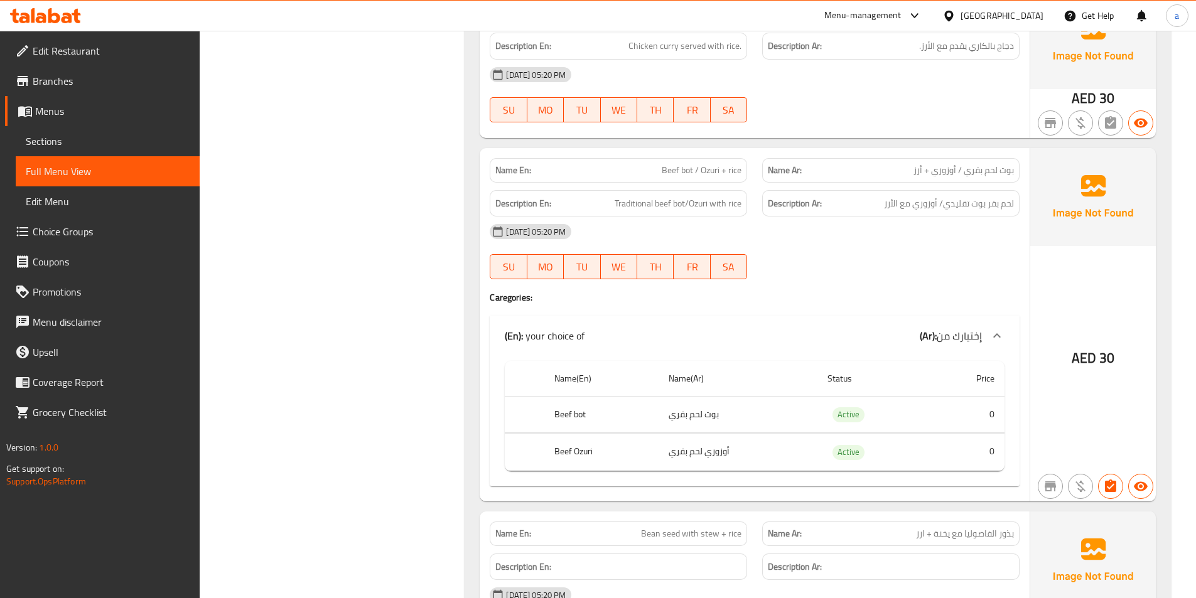
scroll to position [4456, 0]
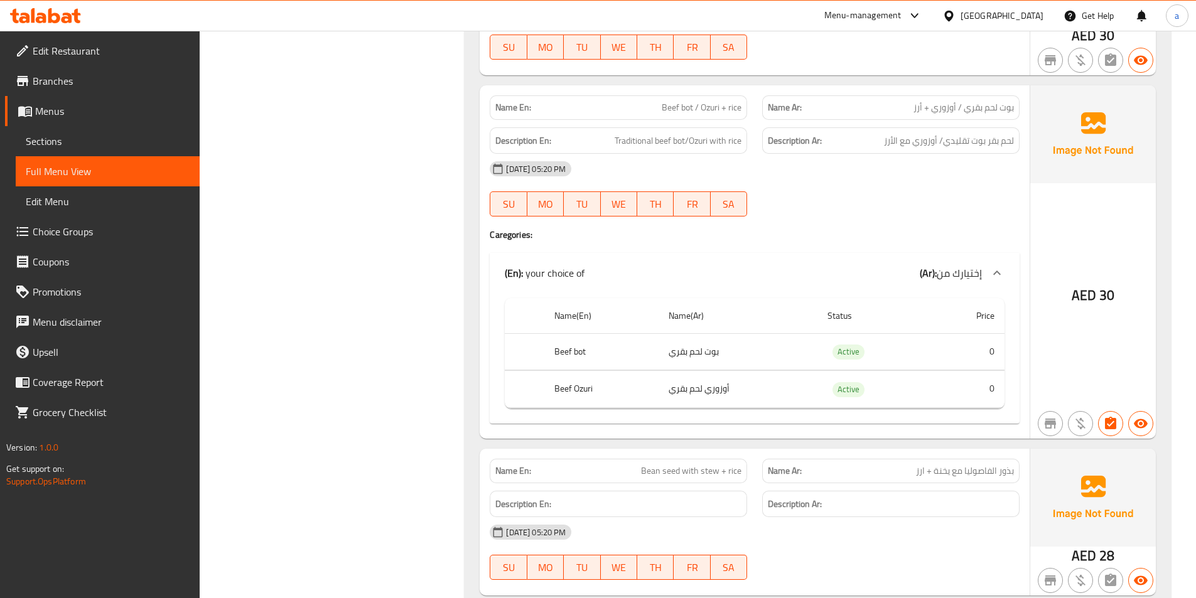
click at [73, 224] on span "Choice Groups" at bounding box center [111, 231] width 157 height 15
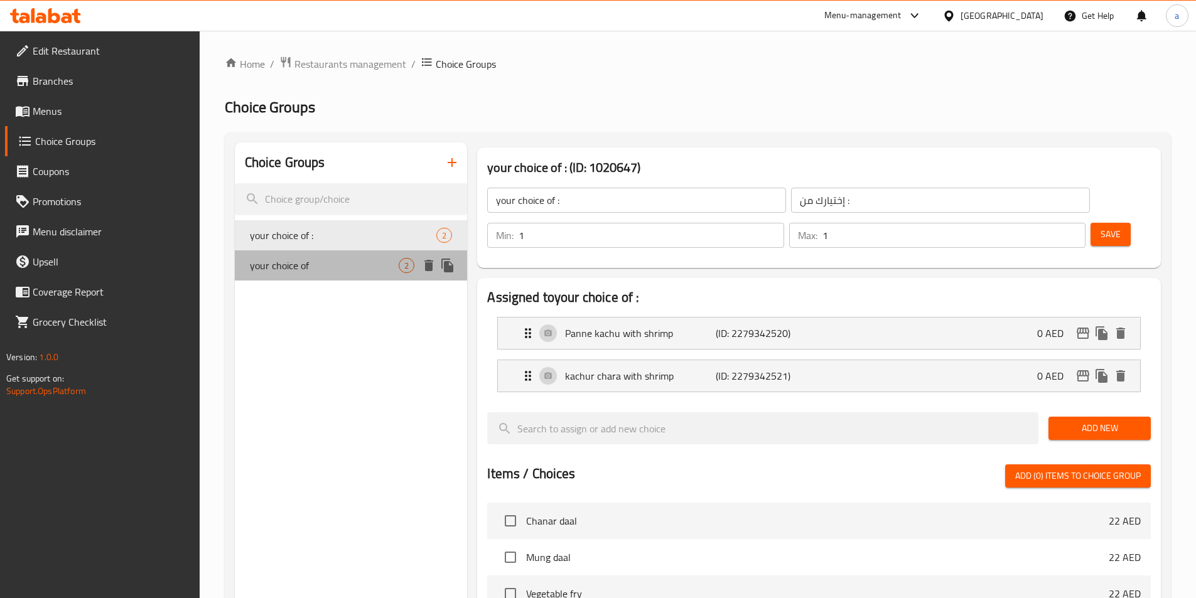
click at [347, 266] on span "your choice of" at bounding box center [324, 265] width 149 height 15
type input "your choice of"
type input "إختيارك من"
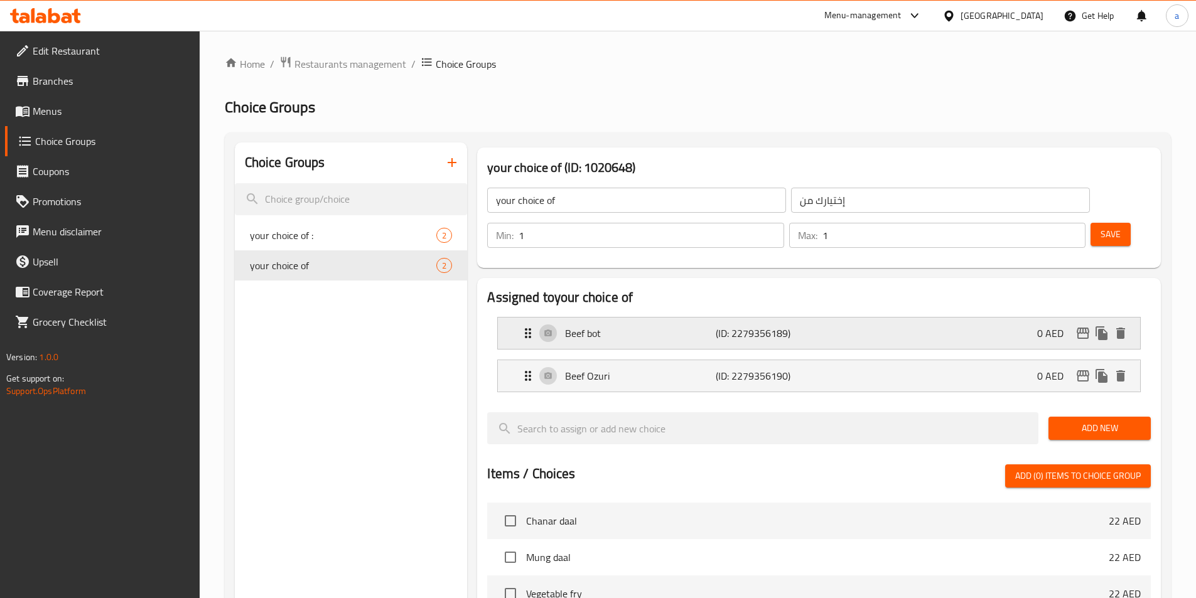
click at [701, 318] on div "Beef bot (ID: 2279356189) 0 AED" at bounding box center [822, 333] width 604 height 31
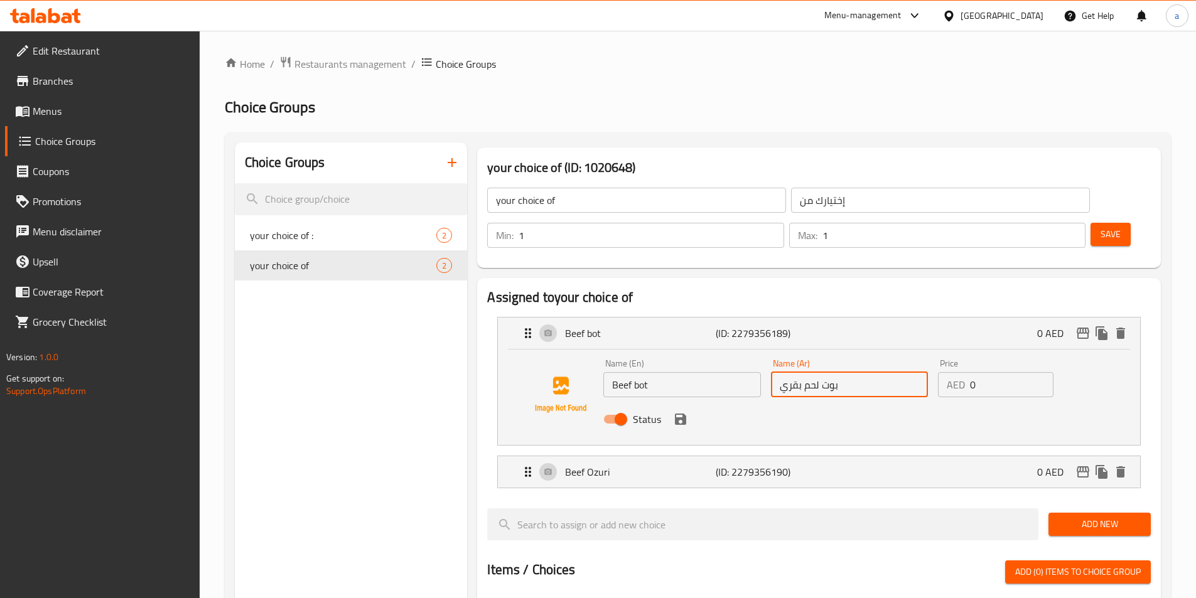
click at [824, 372] on input "بوت لحم بقري" at bounding box center [849, 384] width 157 height 25
type input "f"
click at [823, 456] on div "Beef Ozuri (ID: 2279356190) 0 AED" at bounding box center [822, 471] width 604 height 31
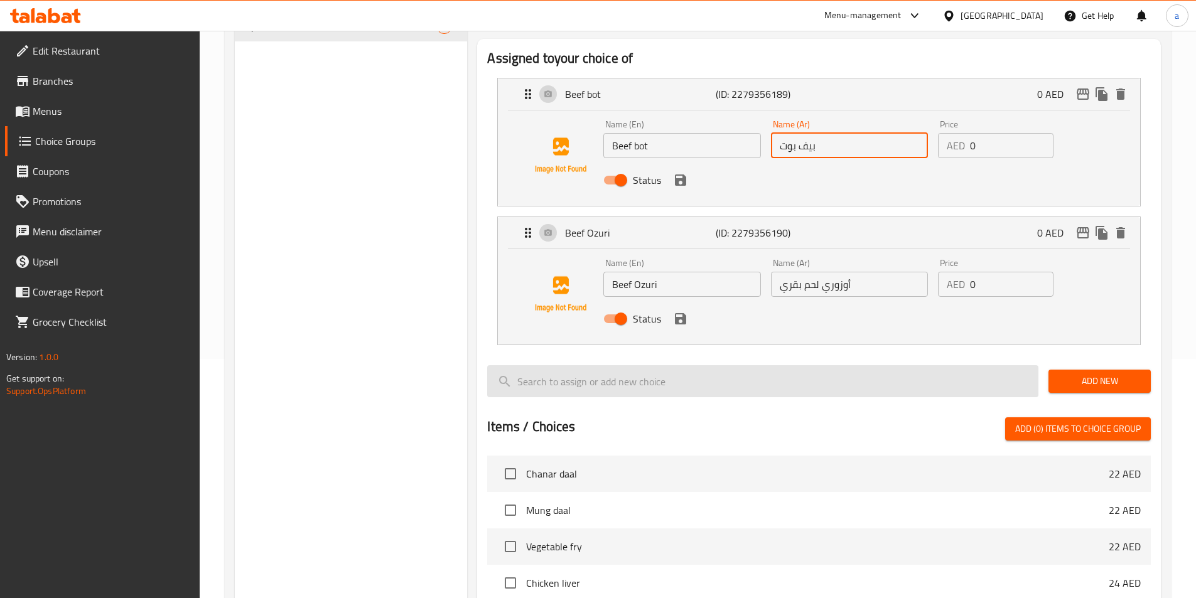
scroll to position [251, 0]
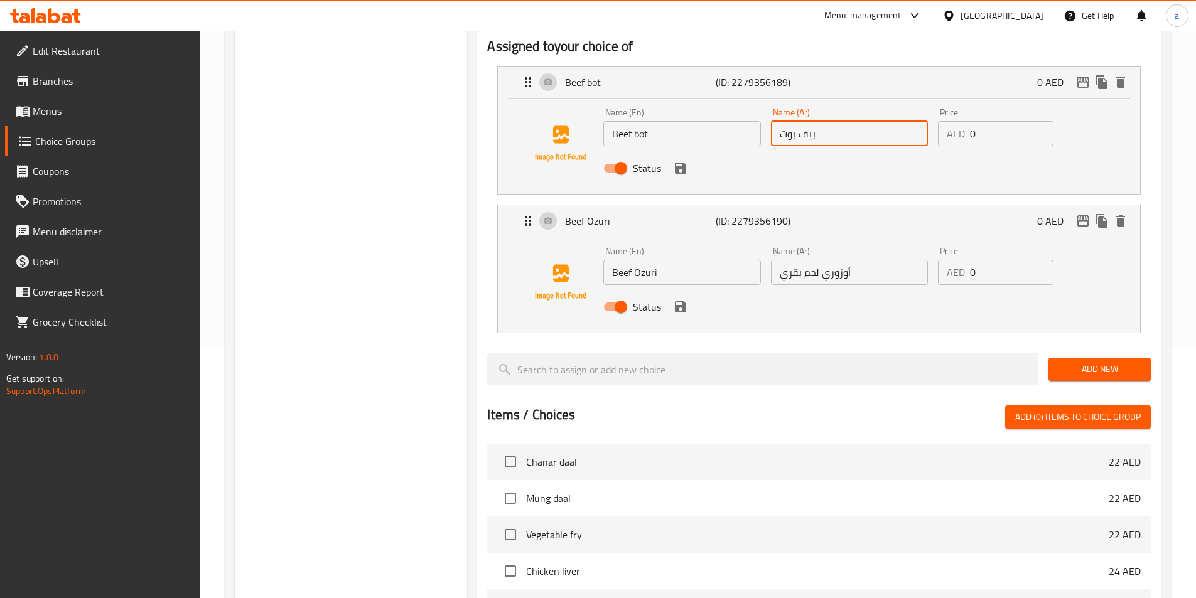
type input "بيف بوت"
click at [824, 260] on input "أوزوري لحم بقري" at bounding box center [849, 272] width 157 height 25
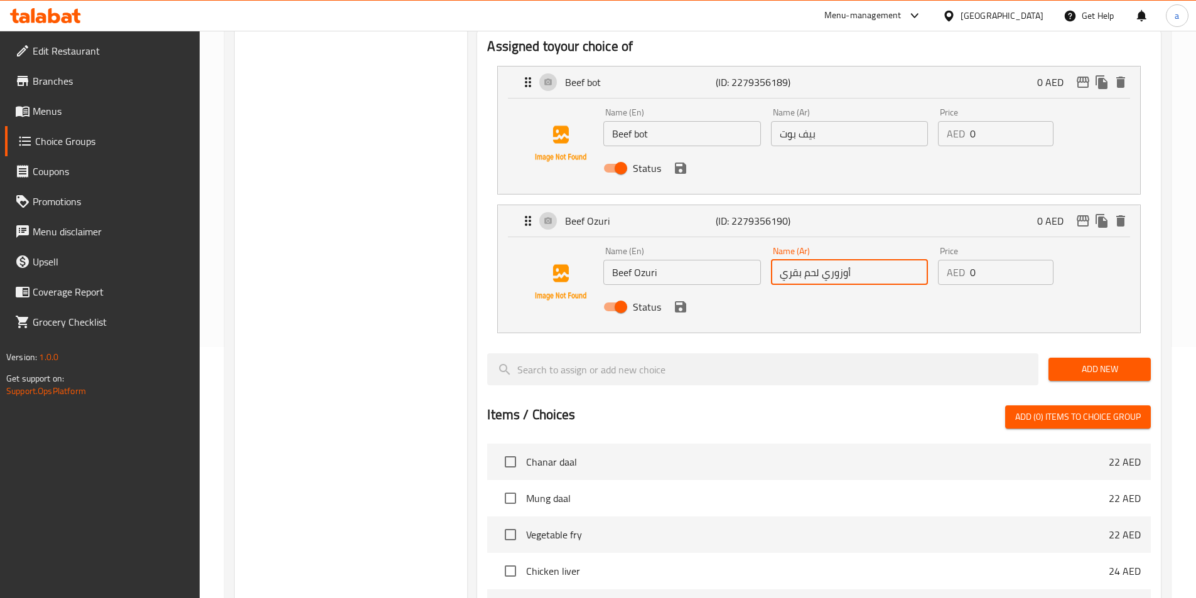
click at [824, 260] on input "أوزوري لحم بقري" at bounding box center [849, 272] width 157 height 25
click at [800, 260] on input "أوزوري لحم بقري" at bounding box center [849, 272] width 157 height 25
drag, startPoint x: 819, startPoint y: 245, endPoint x: 759, endPoint y: 245, distance: 60.2
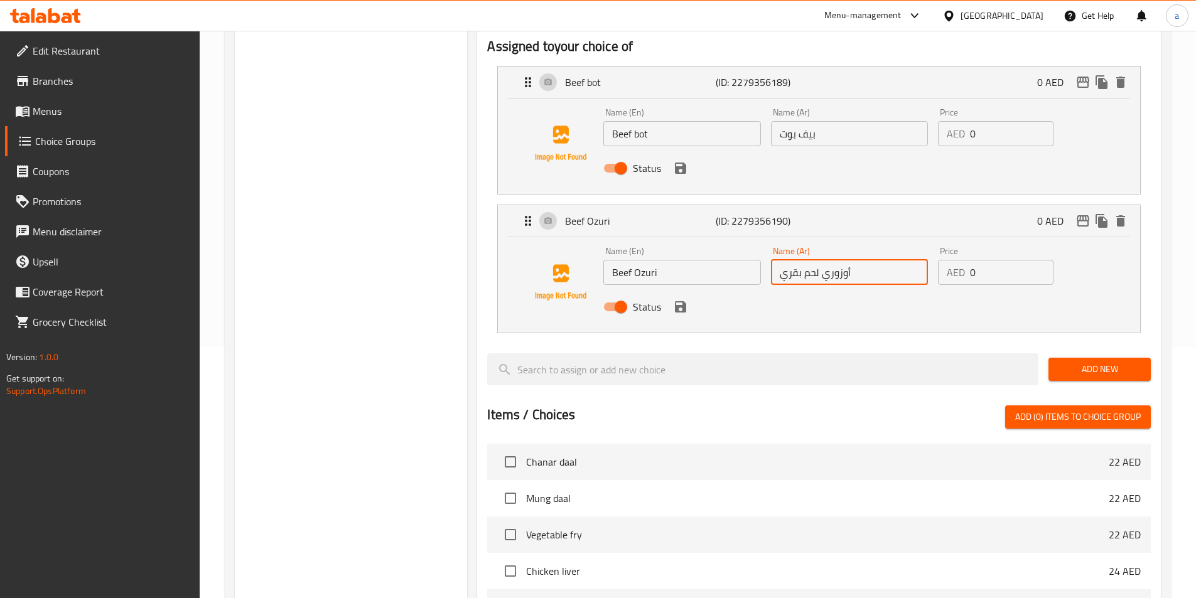
click at [759, 245] on div "Name (En) Beef Ozuri Name (En) Name (Ar) أوزوري لحم بقري Name (Ar) Price AED 0 …" at bounding box center [848, 283] width 501 height 82
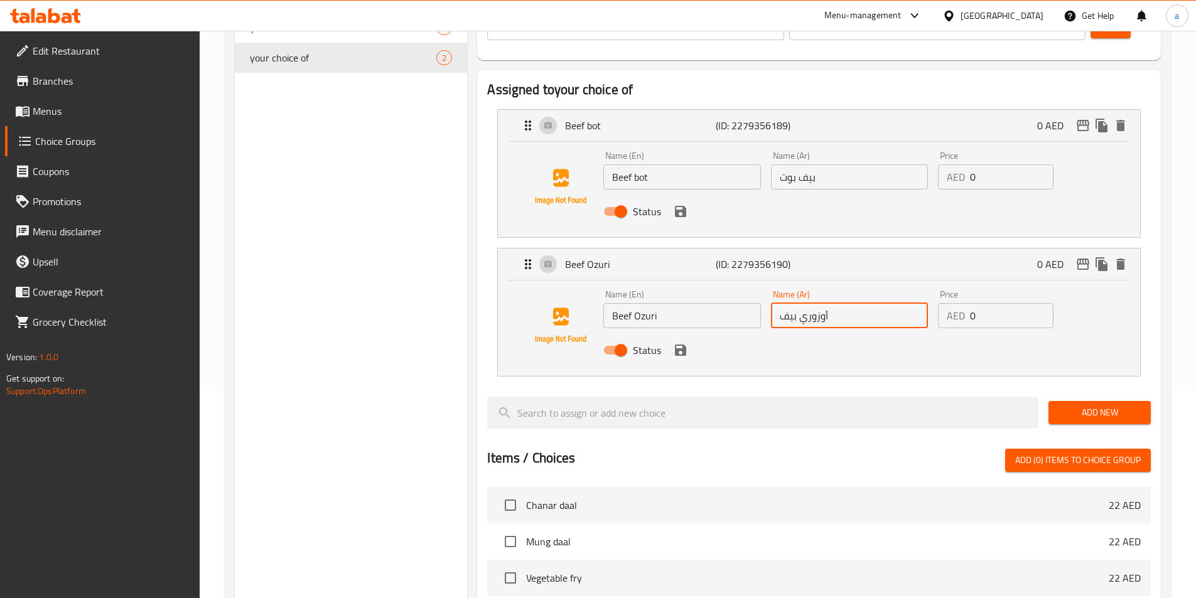
scroll to position [188, 0]
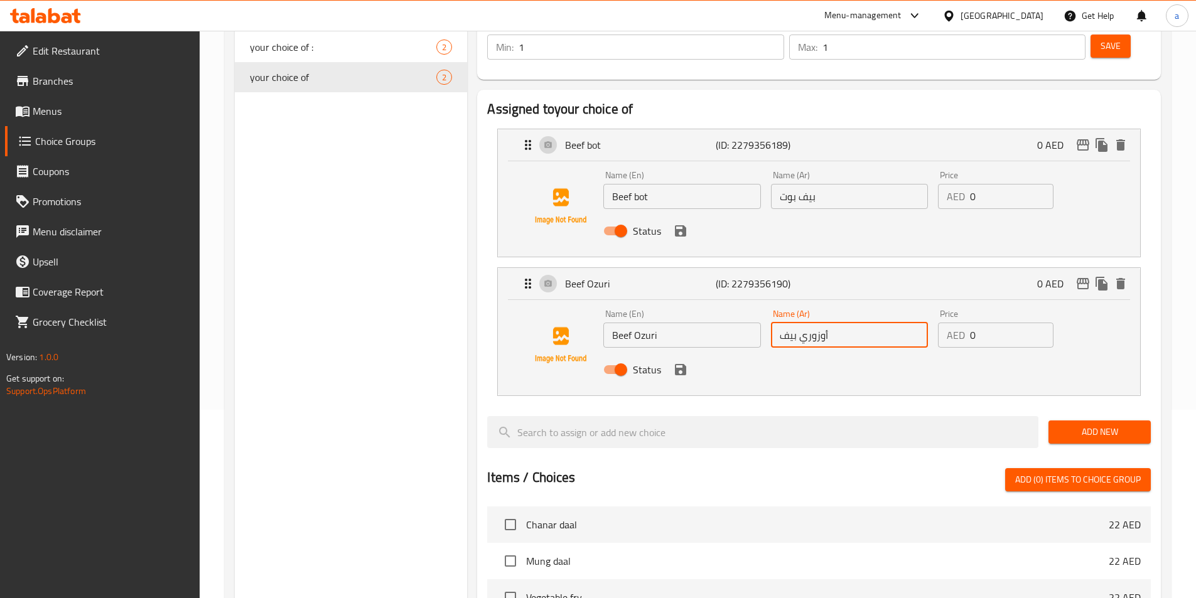
type input "أوزوري بيف"
click at [801, 184] on input "بيف بوت" at bounding box center [849, 196] width 157 height 25
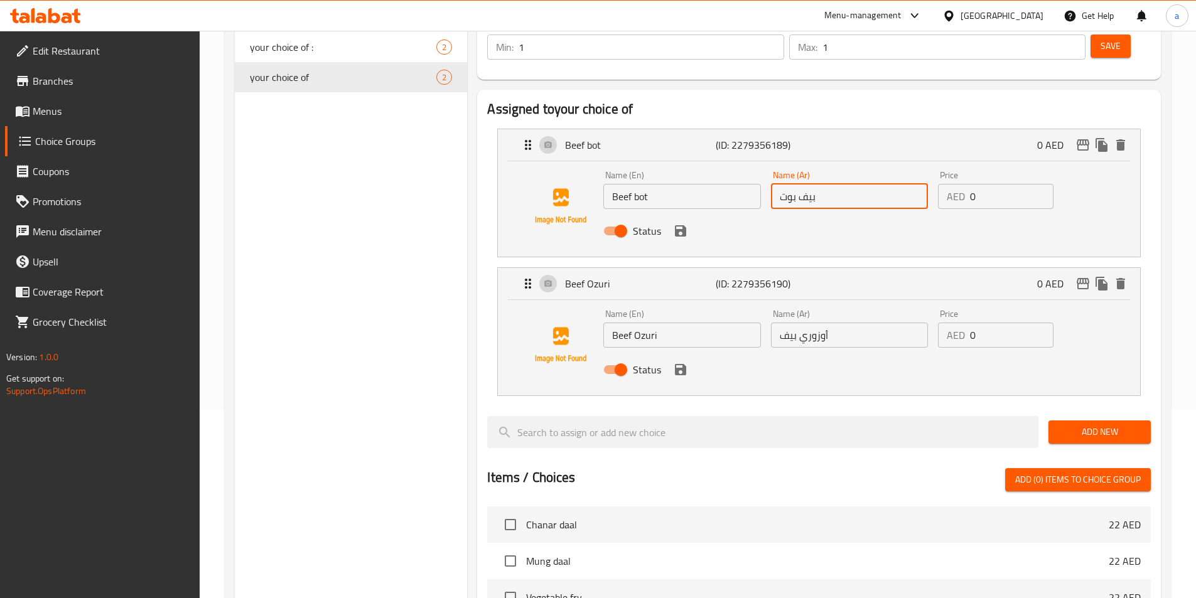
click at [811, 184] on input "بيف بوت" at bounding box center [849, 196] width 157 height 25
click at [890, 184] on input "بوت" at bounding box center [849, 196] width 157 height 25
click at [893, 268] on div "Beef Ozuri (ID: 2279356190) 0 AED" at bounding box center [822, 283] width 604 height 31
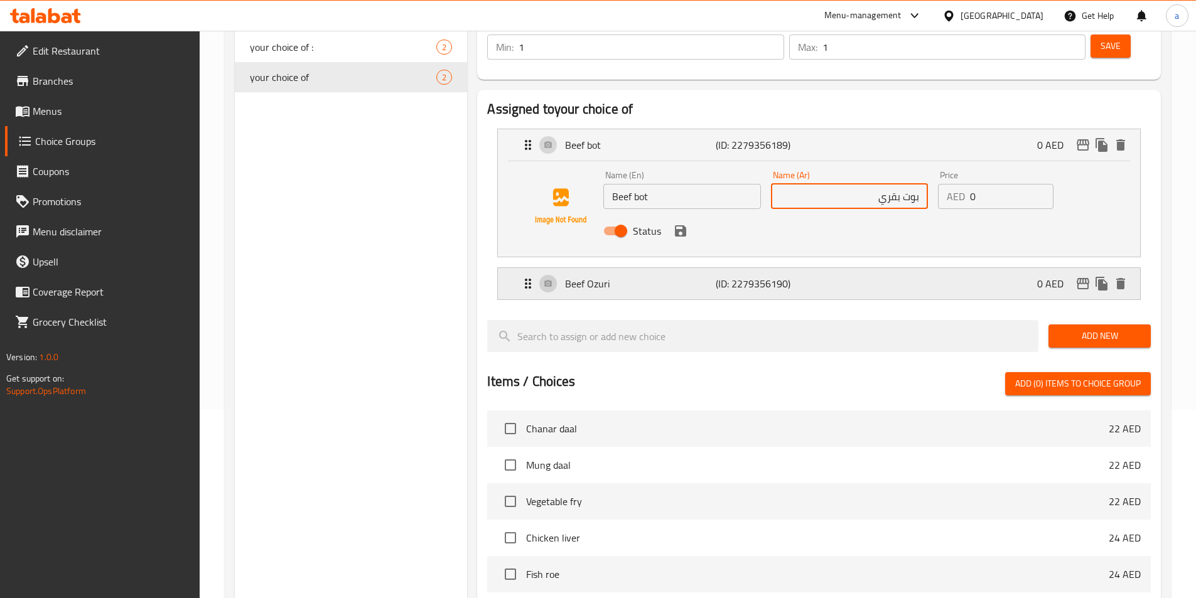
click at [873, 268] on div "Beef Ozuri (ID: 2279356190) 0 AED" at bounding box center [822, 283] width 604 height 31
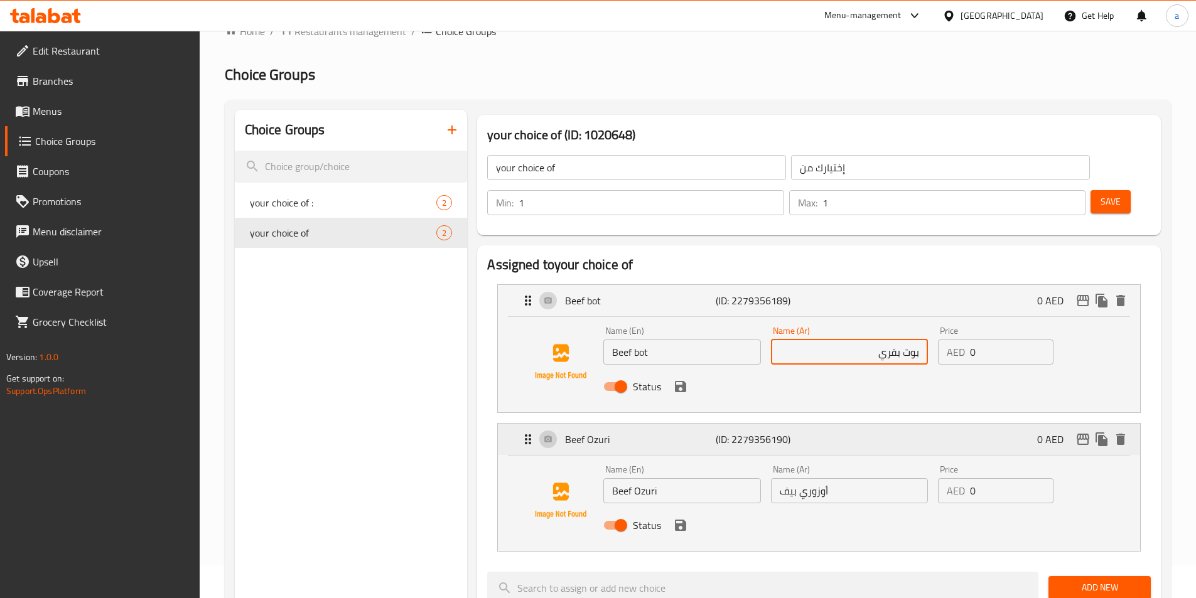
scroll to position [0, 0]
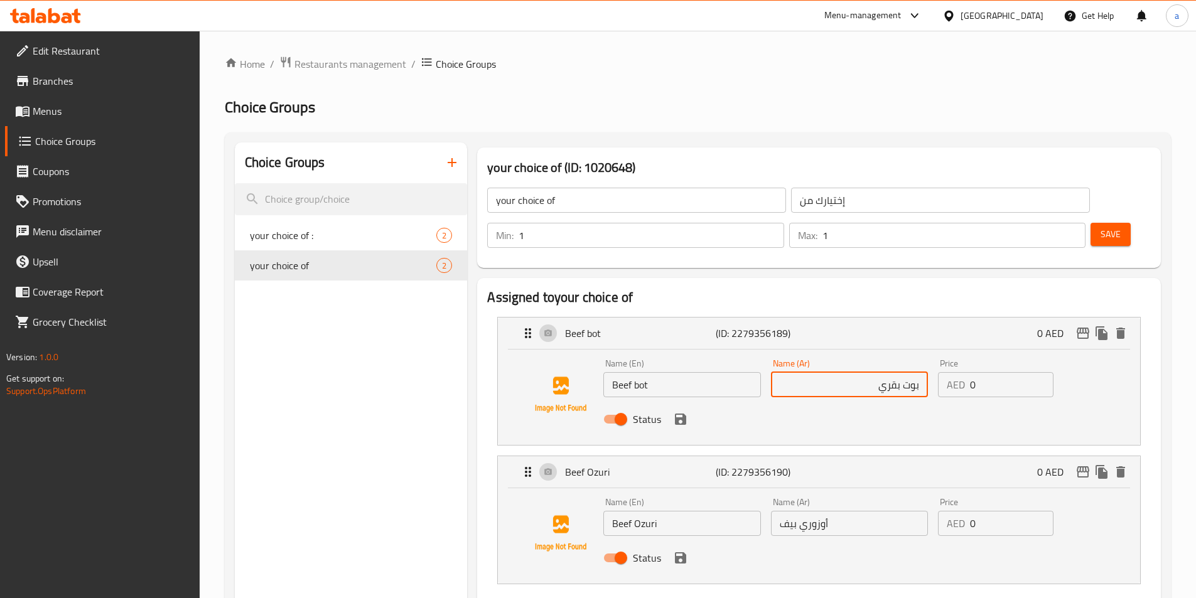
type input "بوت بقري"
click at [1100, 227] on span "Save" at bounding box center [1110, 235] width 20 height 16
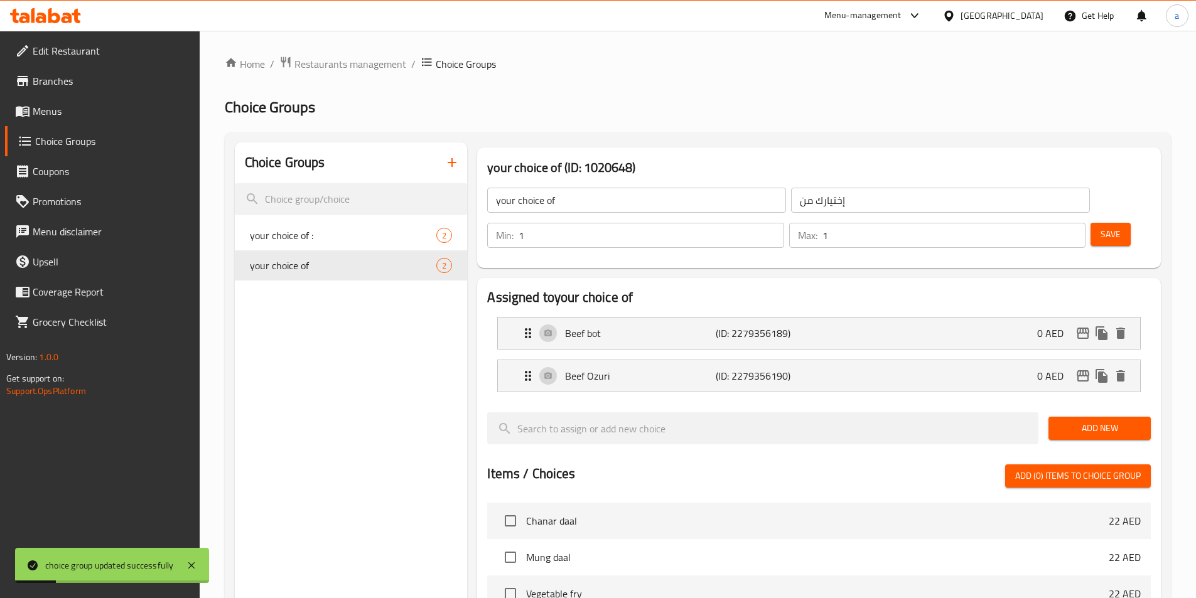
click at [122, 109] on span "Menus" at bounding box center [111, 111] width 157 height 15
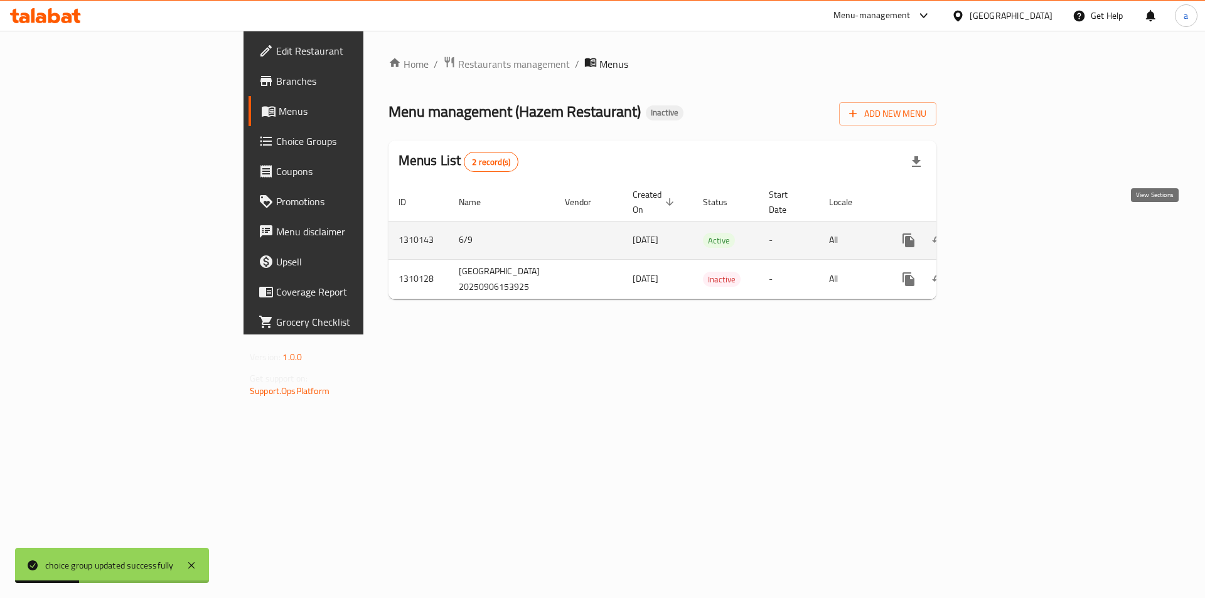
click at [1014, 235] on link "enhanced table" at bounding box center [999, 240] width 30 height 30
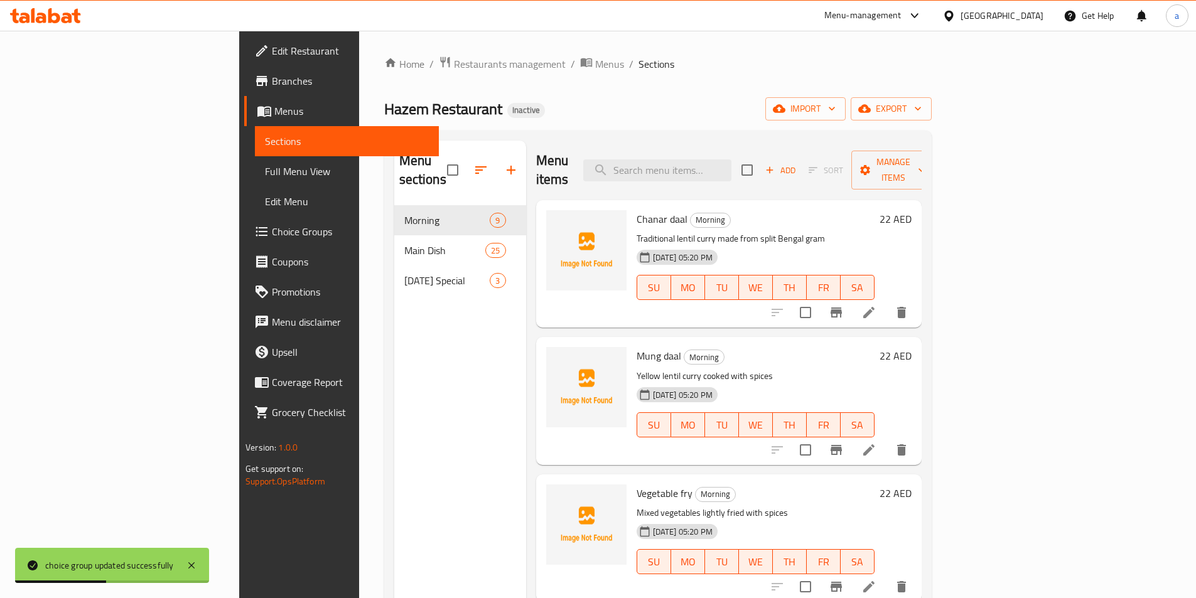
click at [265, 174] on span "Full Menu View" at bounding box center [347, 171] width 164 height 15
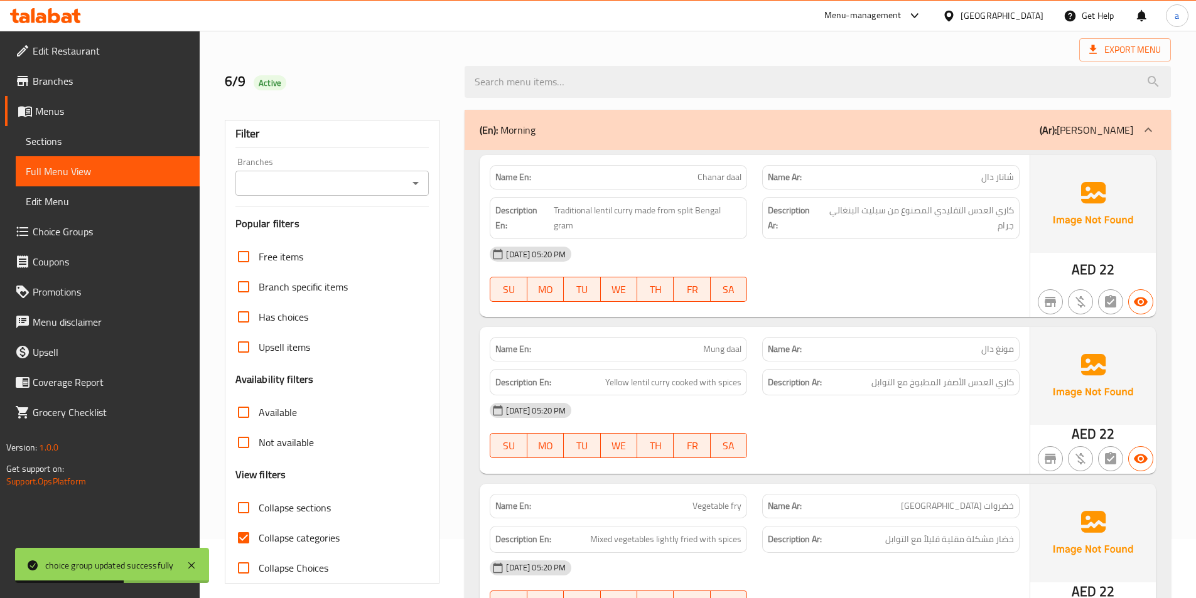
scroll to position [251, 0]
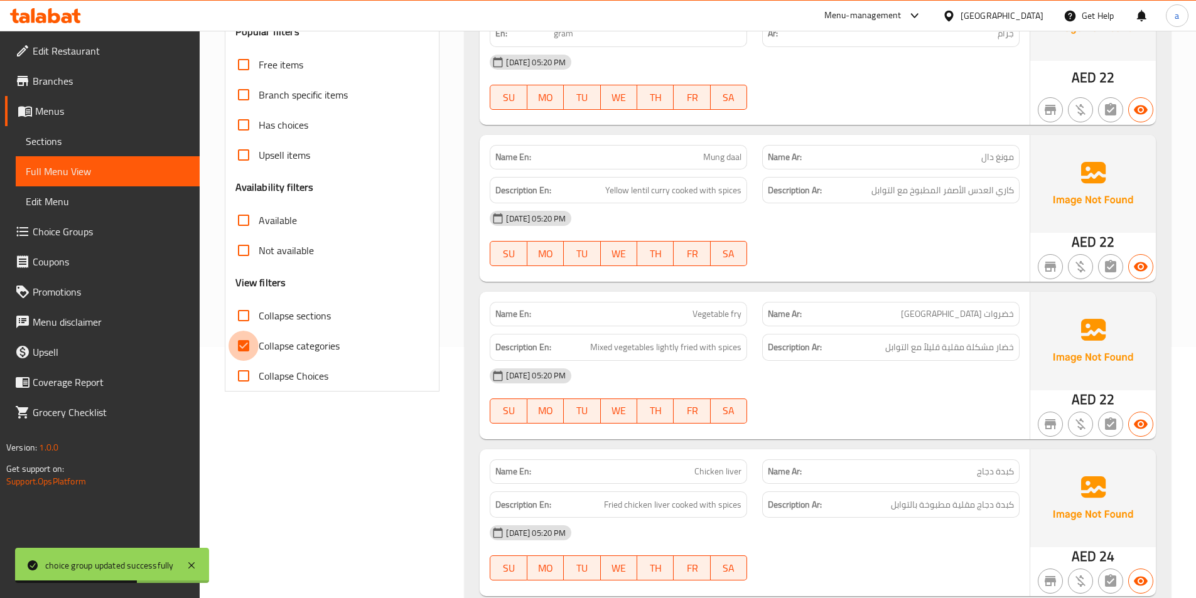
click at [255, 340] on input "Collapse categories" at bounding box center [243, 346] width 30 height 30
checkbox input "false"
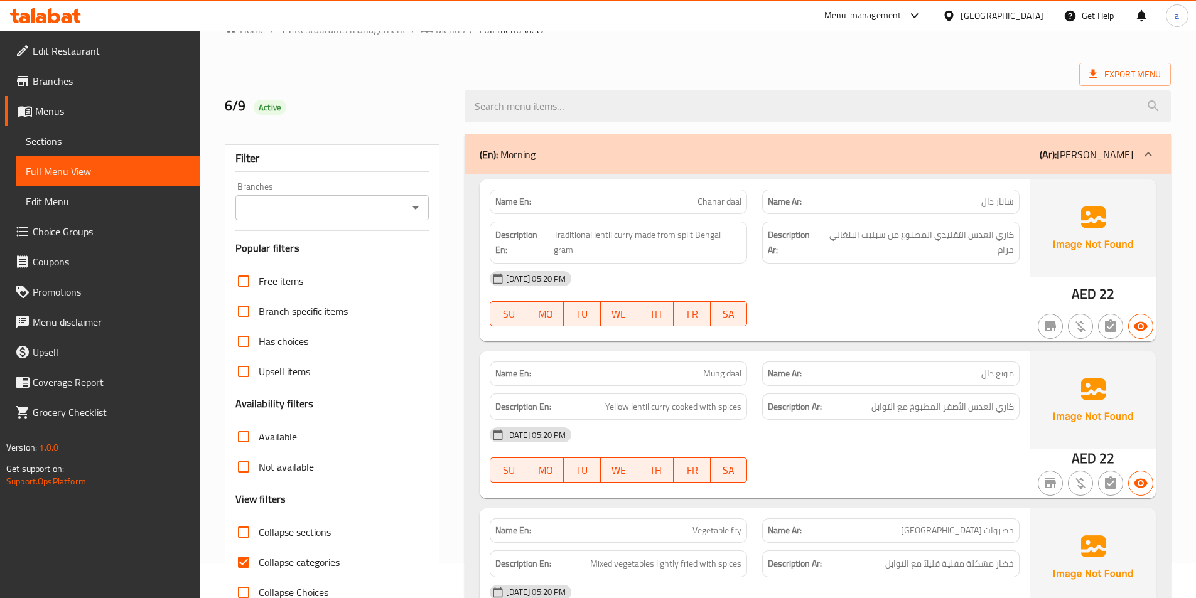
scroll to position [377, 0]
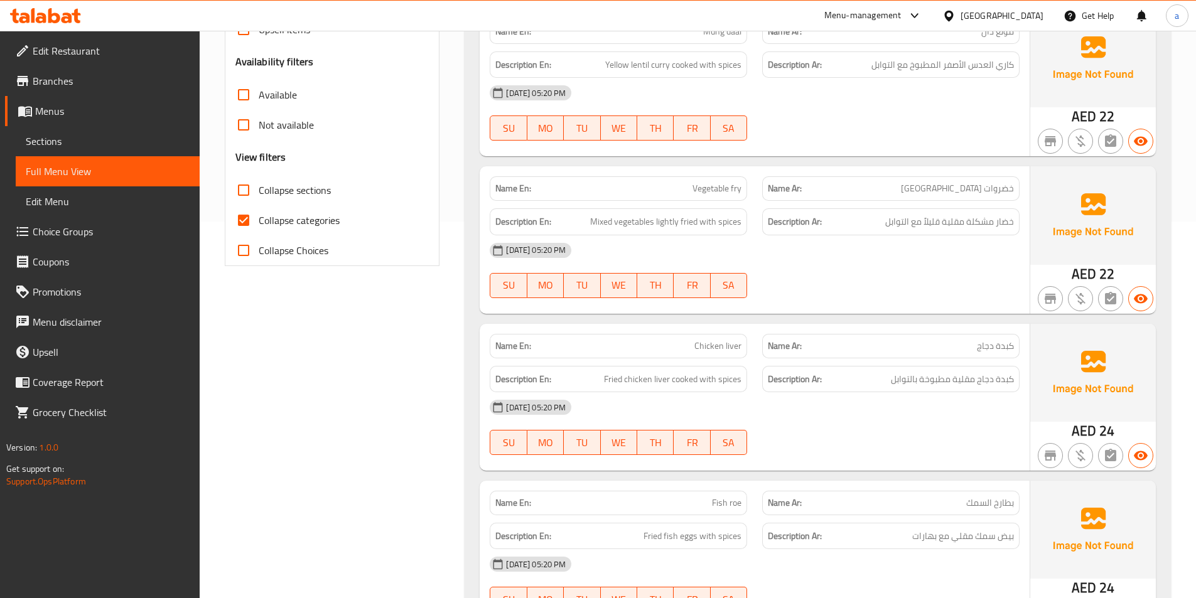
click at [292, 217] on span "Collapse categories" at bounding box center [299, 220] width 81 height 15
click at [259, 217] on input "Collapse categories" at bounding box center [243, 220] width 30 height 30
checkbox input "false"
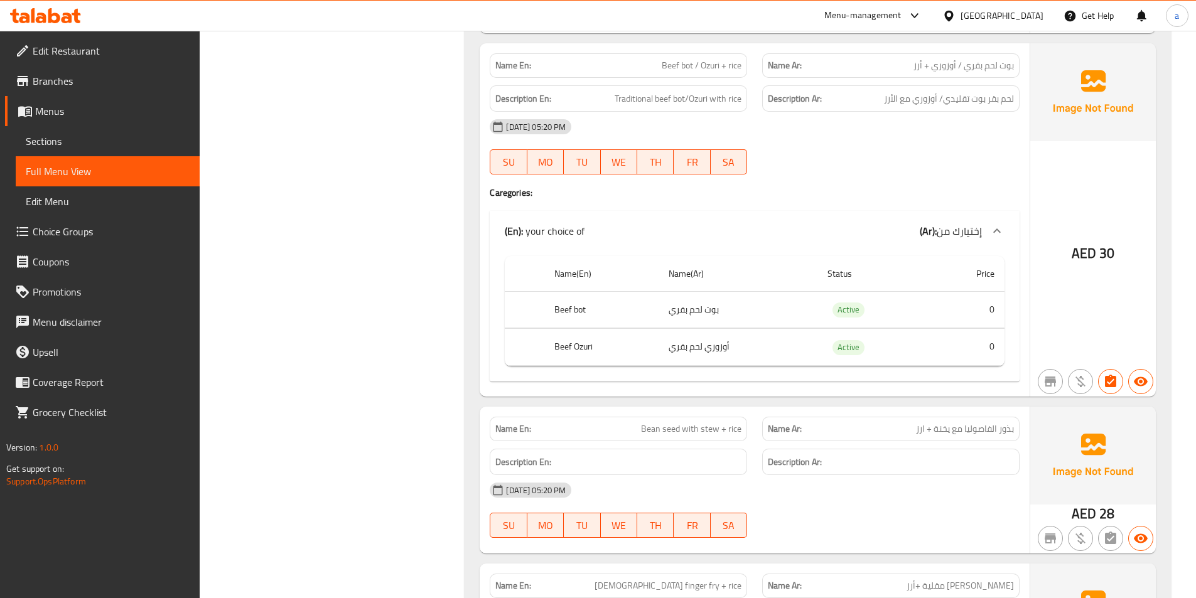
scroll to position [4519, 0]
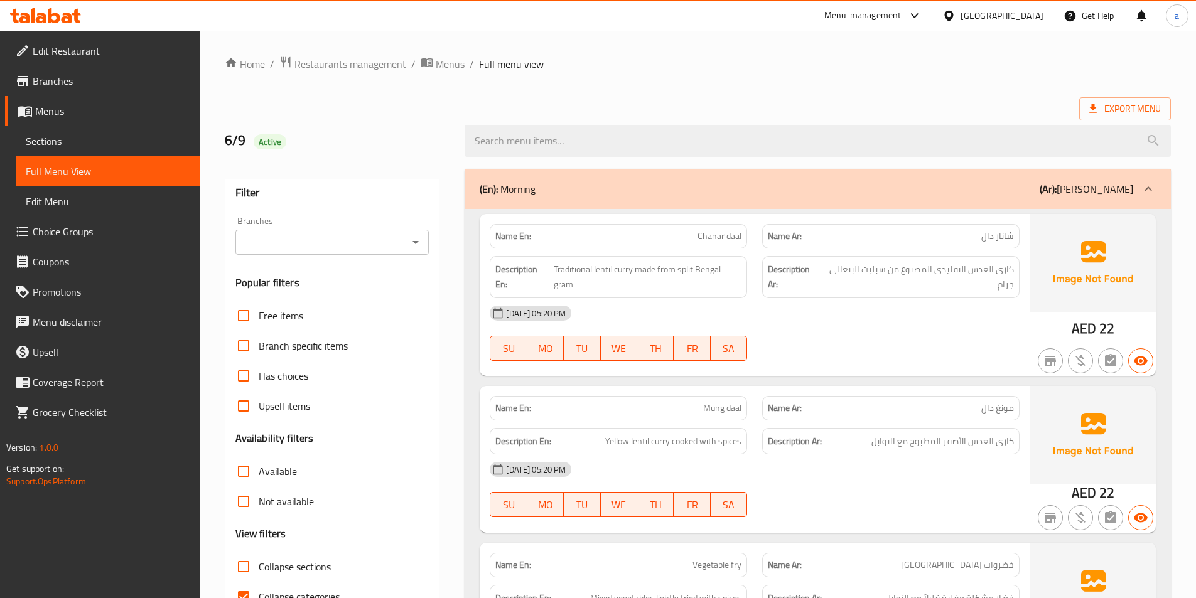
click at [85, 234] on span "Choice Groups" at bounding box center [111, 231] width 157 height 15
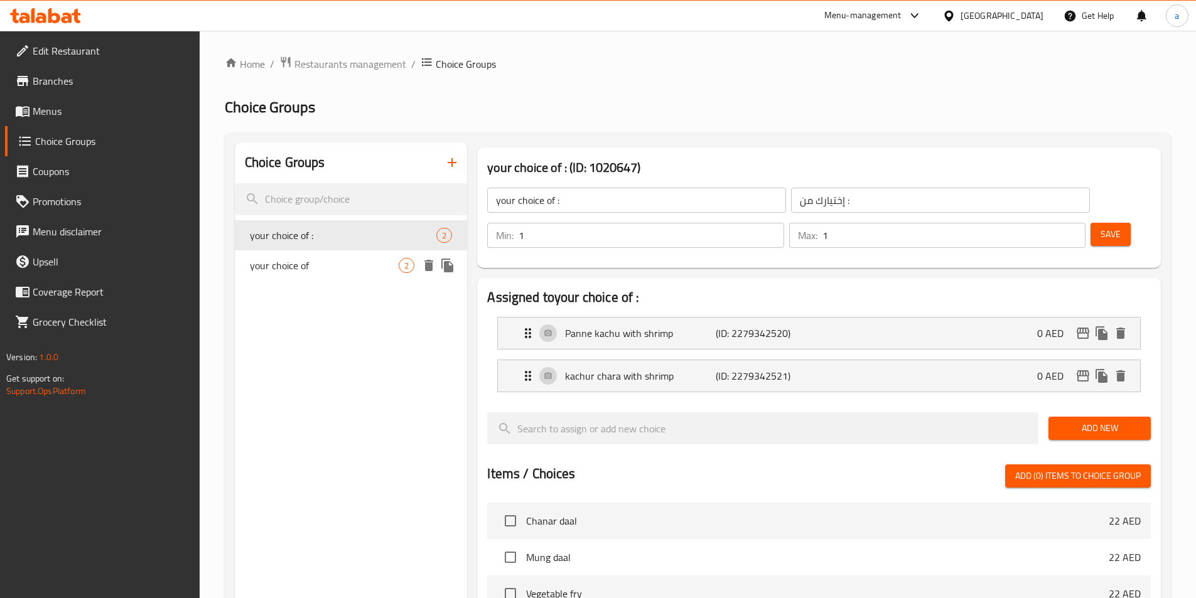
click at [352, 274] on div "your choice of 2" at bounding box center [351, 265] width 233 height 30
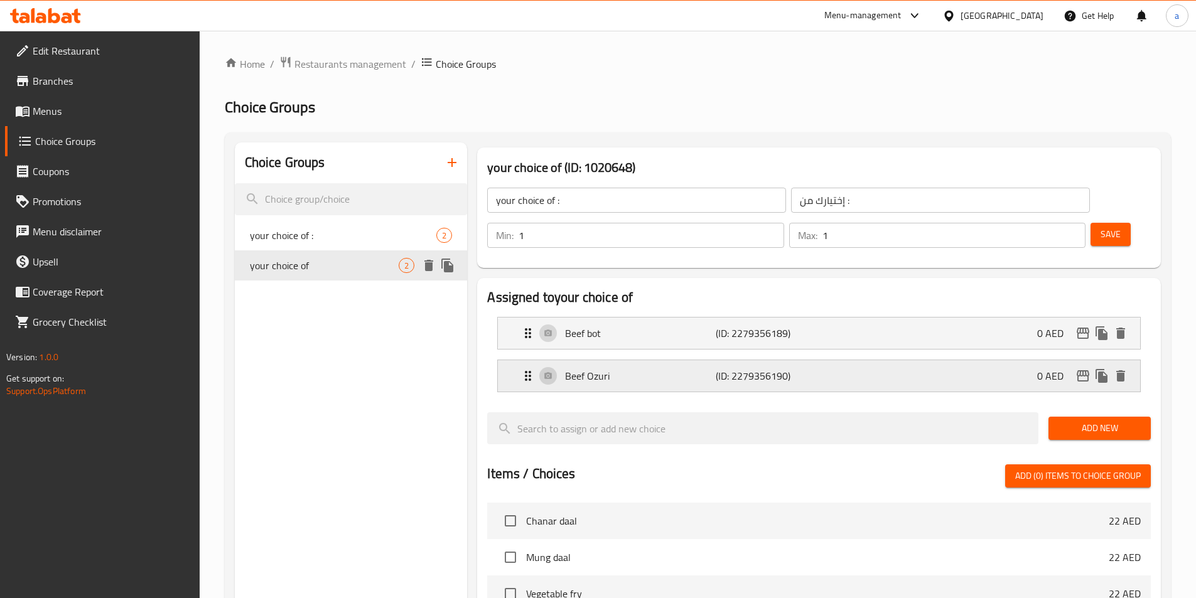
type input "your choice of"
type input "إختيارك من"
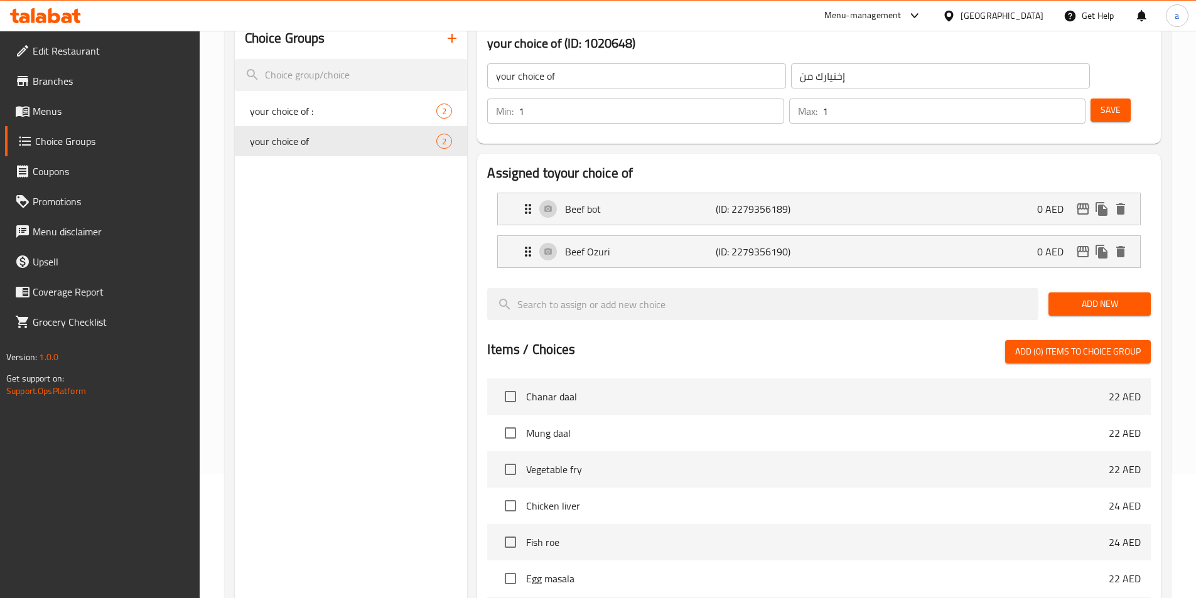
scroll to position [126, 0]
click at [671, 234] on div "Beef Ozuri (ID: 2279356190) 0 AED Name (En) Beef Ozuri Name (En) Name (Ar) أوزو…" at bounding box center [818, 250] width 643 height 33
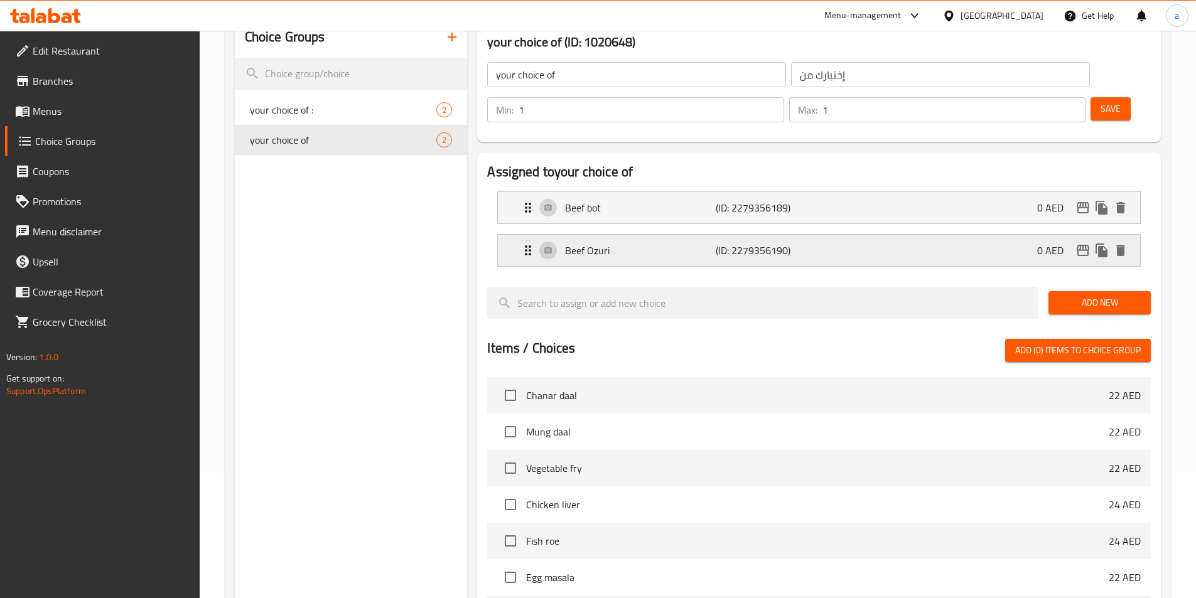
click at [805, 235] on div "Beef Ozuri (ID: 2279356190) 0 AED" at bounding box center [822, 250] width 604 height 31
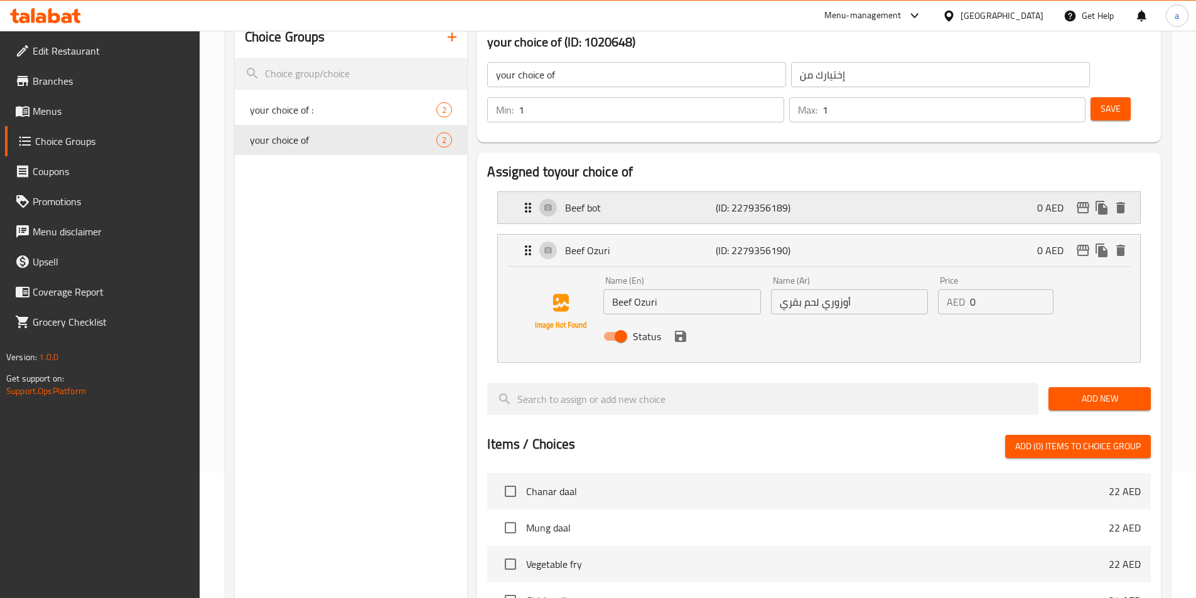
click at [803, 200] on p "(ID: 2279356189)" at bounding box center [765, 207] width 100 height 15
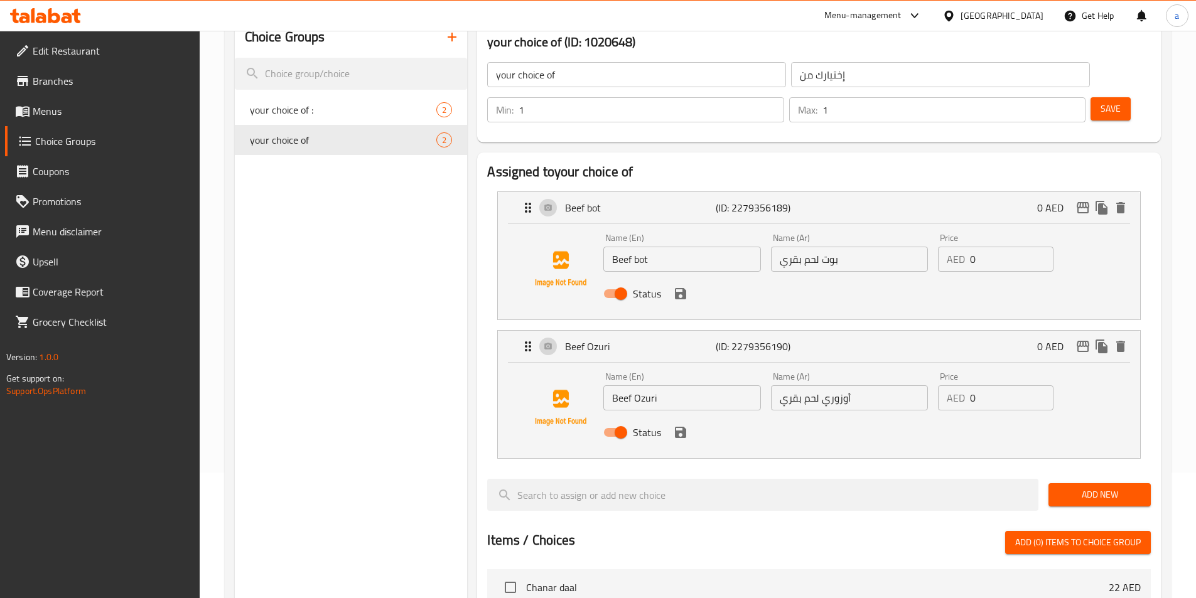
click at [626, 385] on input "Beef Ozuri" at bounding box center [681, 397] width 157 height 25
type input "Ozuri"
drag, startPoint x: 822, startPoint y: 363, endPoint x: 749, endPoint y: 363, distance: 72.8
click at [749, 367] on div "Name (En) Ozuri Name (En) Name (Ar) أوزوري لحم بقري Name (Ar) Price AED 0 Price…" at bounding box center [848, 408] width 501 height 82
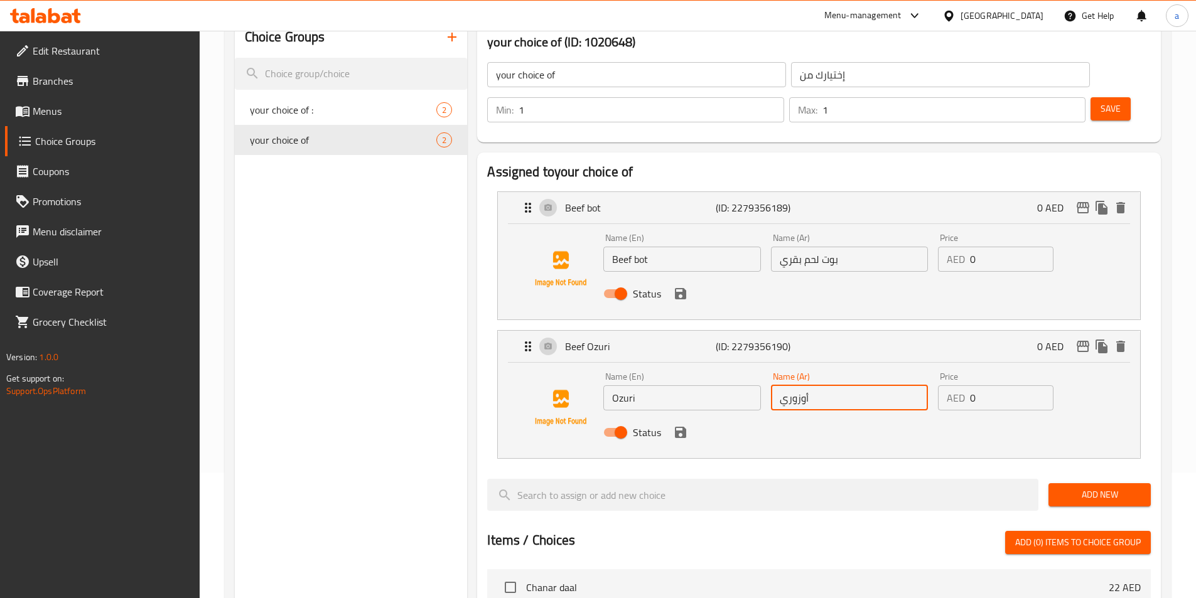
click at [759, 415] on div "Status" at bounding box center [848, 432] width 501 height 34
click at [681, 425] on icon "save" at bounding box center [680, 432] width 15 height 15
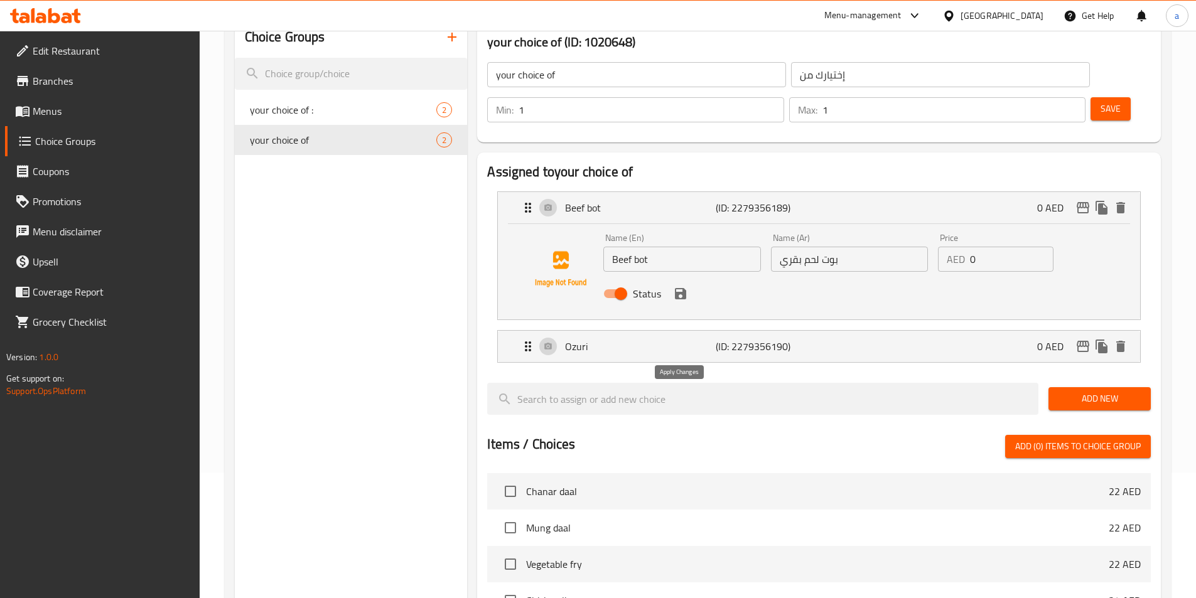
type input "أوزوري"
click at [683, 277] on div "Status" at bounding box center [848, 294] width 501 height 34
click at [683, 288] on icon "save" at bounding box center [680, 293] width 11 height 11
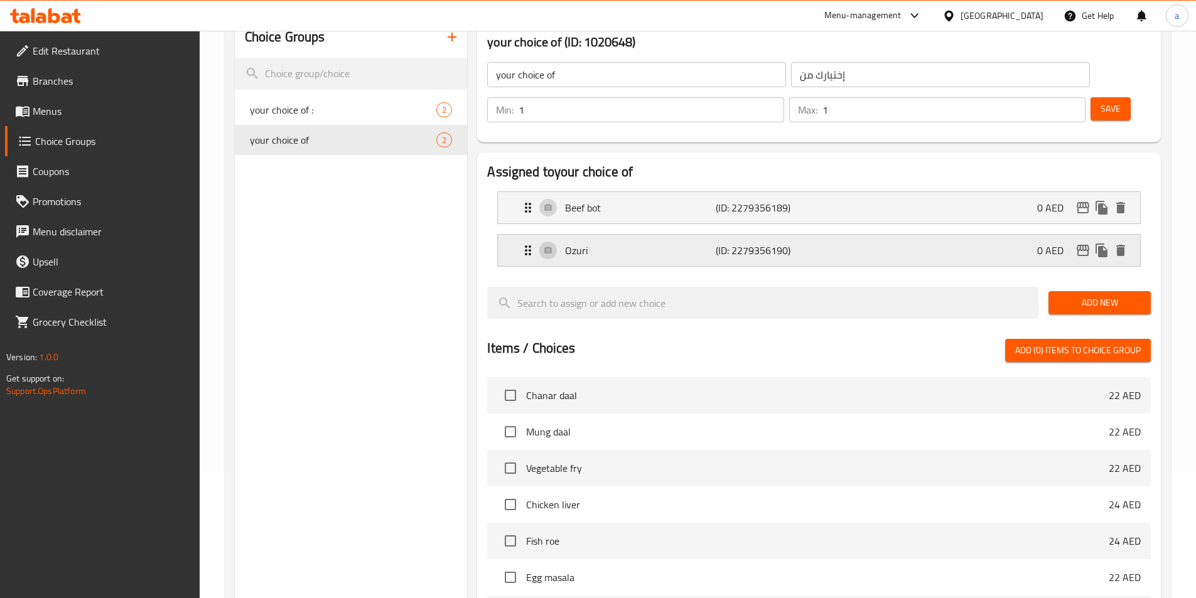
click at [715, 243] on p "(ID: 2279356190)" at bounding box center [765, 250] width 100 height 15
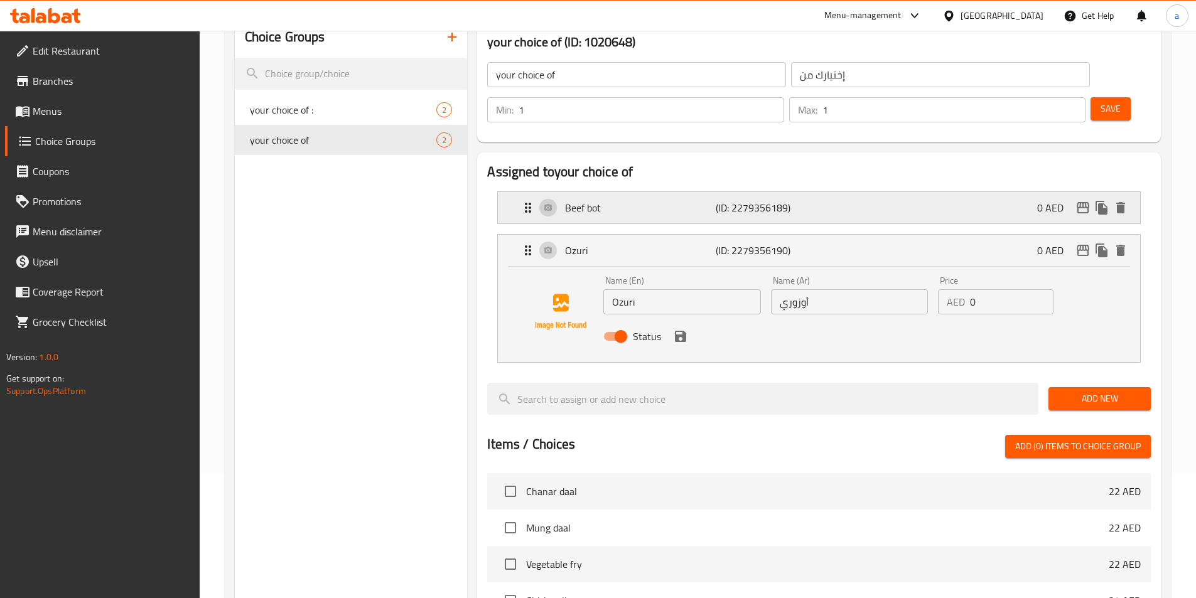
click at [734, 200] on p "(ID: 2279356189)" at bounding box center [765, 207] width 100 height 15
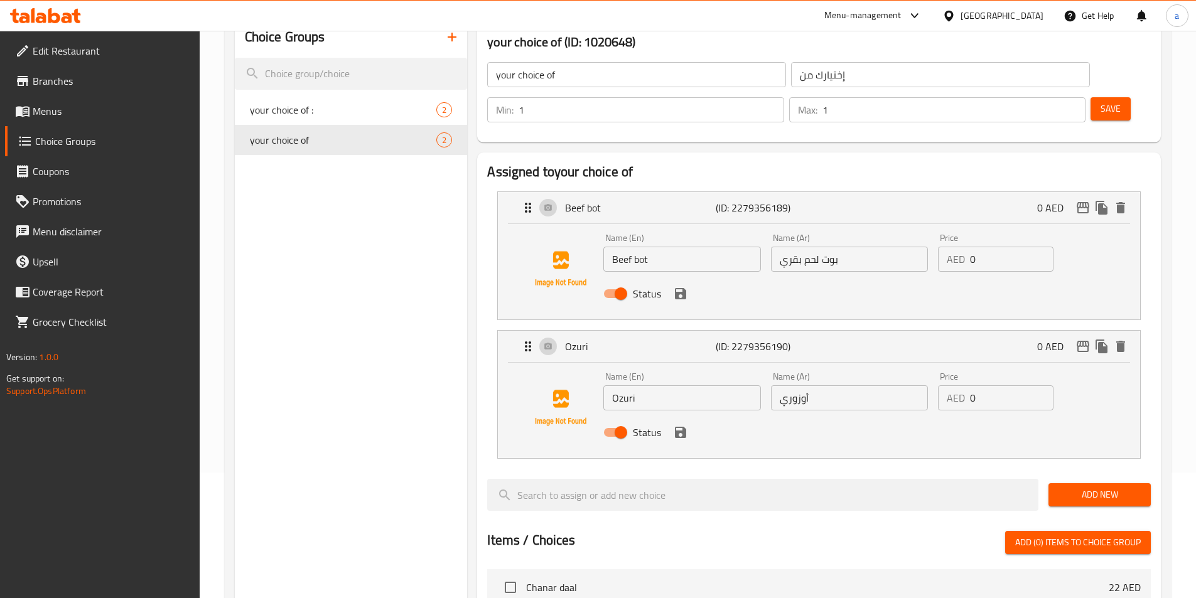
click at [1090, 97] on button "Save" at bounding box center [1110, 108] width 40 height 23
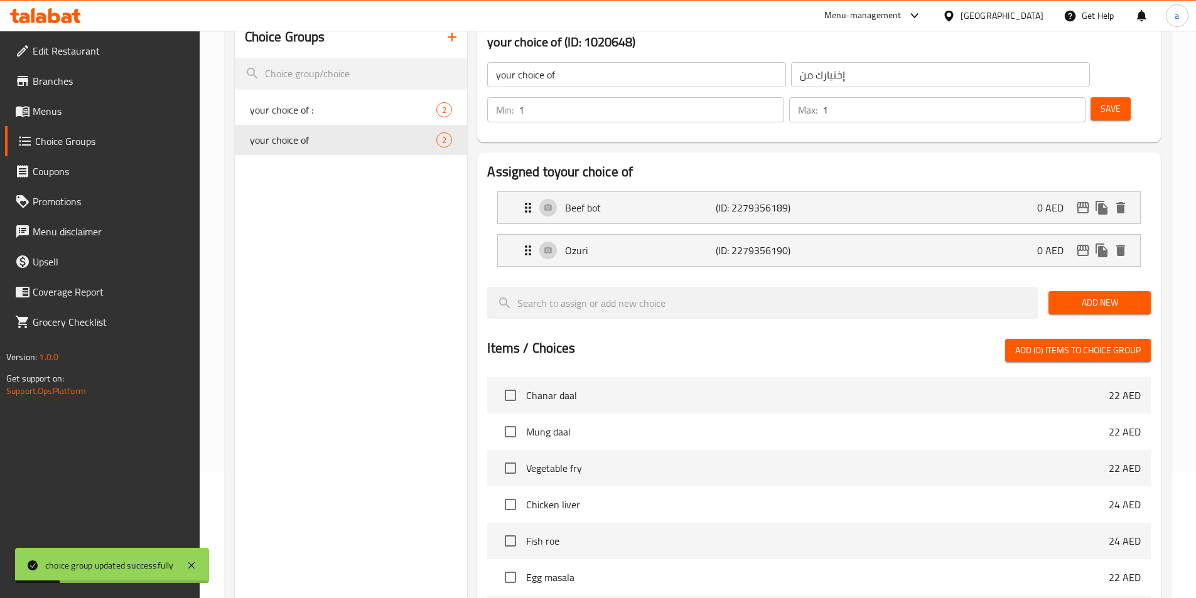
click at [99, 115] on span "Menus" at bounding box center [111, 111] width 157 height 15
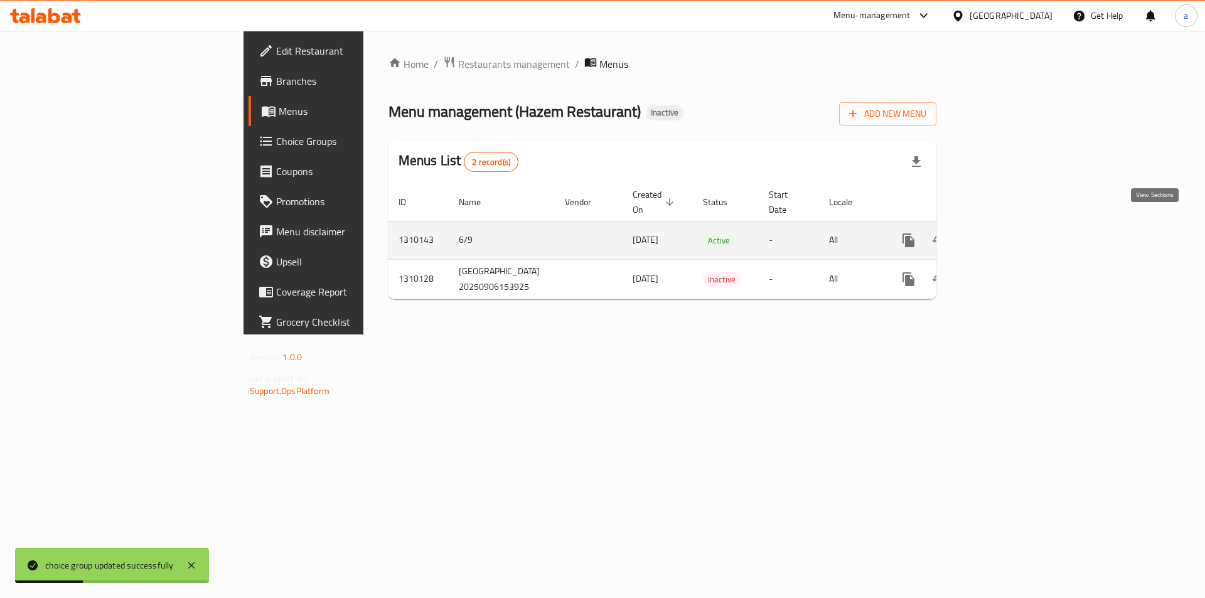
click at [1007, 233] on icon "enhanced table" at bounding box center [999, 240] width 15 height 15
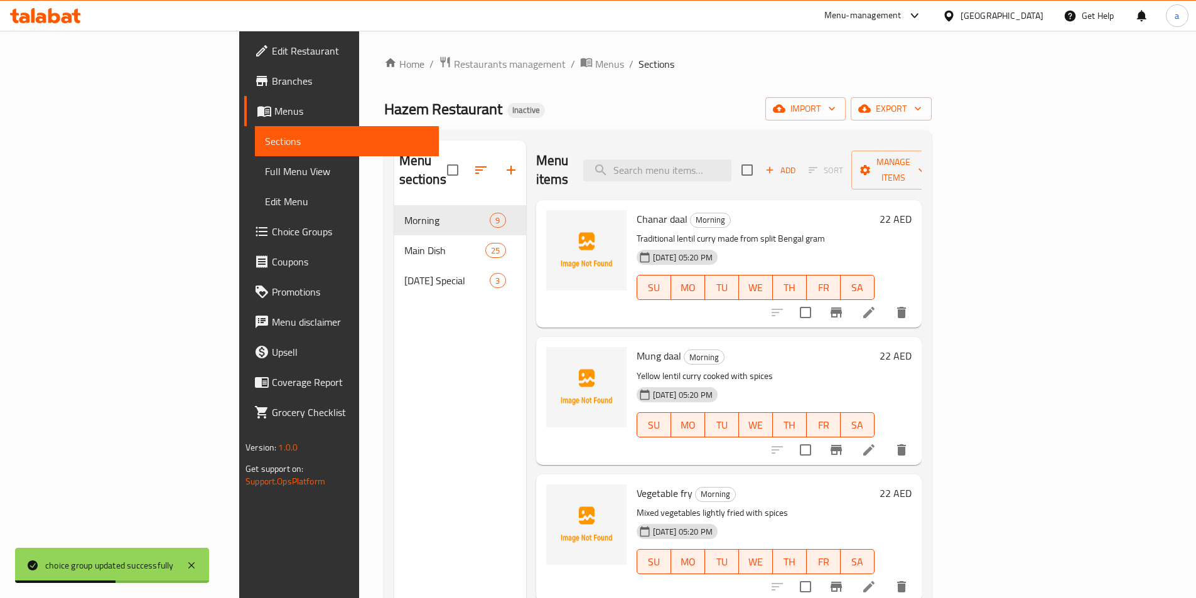
click at [265, 169] on span "Full Menu View" at bounding box center [347, 171] width 164 height 15
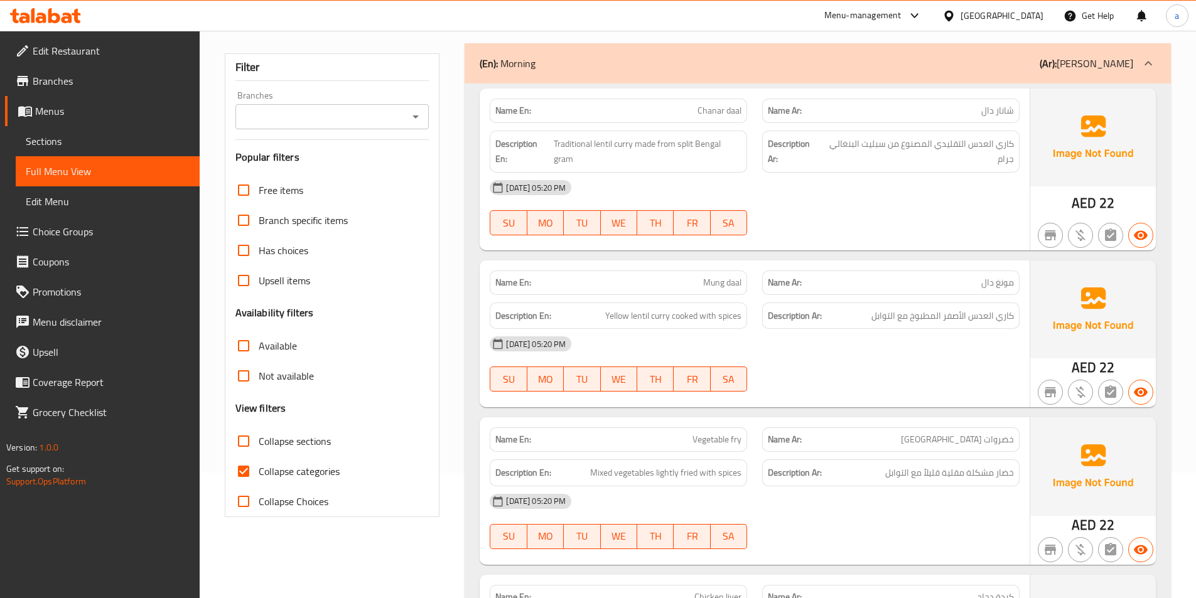
click at [273, 466] on span "Collapse categories" at bounding box center [299, 471] width 81 height 15
click at [259, 466] on input "Collapse categories" at bounding box center [243, 471] width 30 height 30
checkbox input "false"
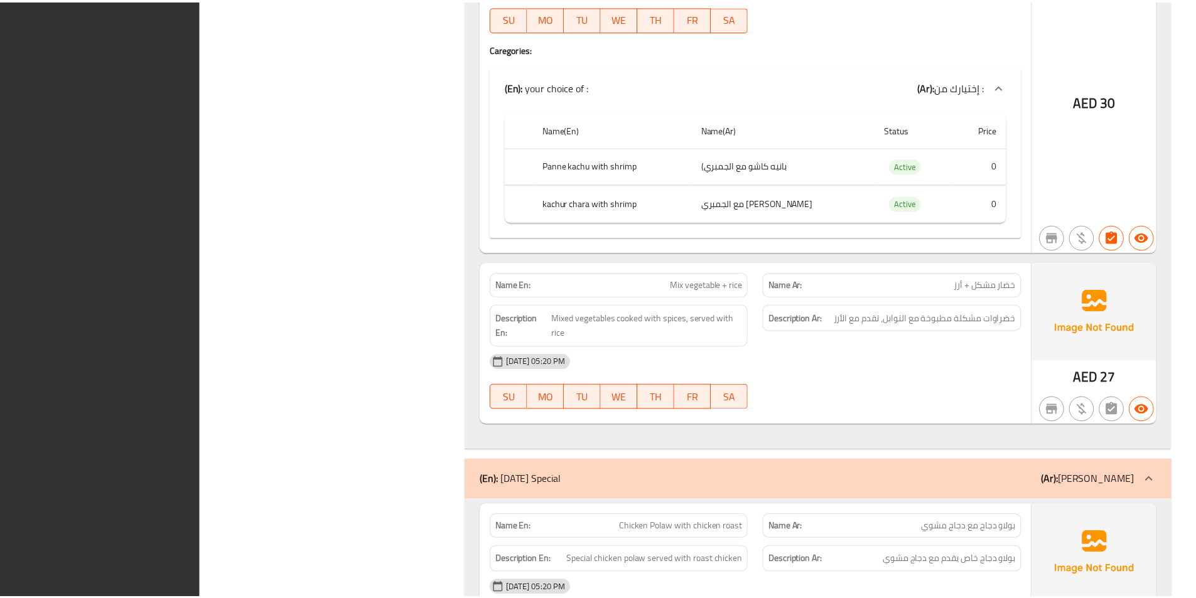
scroll to position [6067, 0]
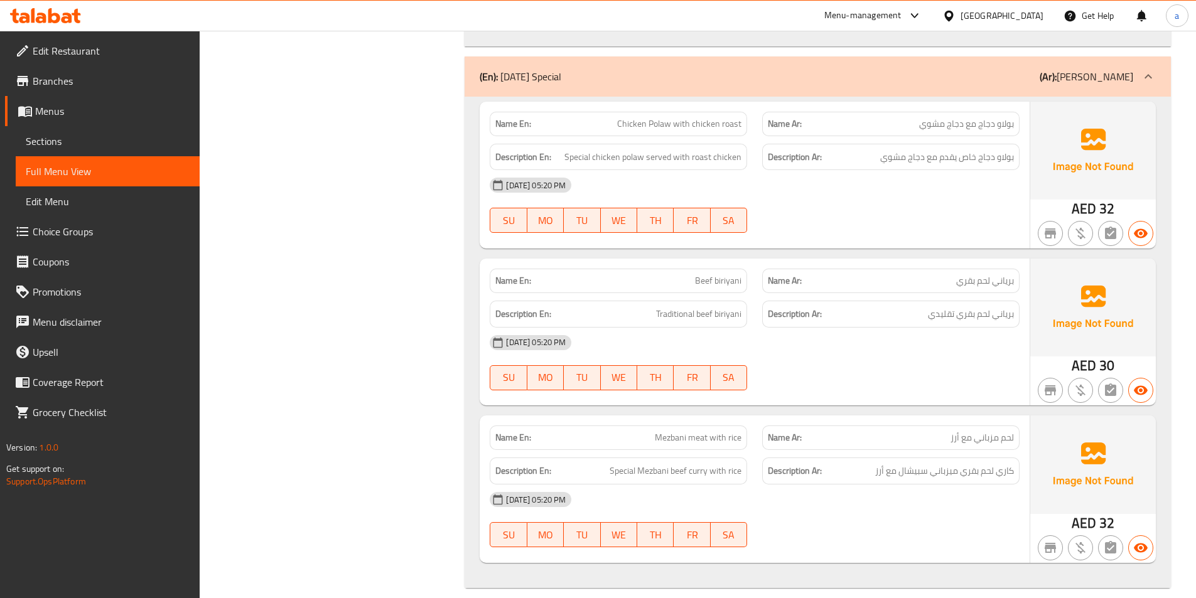
click at [58, 135] on span "Sections" at bounding box center [108, 141] width 164 height 15
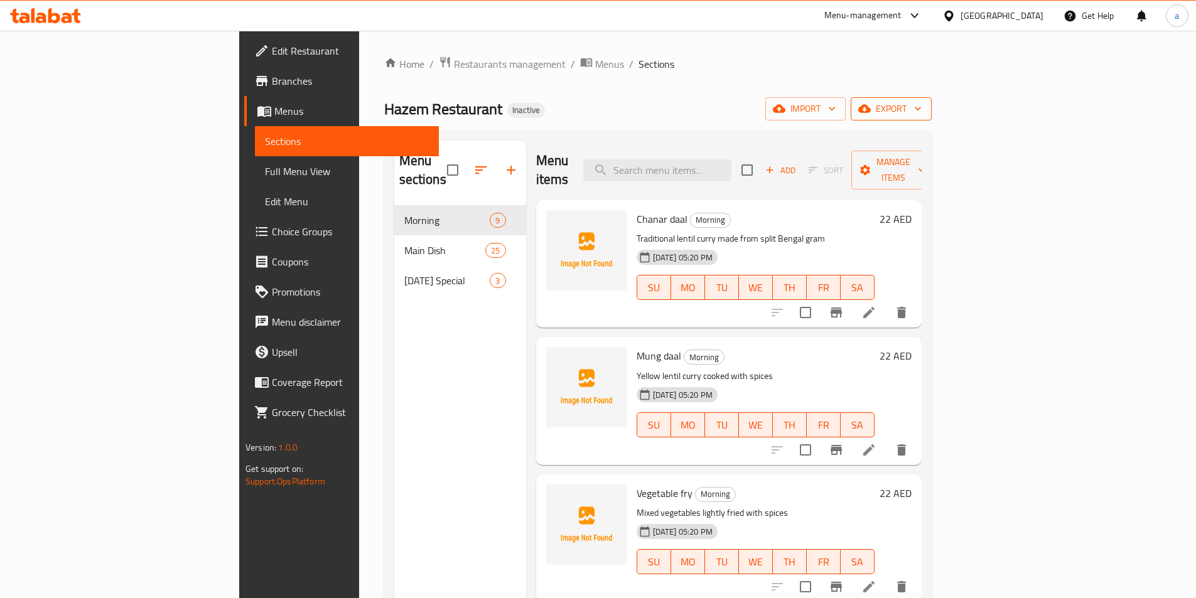
click at [921, 101] on span "export" at bounding box center [890, 109] width 61 height 16
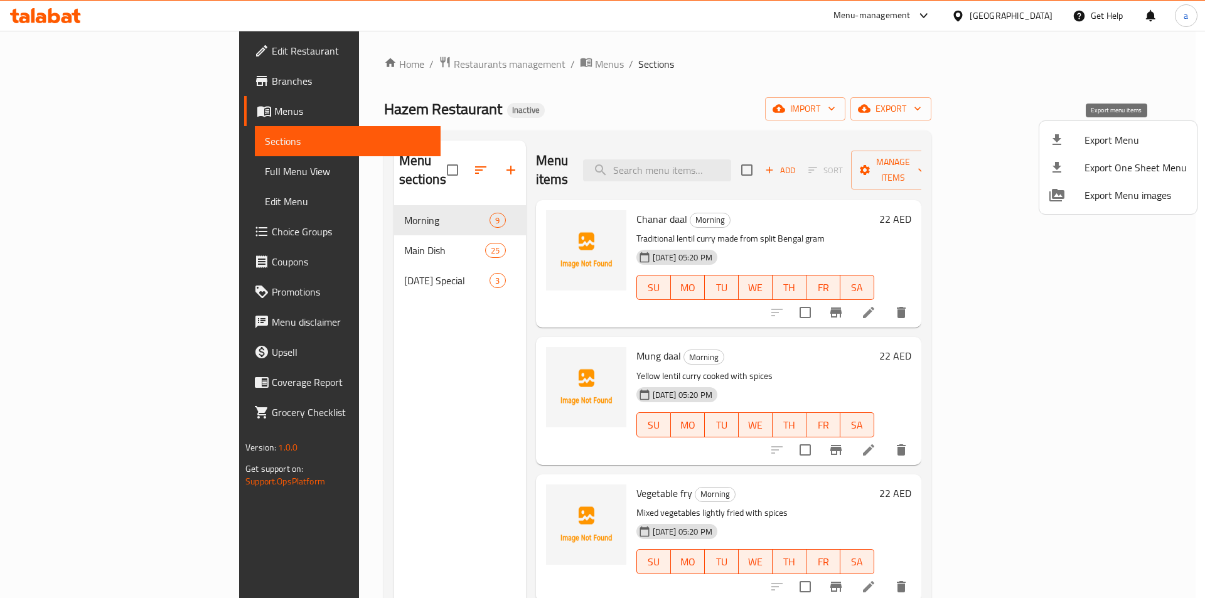
click at [1054, 142] on icon at bounding box center [1056, 139] width 15 height 15
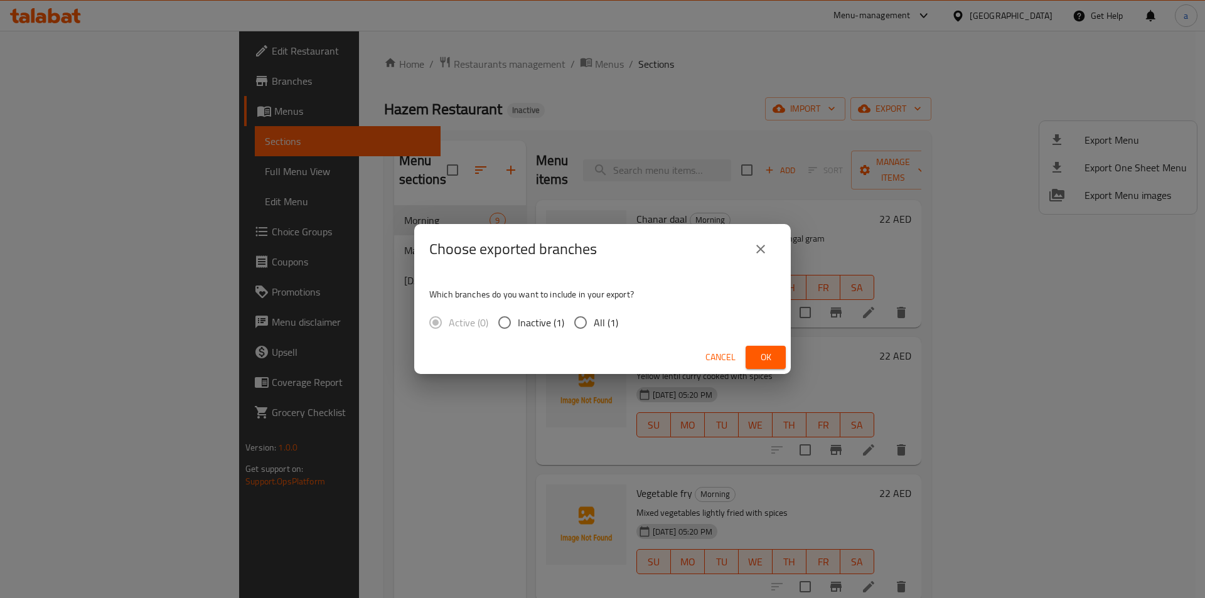
click at [612, 330] on span "All (1)" at bounding box center [606, 322] width 24 height 15
click at [594, 331] on input "All (1)" at bounding box center [580, 322] width 26 height 26
radio input "true"
click at [752, 363] on button "Ok" at bounding box center [766, 357] width 40 height 23
